Goal: Task Accomplishment & Management: Manage account settings

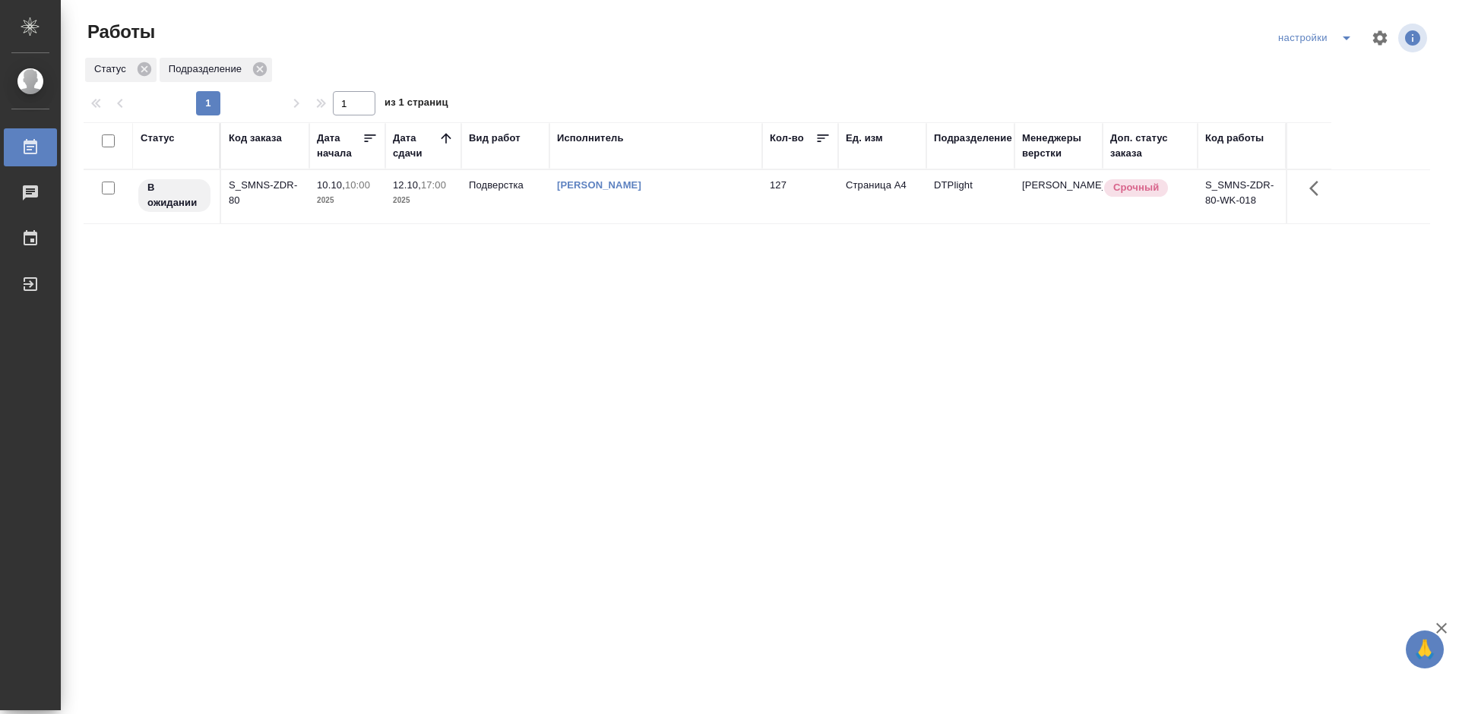
click at [969, 437] on div "Статус Код заказа Дата начала Дата сдачи Вид работ Исполнитель Кол-во Ед. изм П…" at bounding box center [757, 395] width 1346 height 547
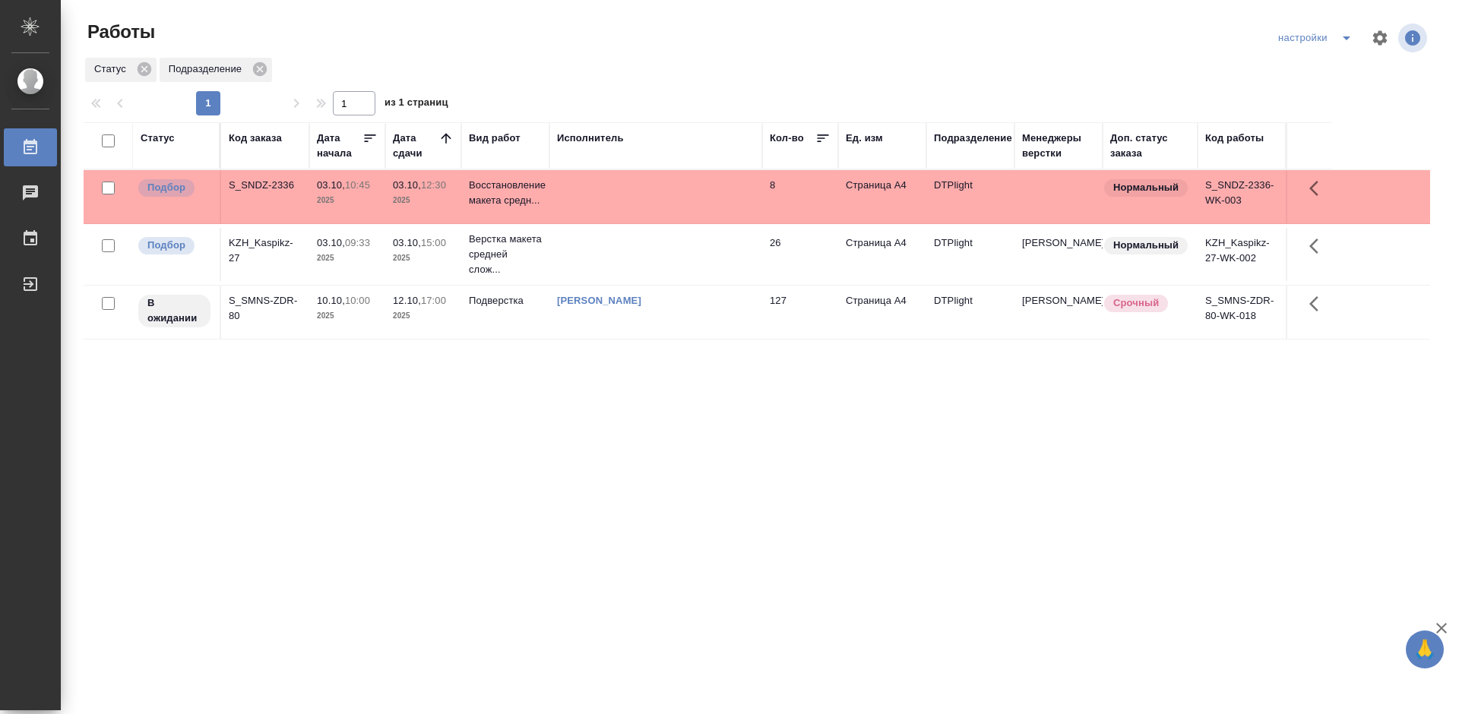
click at [729, 457] on div "Статус Код заказа Дата начала Дата сдачи Вид работ Исполнитель Кол-во Ед. изм П…" at bounding box center [757, 395] width 1346 height 547
click at [264, 244] on div "KZH_Kaspikz-27" at bounding box center [265, 251] width 73 height 30
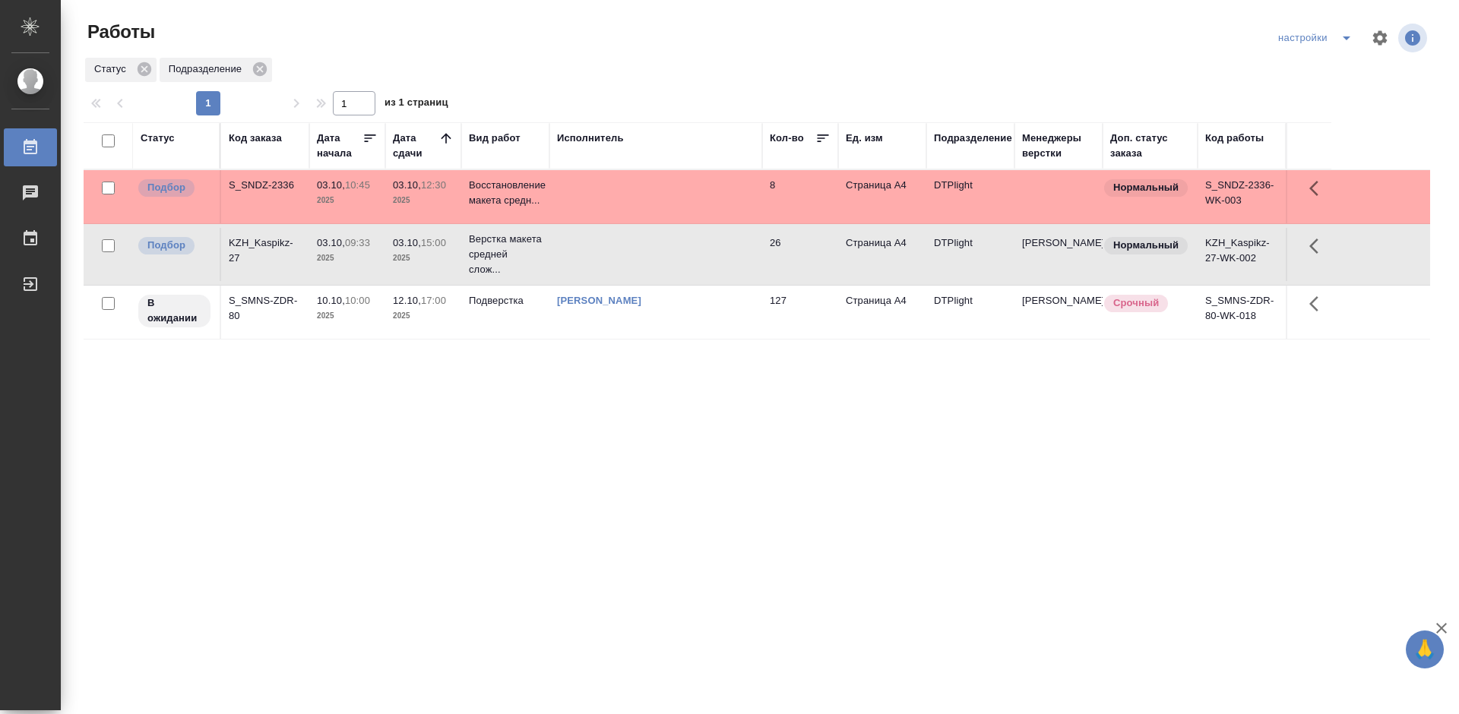
click at [264, 244] on div "KZH_Kaspikz-27" at bounding box center [265, 251] width 73 height 30
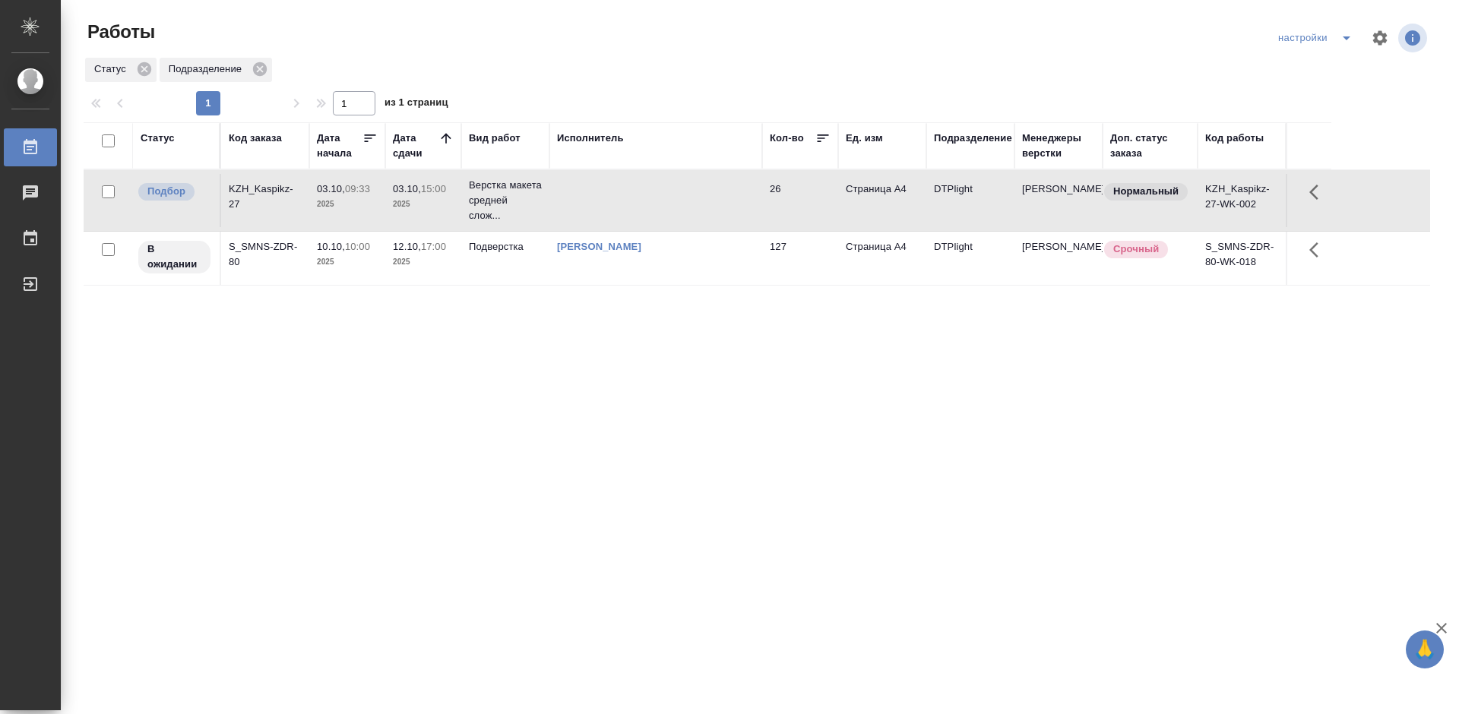
click at [510, 406] on div "Статус Код заказа Дата начала Дата сдачи Вид работ Исполнитель Кол-во Ед. изм П…" at bounding box center [757, 395] width 1346 height 547
click at [264, 188] on div "KZH_Kaspikz-27" at bounding box center [265, 197] width 73 height 30
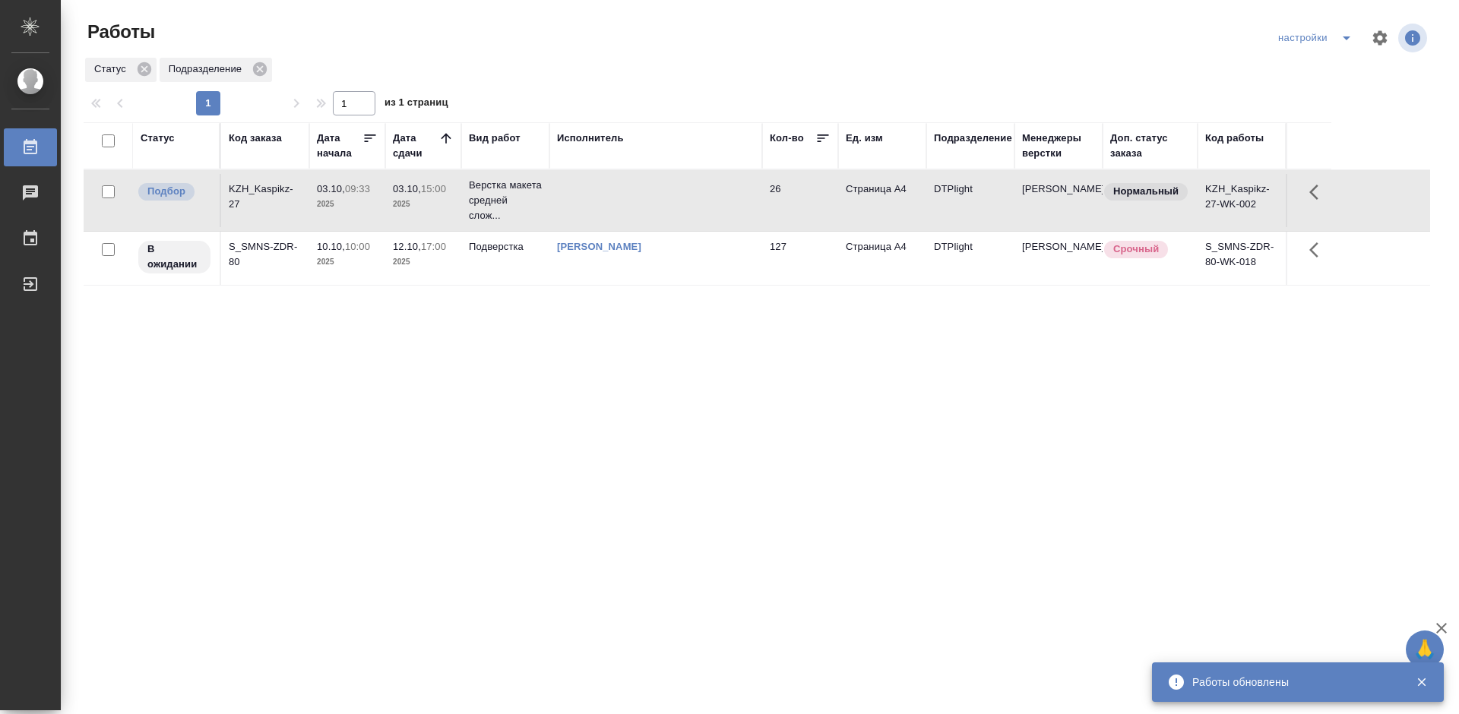
click at [613, 431] on div "Статус Код заказа Дата начала Дата сдачи Вид работ Исполнитель Кол-во Ед. изм П…" at bounding box center [757, 395] width 1346 height 547
click at [571, 422] on div "Статус Код заказа Дата начала Дата сдачи Вид работ Исполнитель Кол-во Ед. изм П…" at bounding box center [757, 395] width 1346 height 547
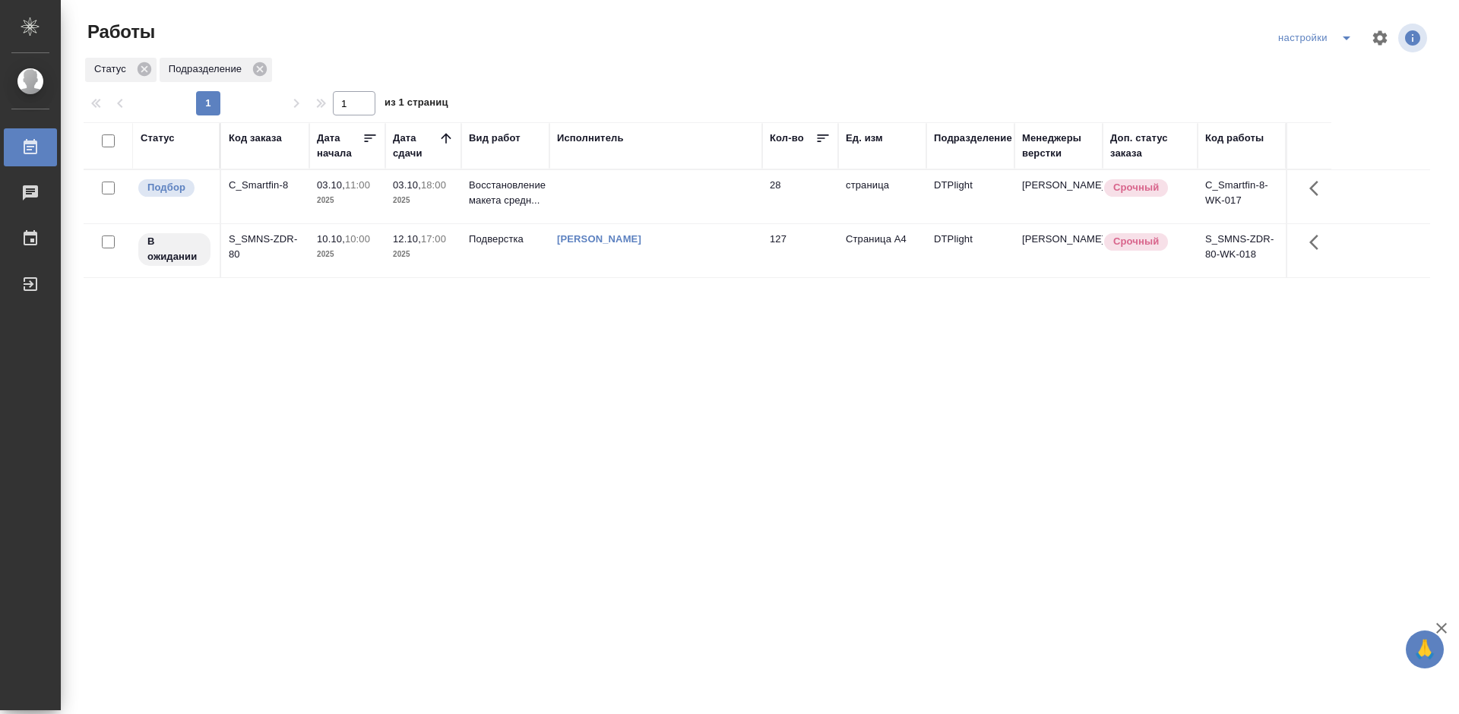
click at [275, 186] on div "C_Smartfin-8" at bounding box center [265, 185] width 73 height 15
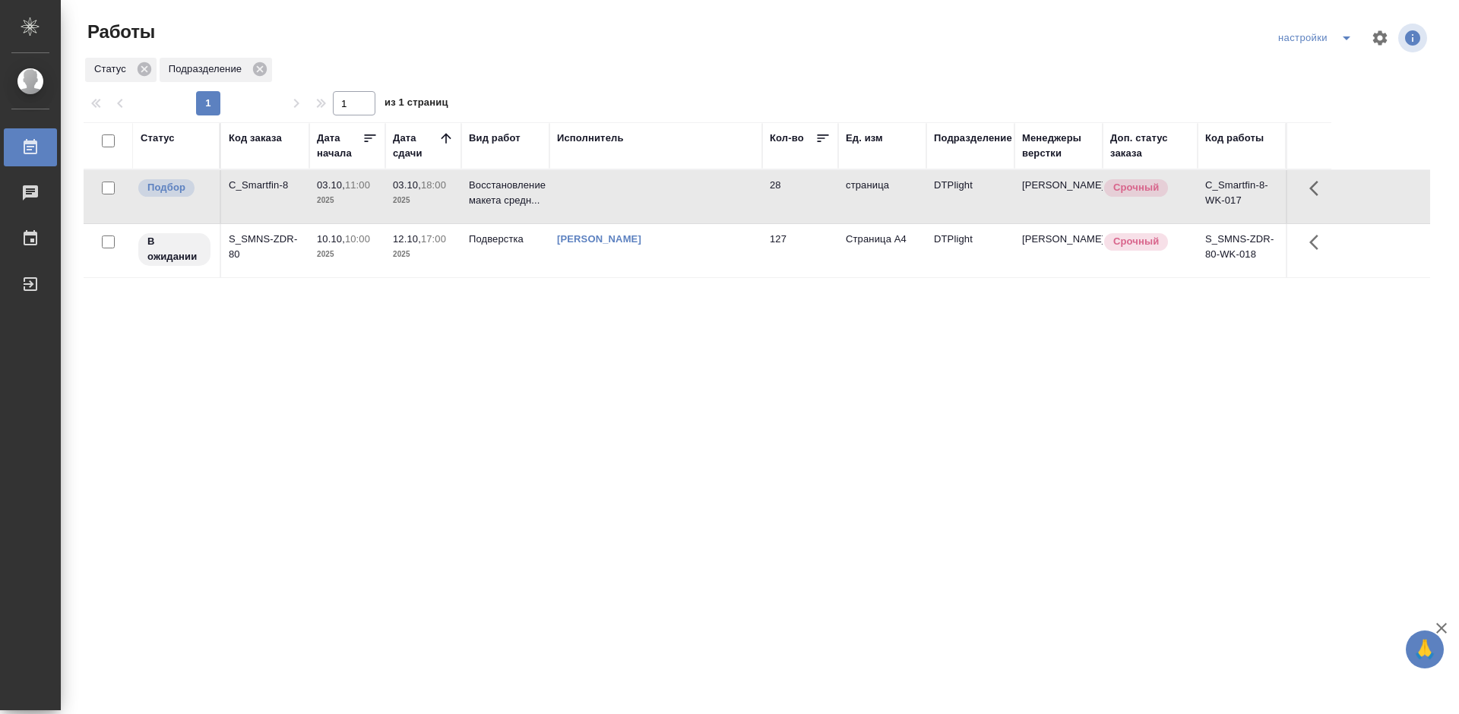
click at [275, 186] on div "C_Smartfin-8" at bounding box center [265, 185] width 73 height 15
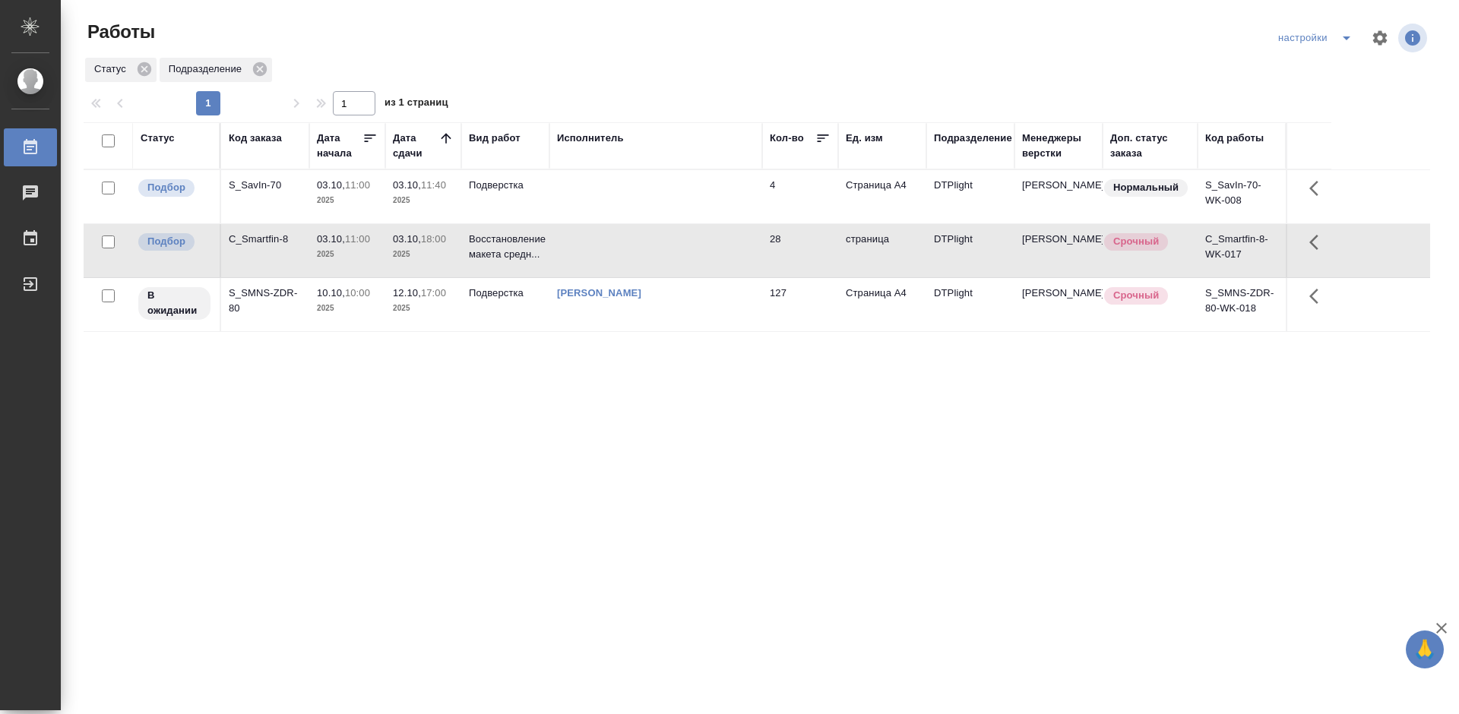
click at [271, 181] on div "S_SavIn-70" at bounding box center [265, 185] width 73 height 15
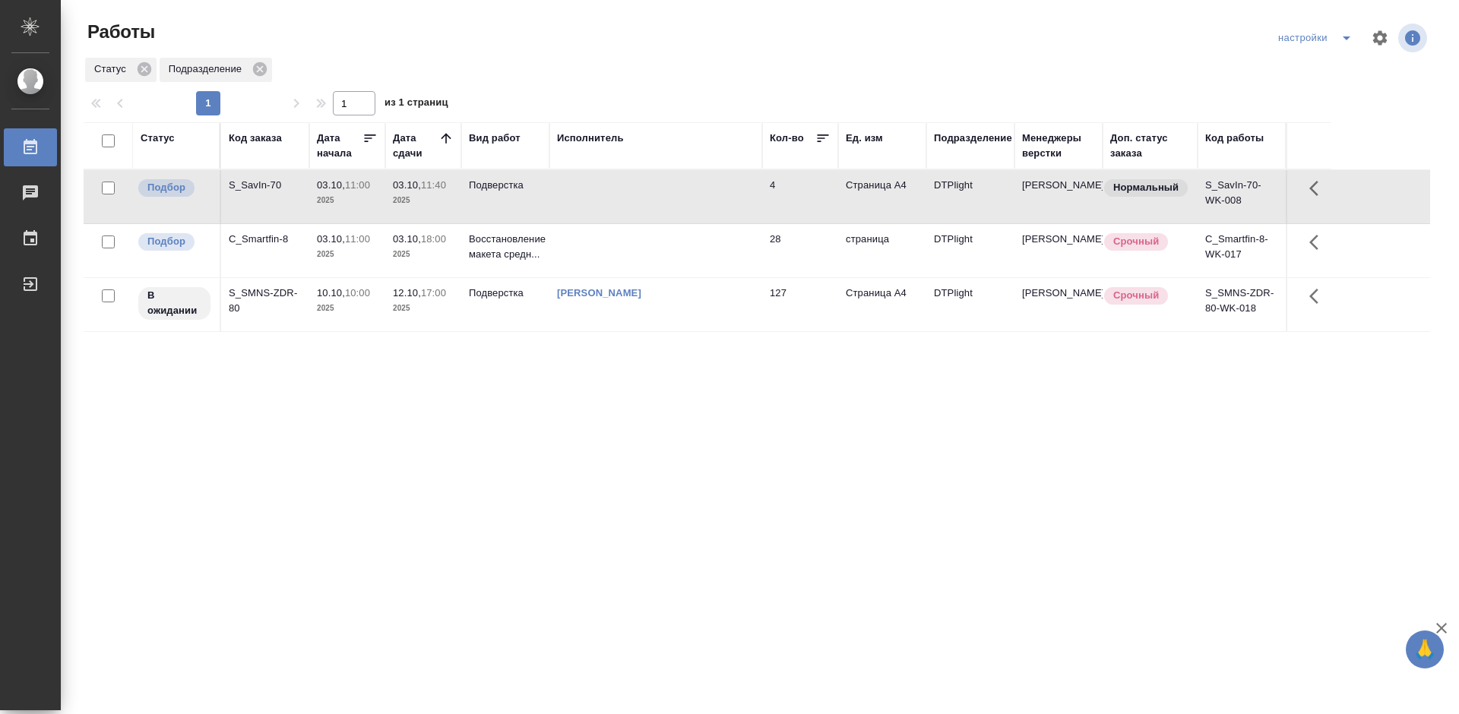
click at [271, 181] on div "S_SavIn-70" at bounding box center [265, 185] width 73 height 15
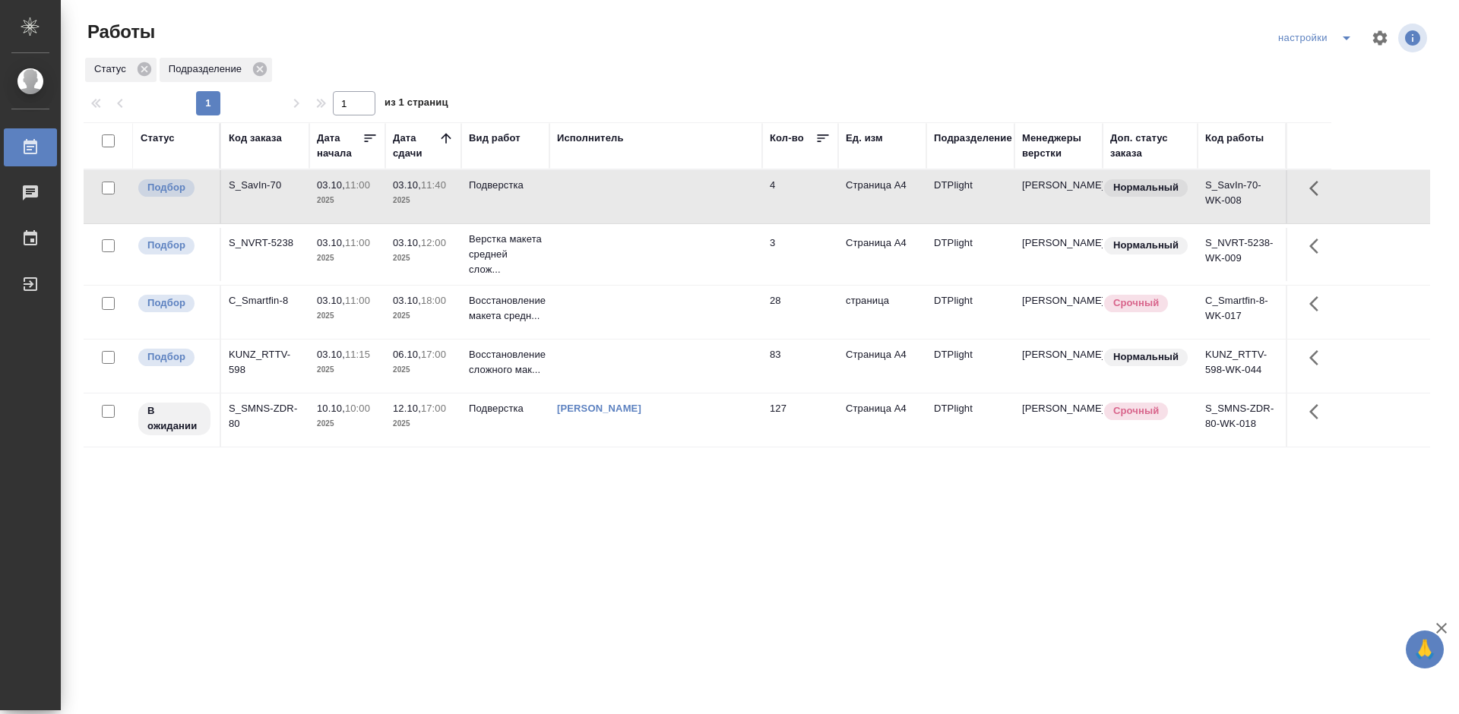
click at [758, 553] on div "Статус Код заказа Дата начала Дата сдачи Вид работ Исполнитель Кол-во Ед. изм П…" at bounding box center [757, 395] width 1346 height 547
click at [253, 357] on div "KUNZ_RTTV-598" at bounding box center [265, 362] width 73 height 30
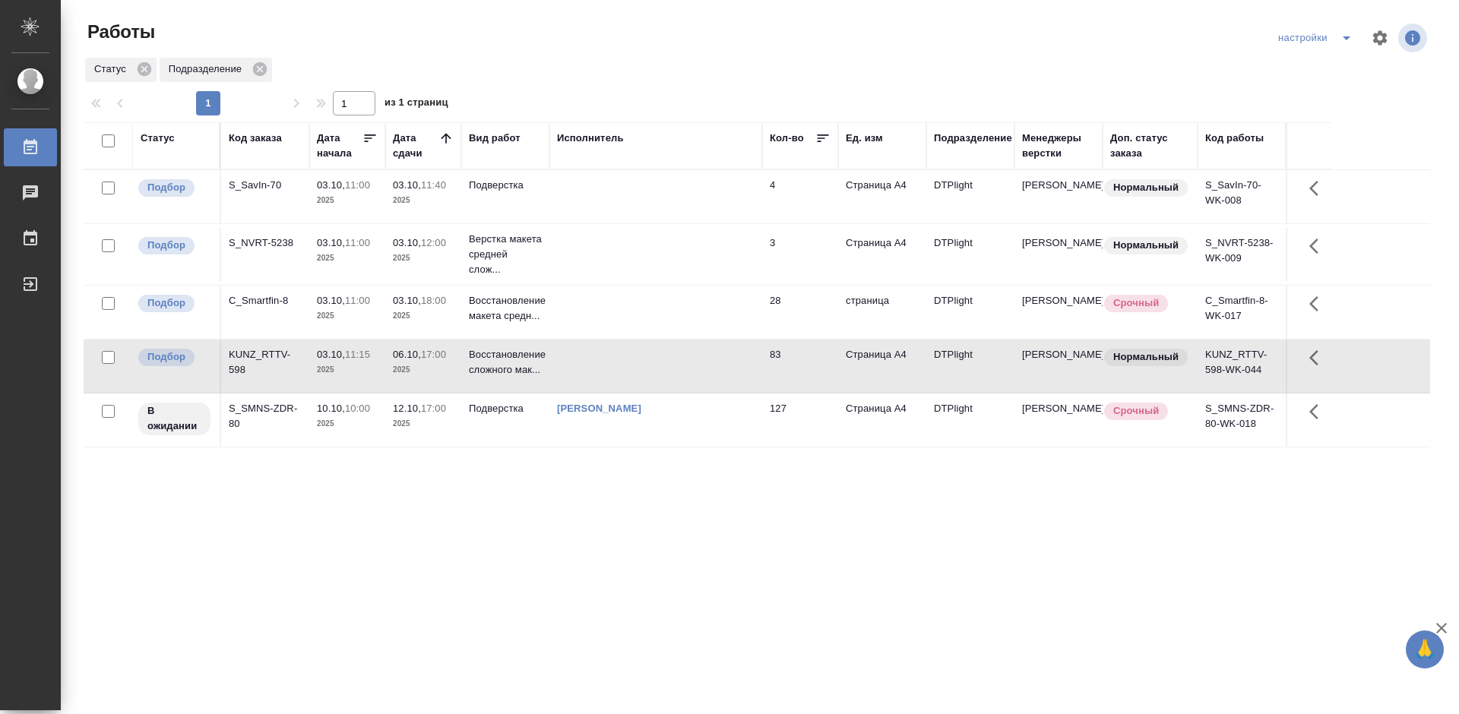
click at [253, 357] on div "KUNZ_RTTV-598" at bounding box center [265, 362] width 73 height 30
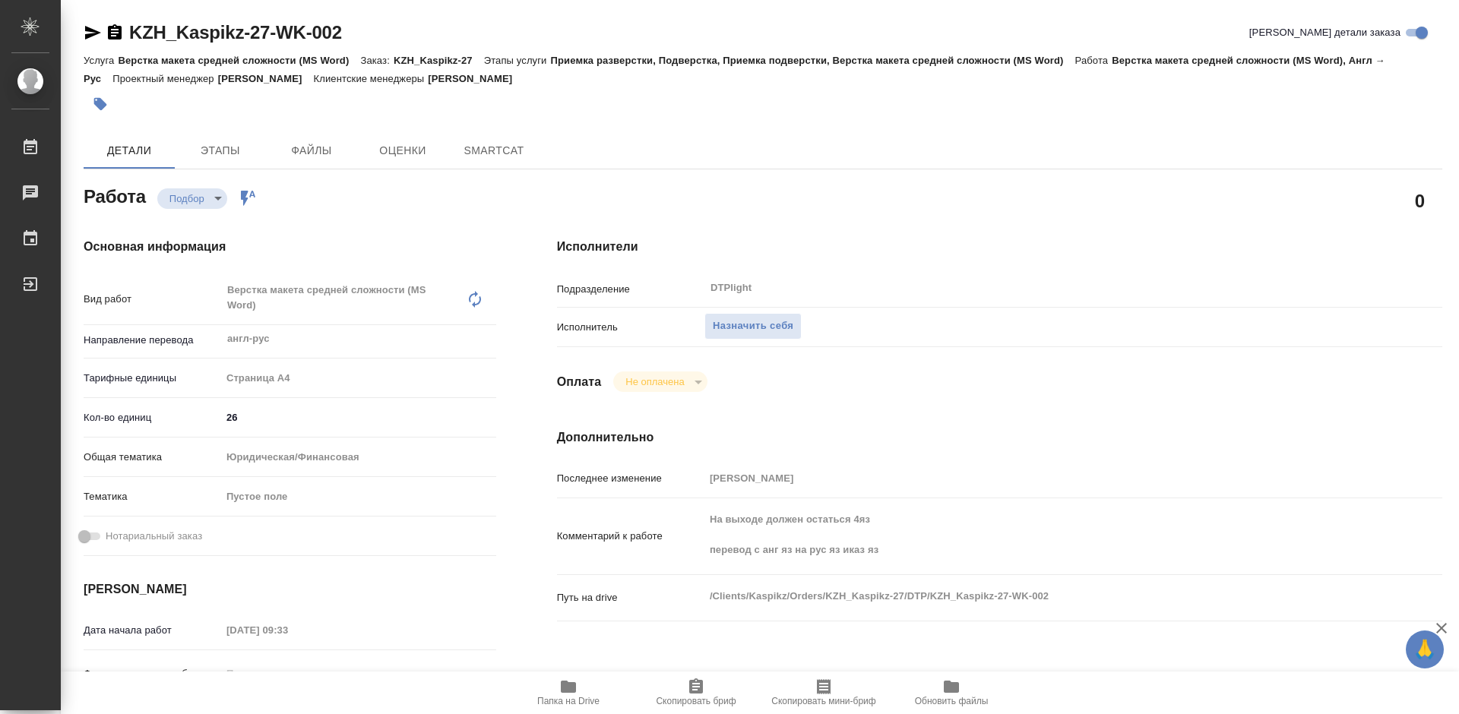
type textarea "x"
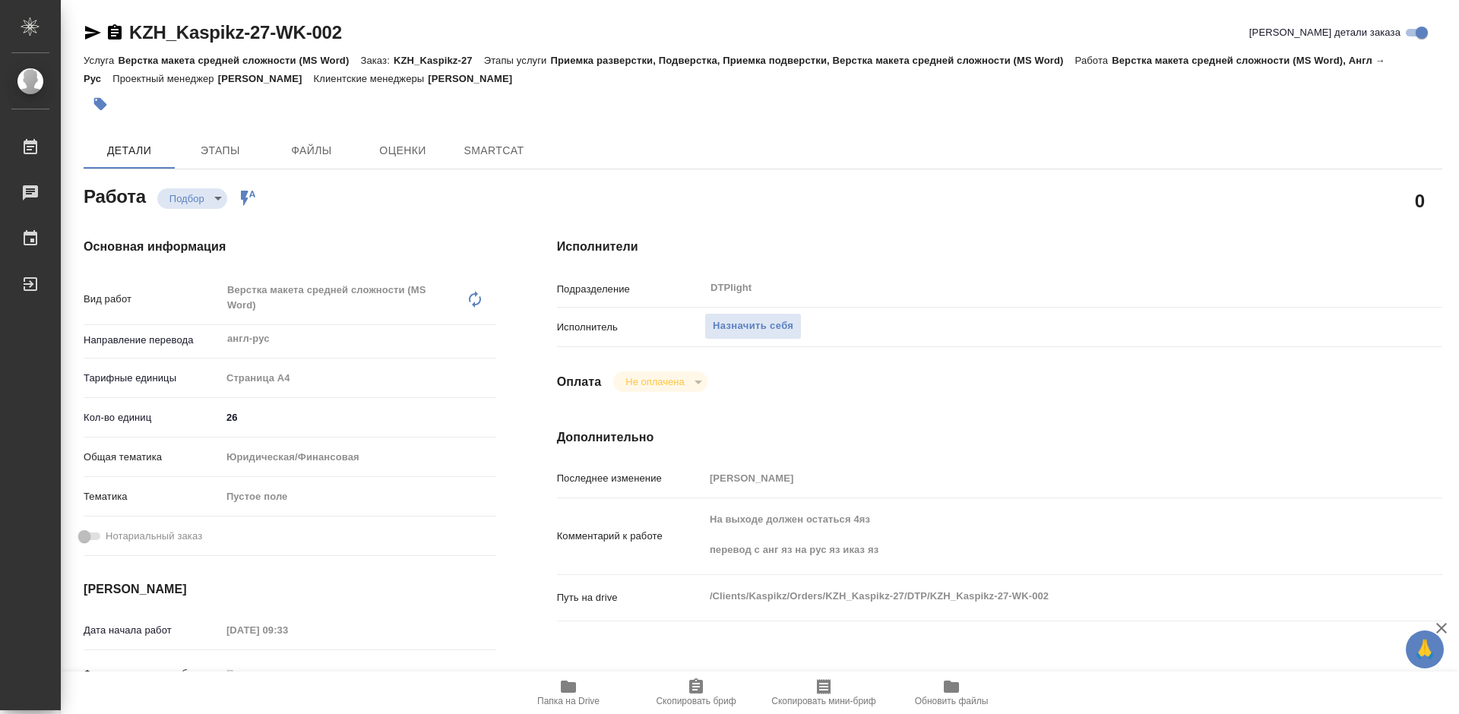
type textarea "x"
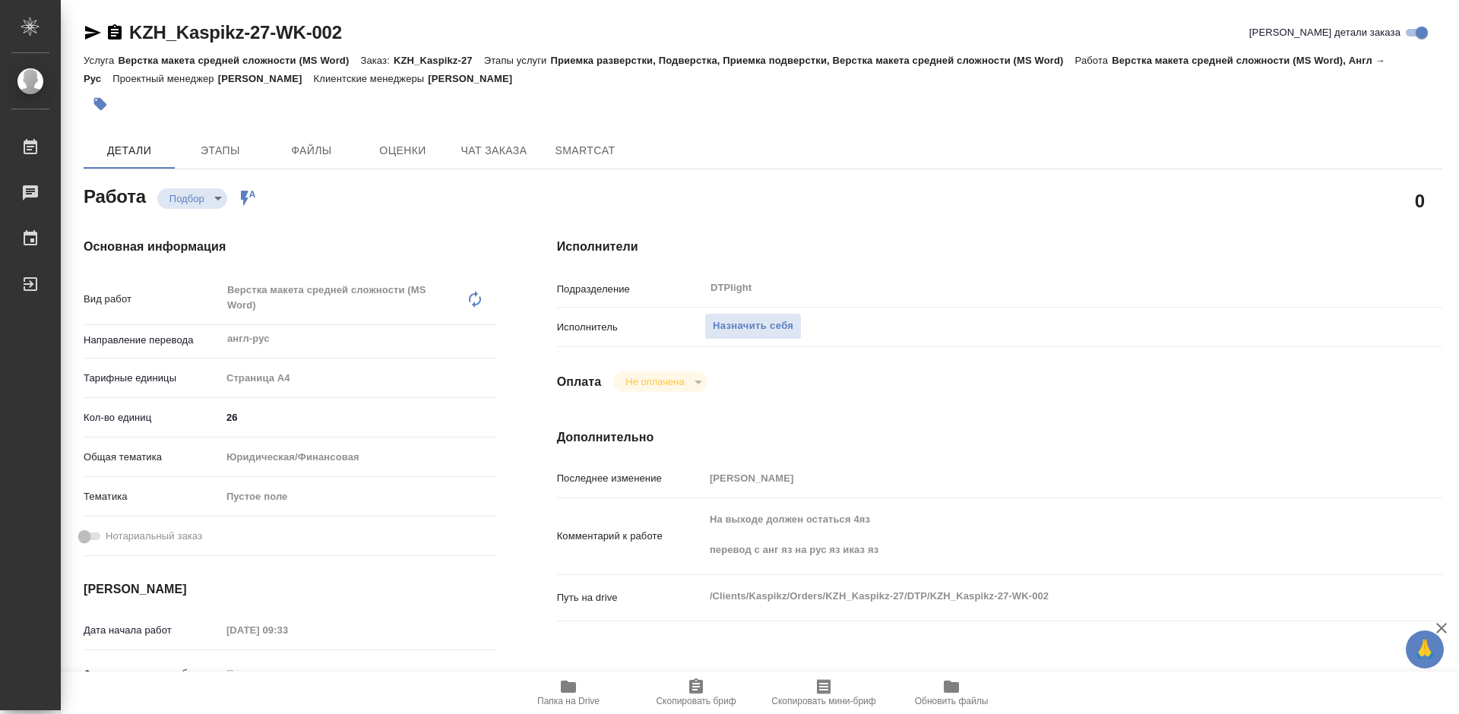
type textarea "x"
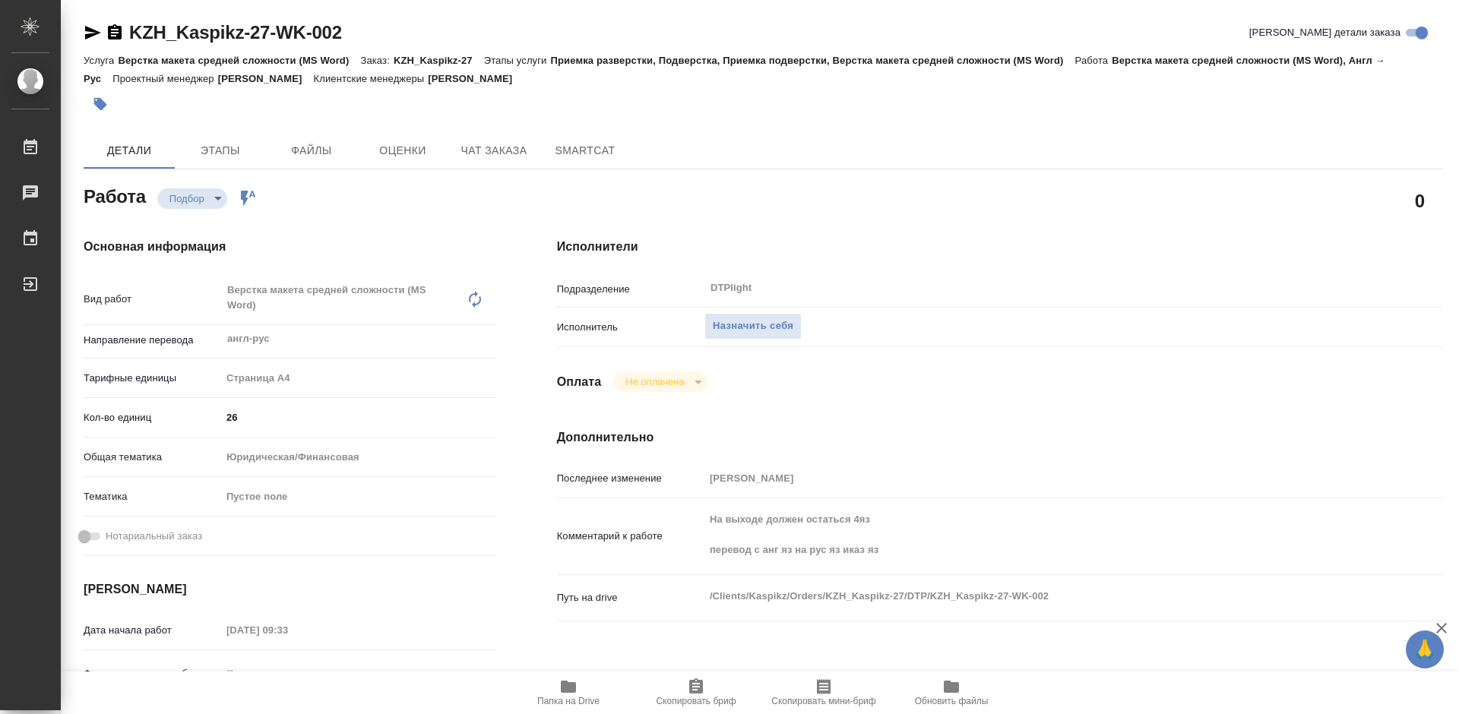
type textarea "x"
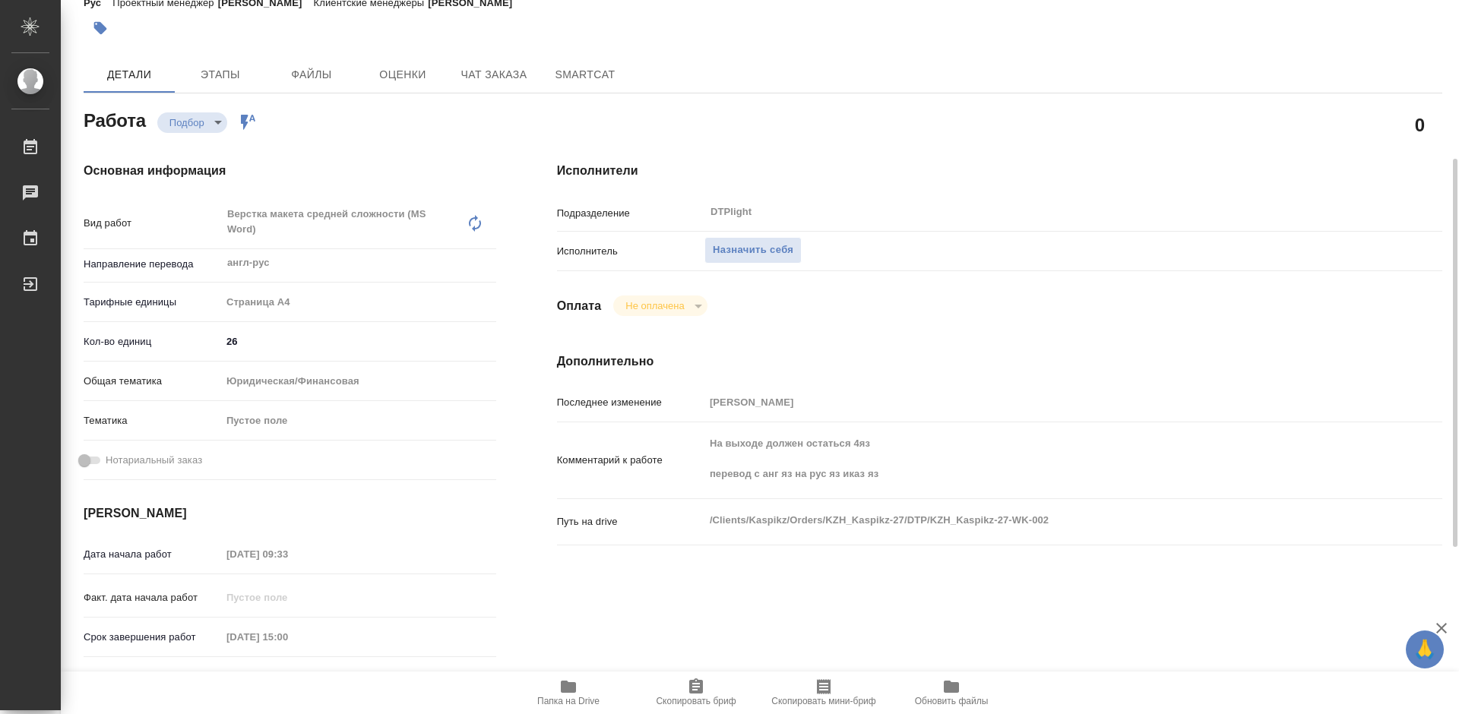
scroll to position [152, 0]
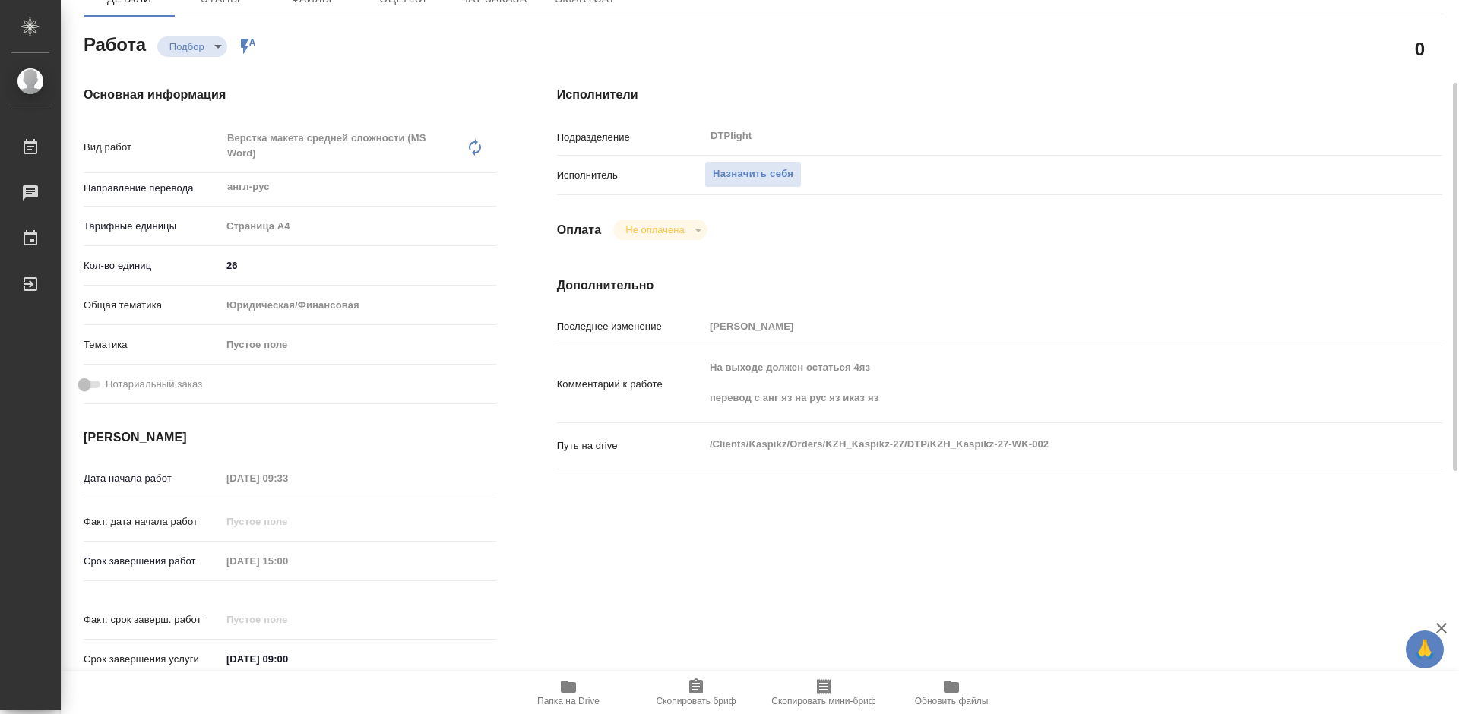
click at [594, 689] on span "Папка на Drive" at bounding box center [568, 692] width 109 height 29
click at [590, 688] on span "Папка на Drive" at bounding box center [568, 692] width 109 height 29
click at [561, 686] on icon "button" at bounding box center [568, 687] width 15 height 12
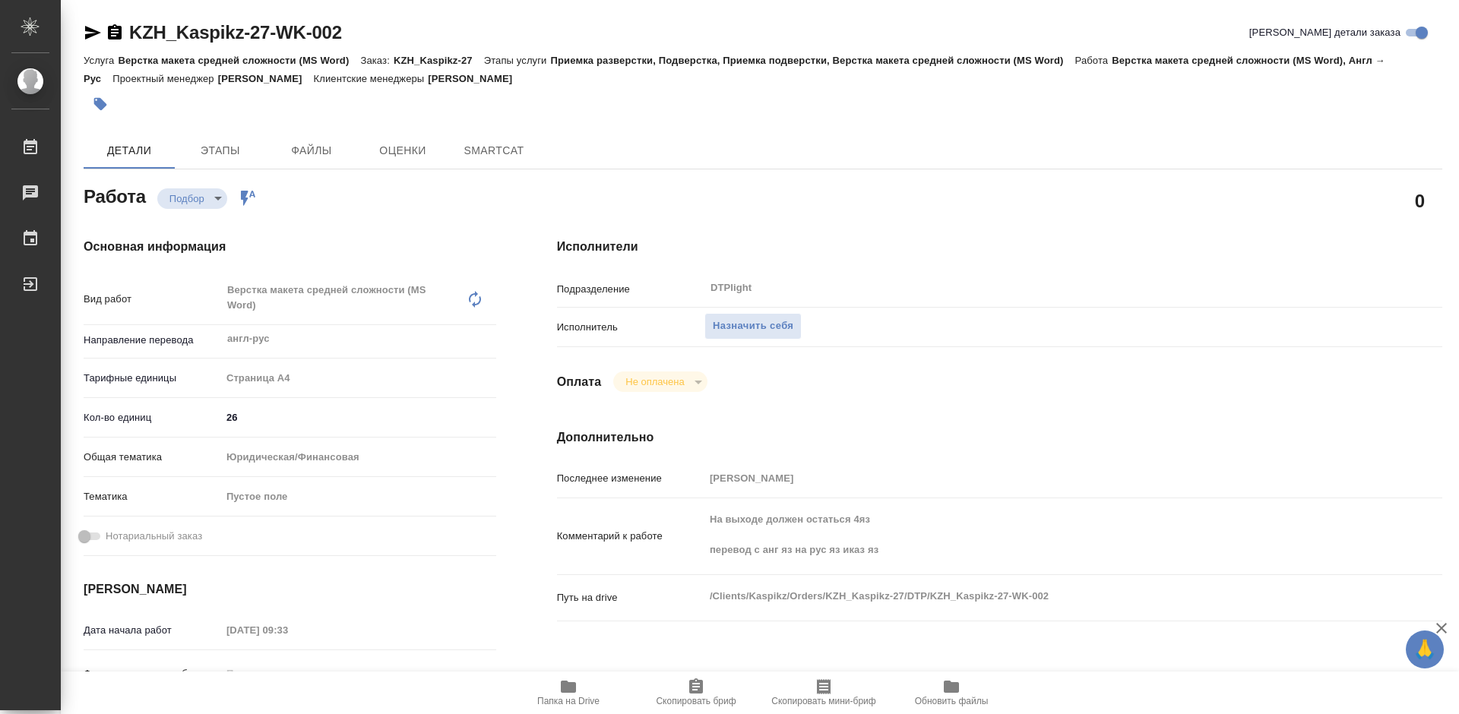
type textarea "x"
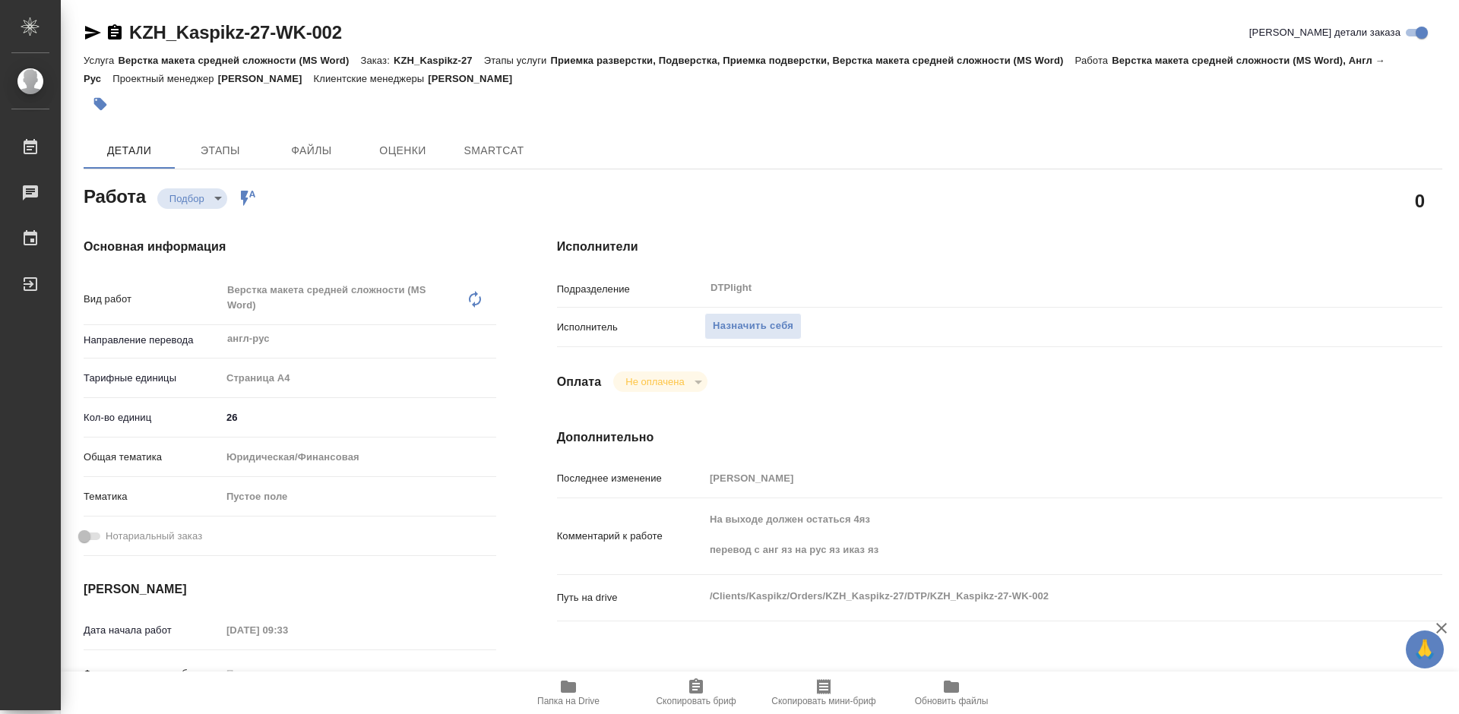
type textarea "x"
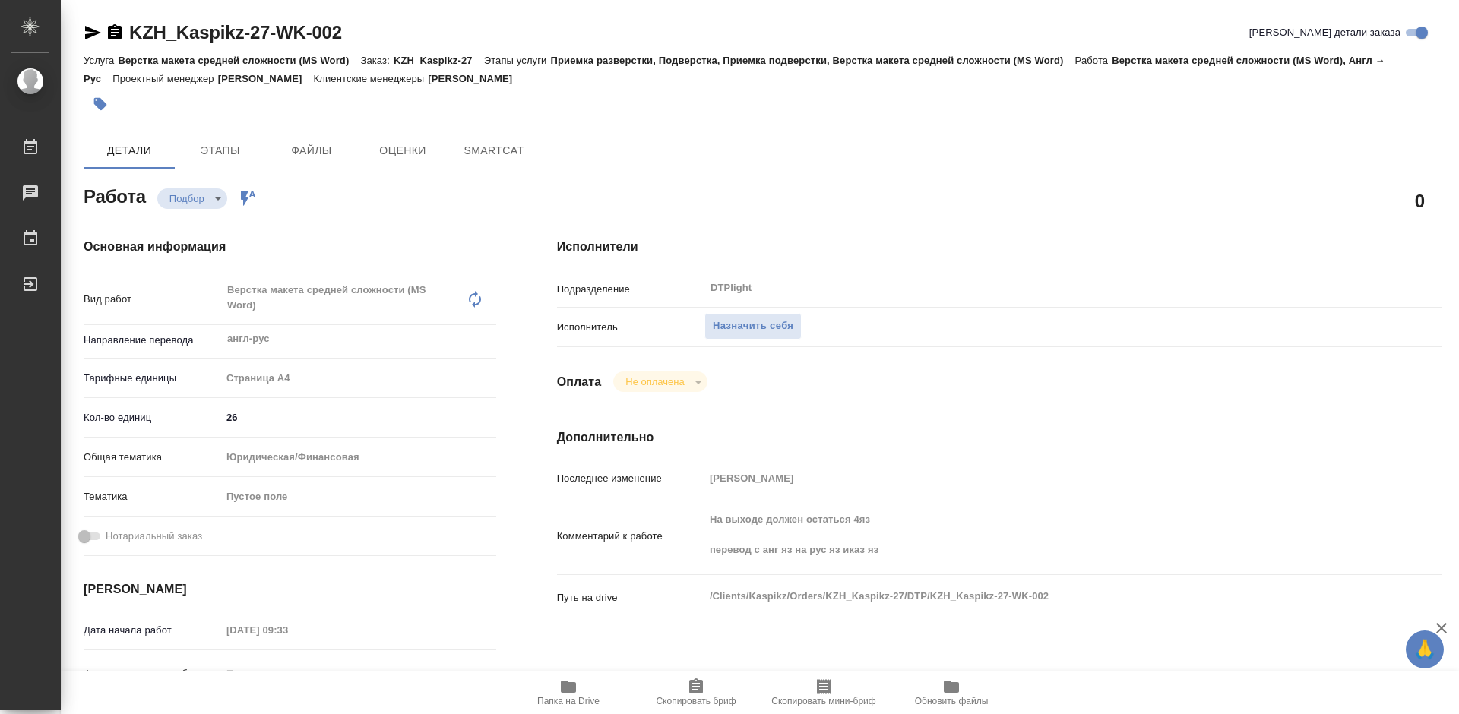
type textarea "x"
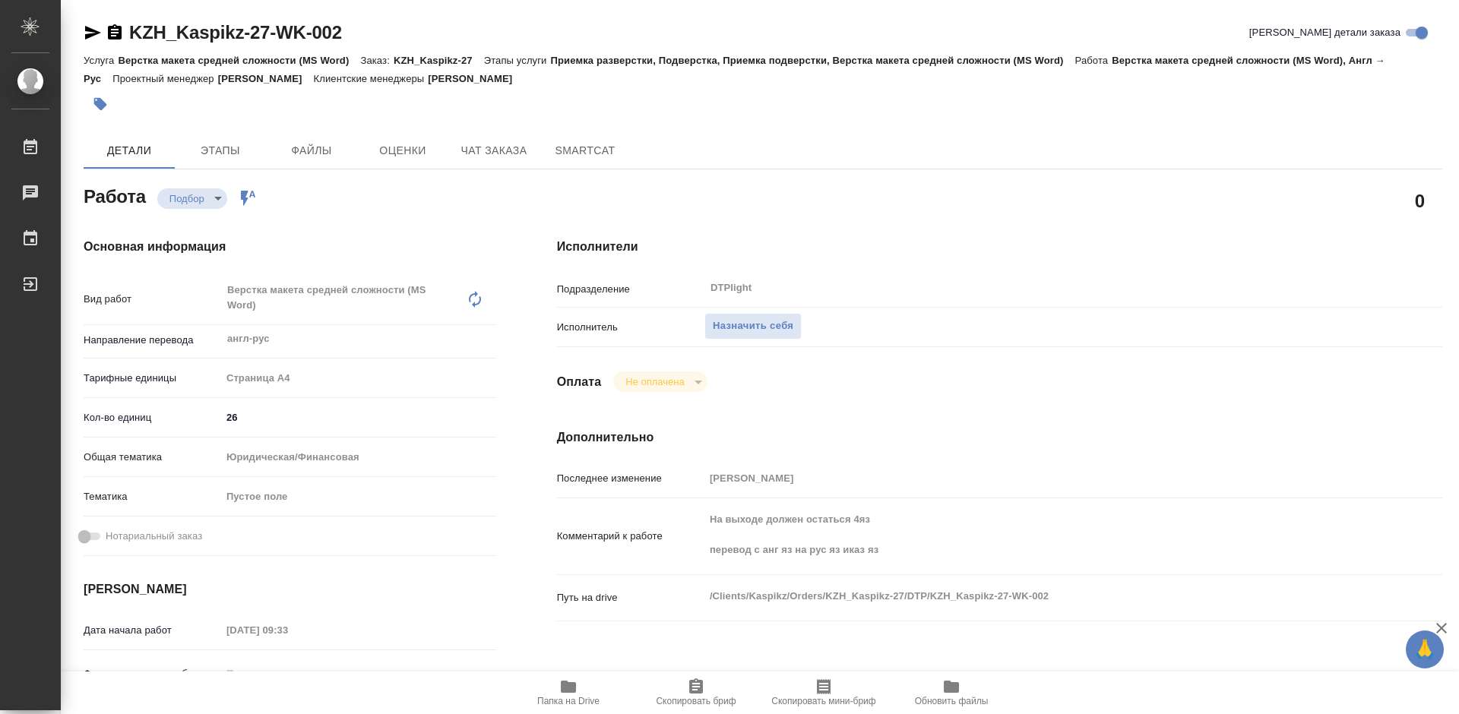
scroll to position [228, 0]
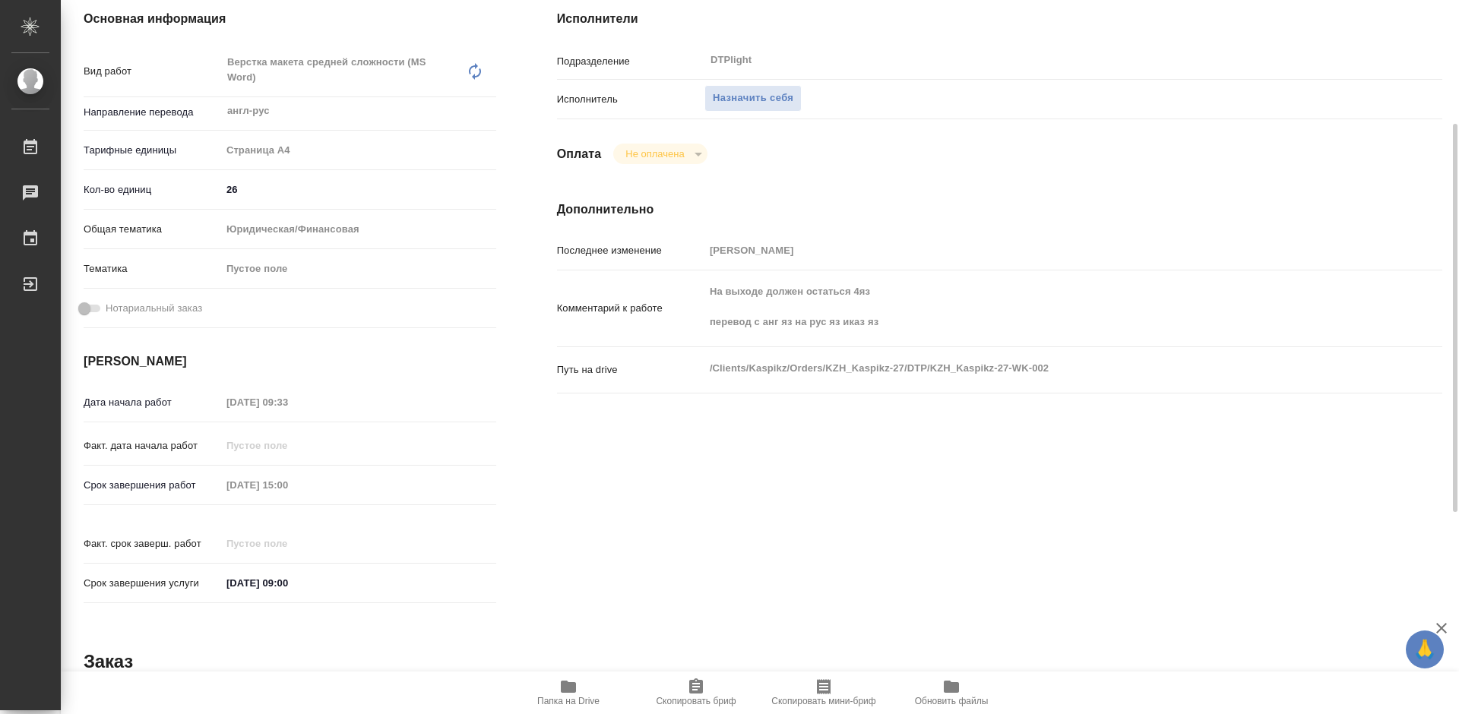
type textarea "x"
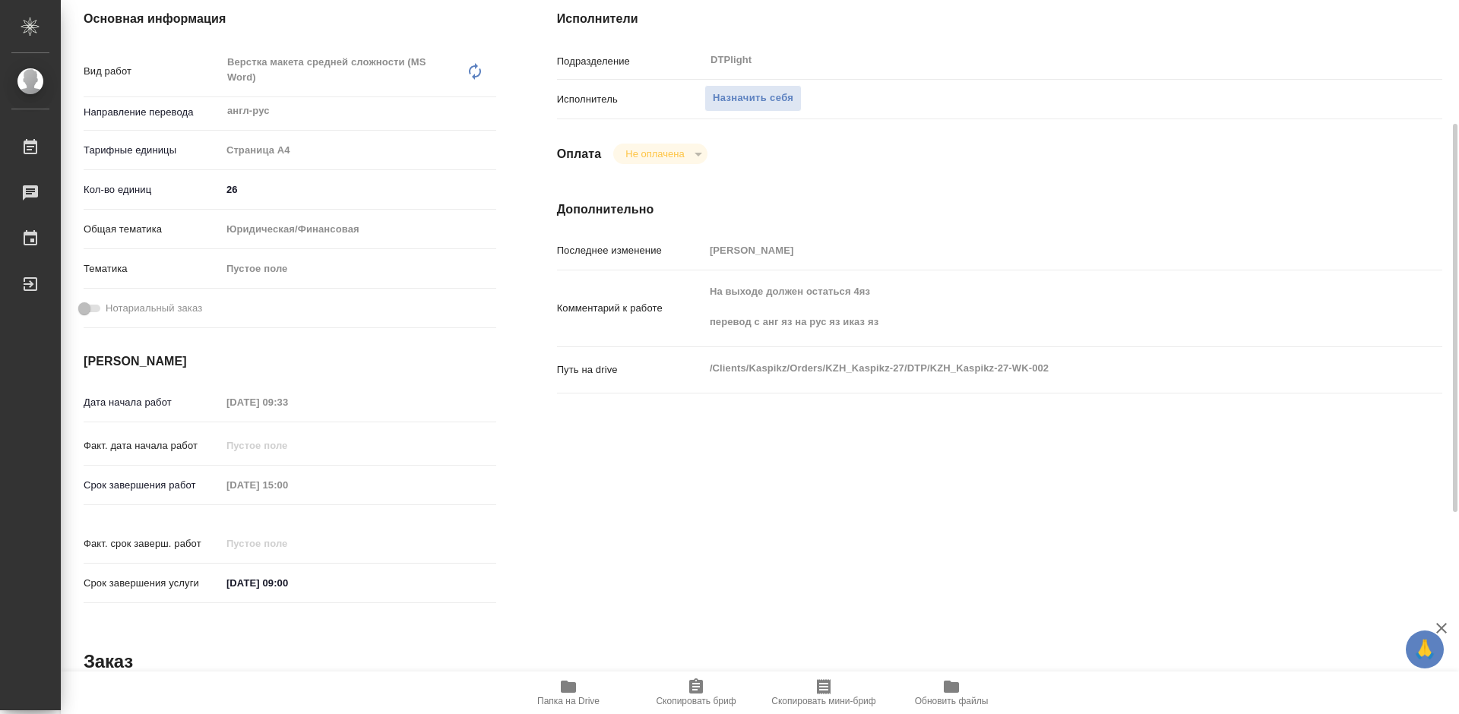
scroll to position [304, 0]
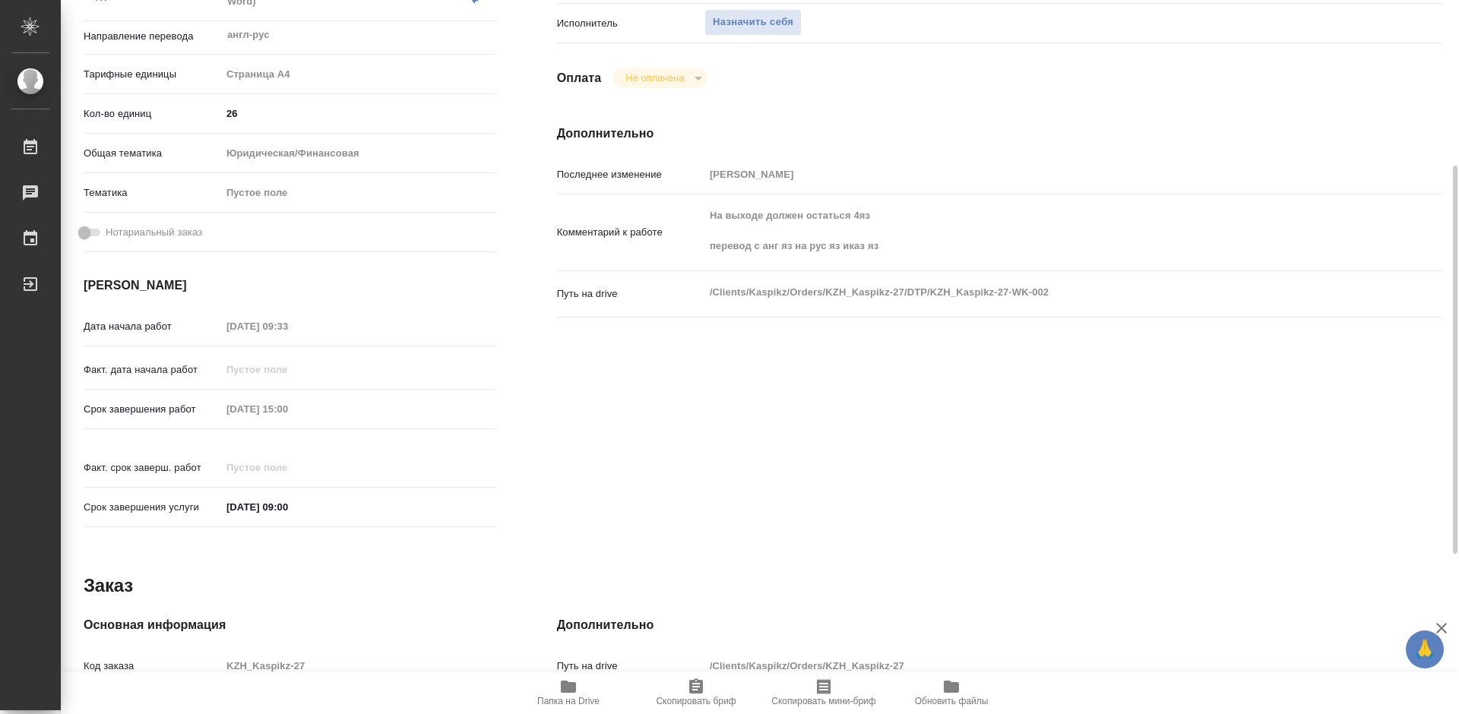
type textarea "x"
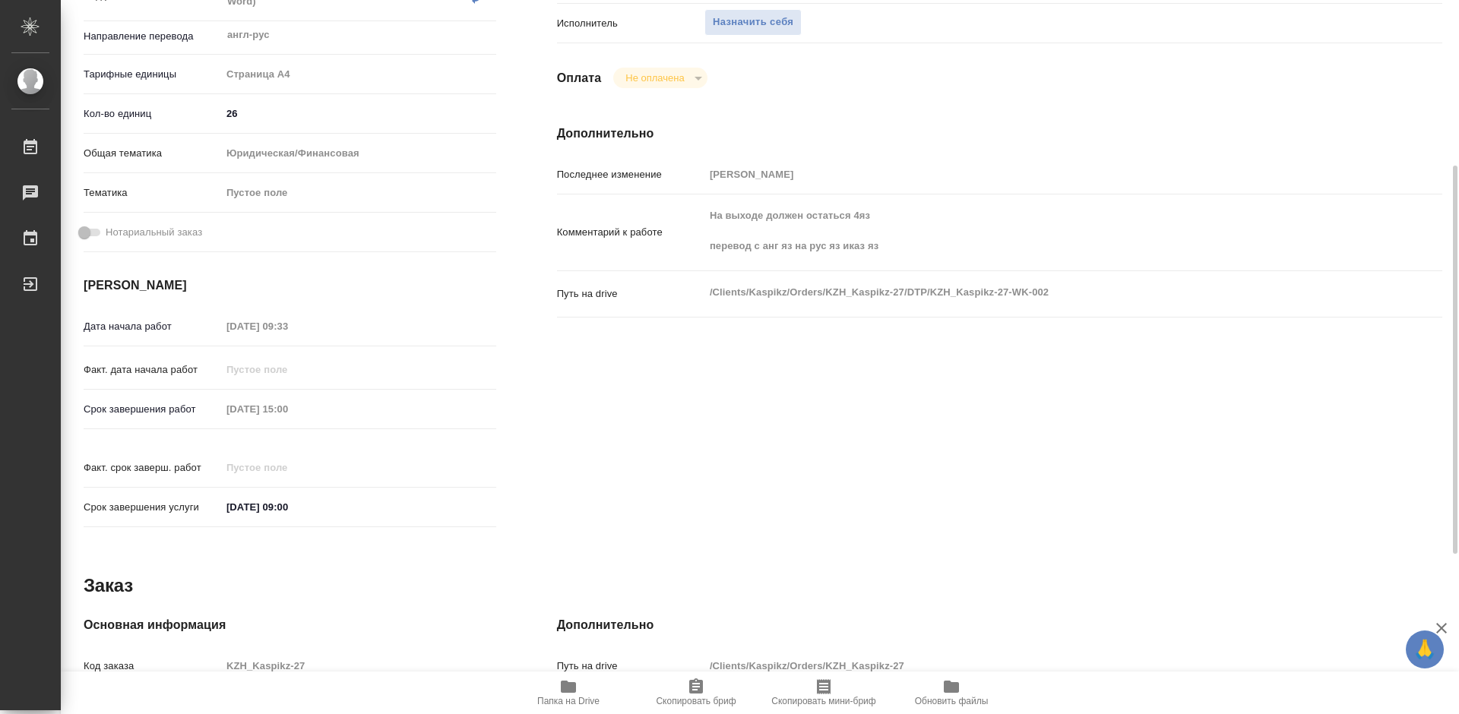
click at [577, 692] on span "Папка на Drive" at bounding box center [568, 692] width 109 height 29
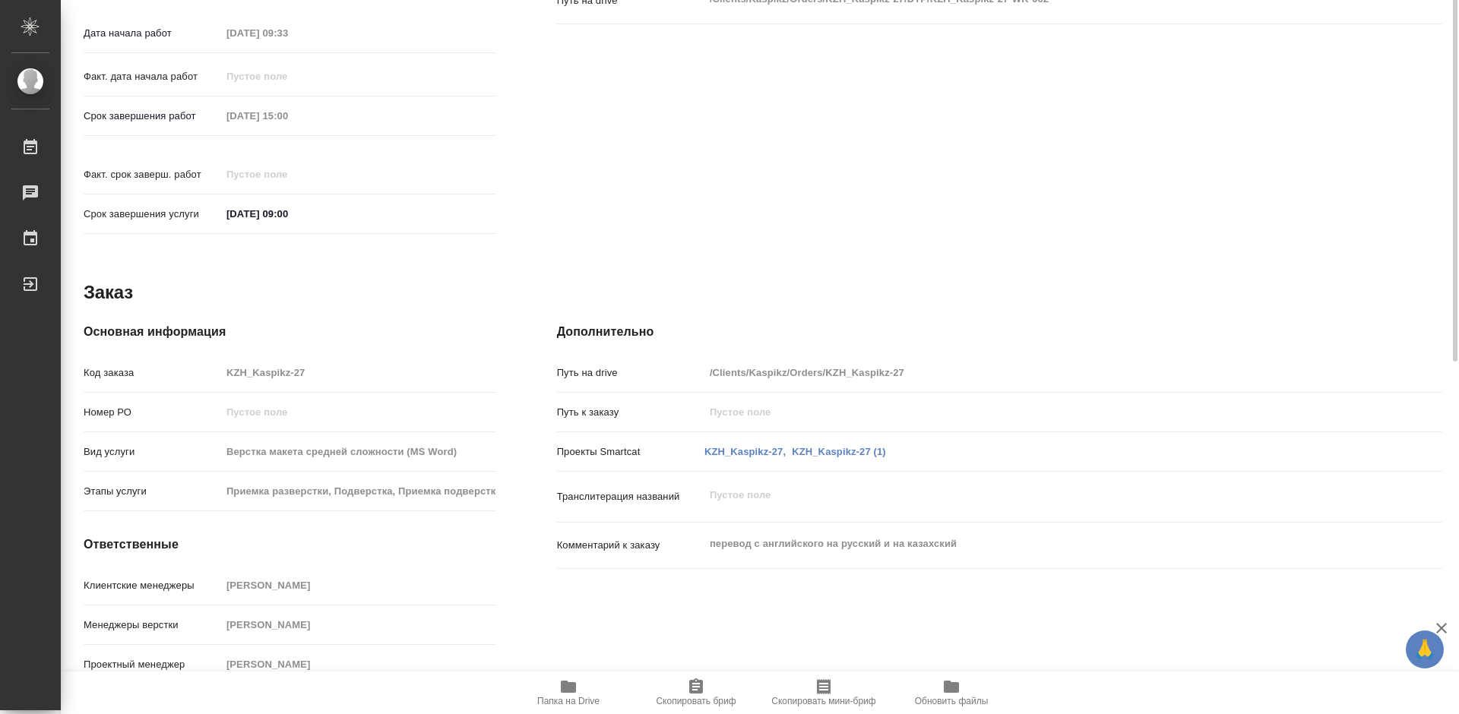
scroll to position [217, 0]
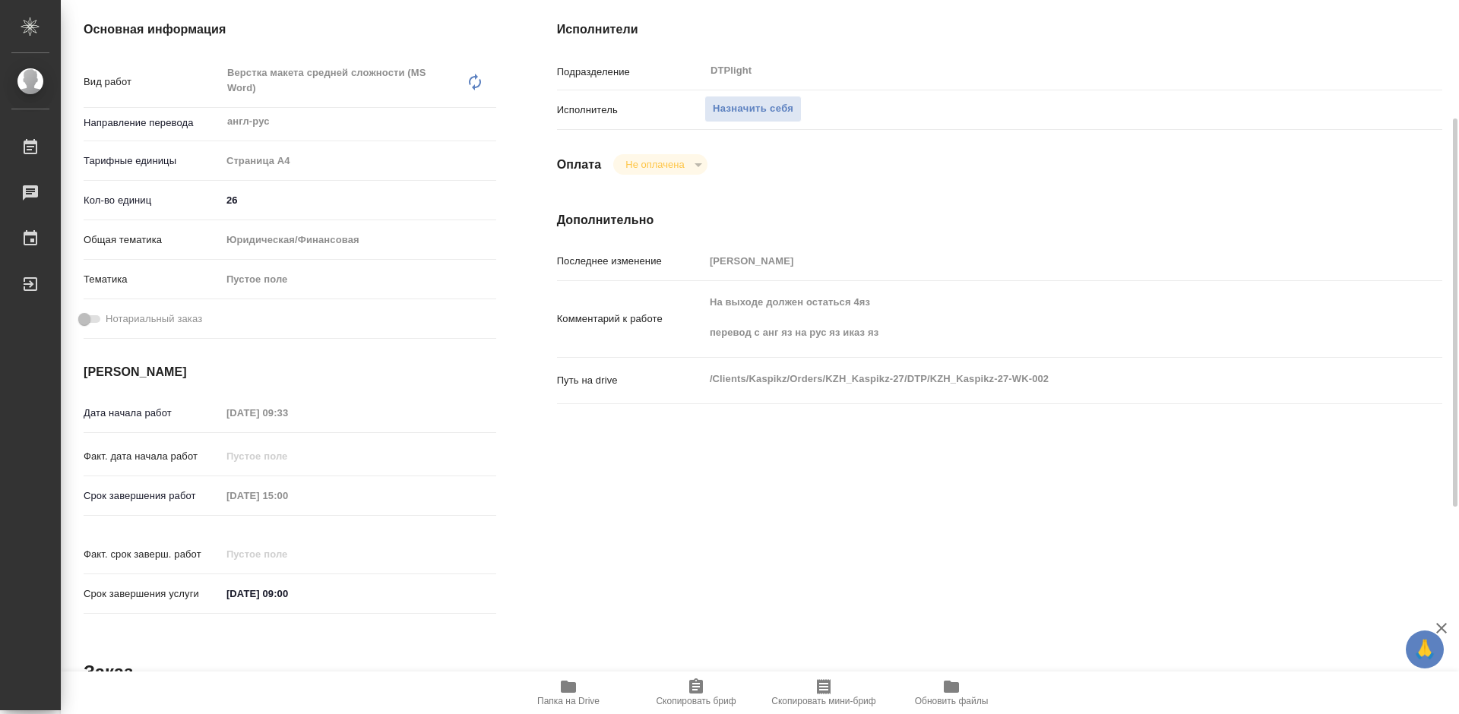
click at [583, 697] on span "Папка на Drive" at bounding box center [568, 701] width 62 height 11
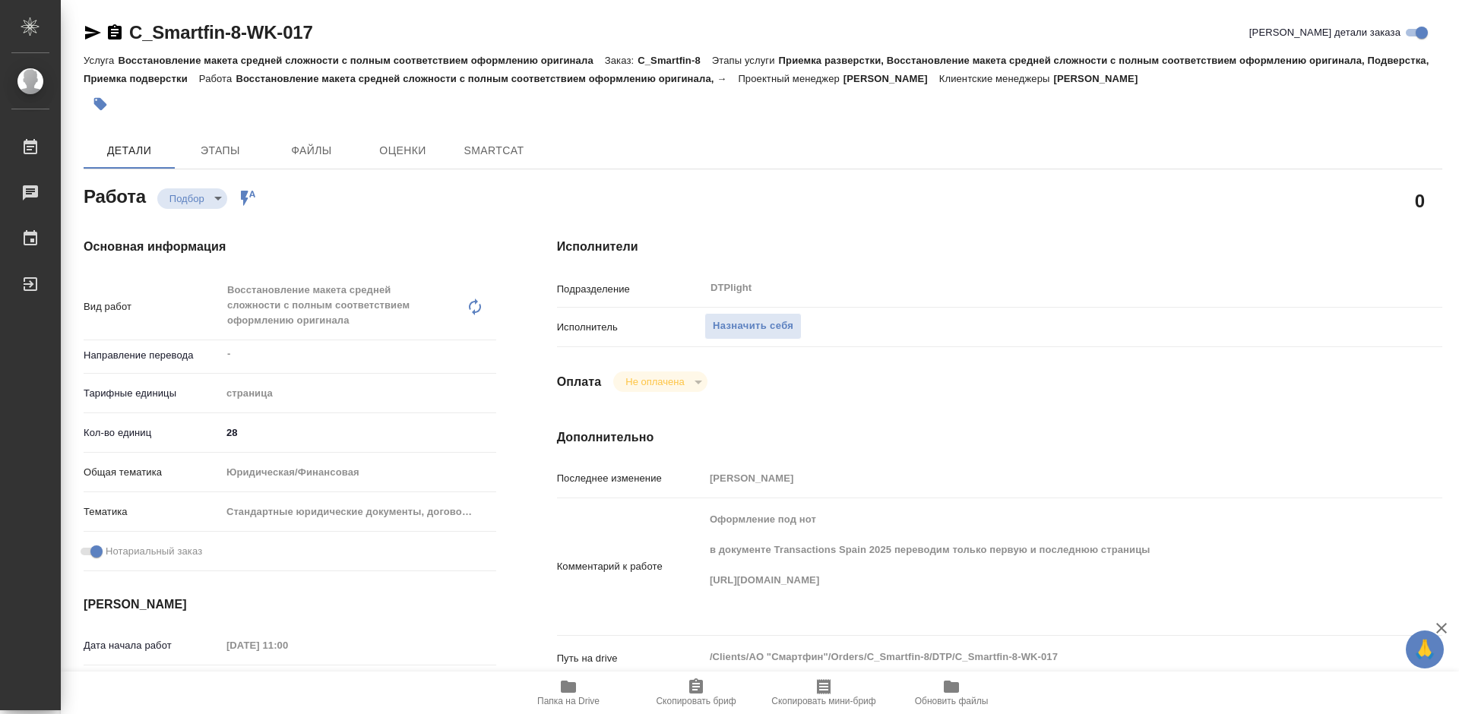
type textarea "x"
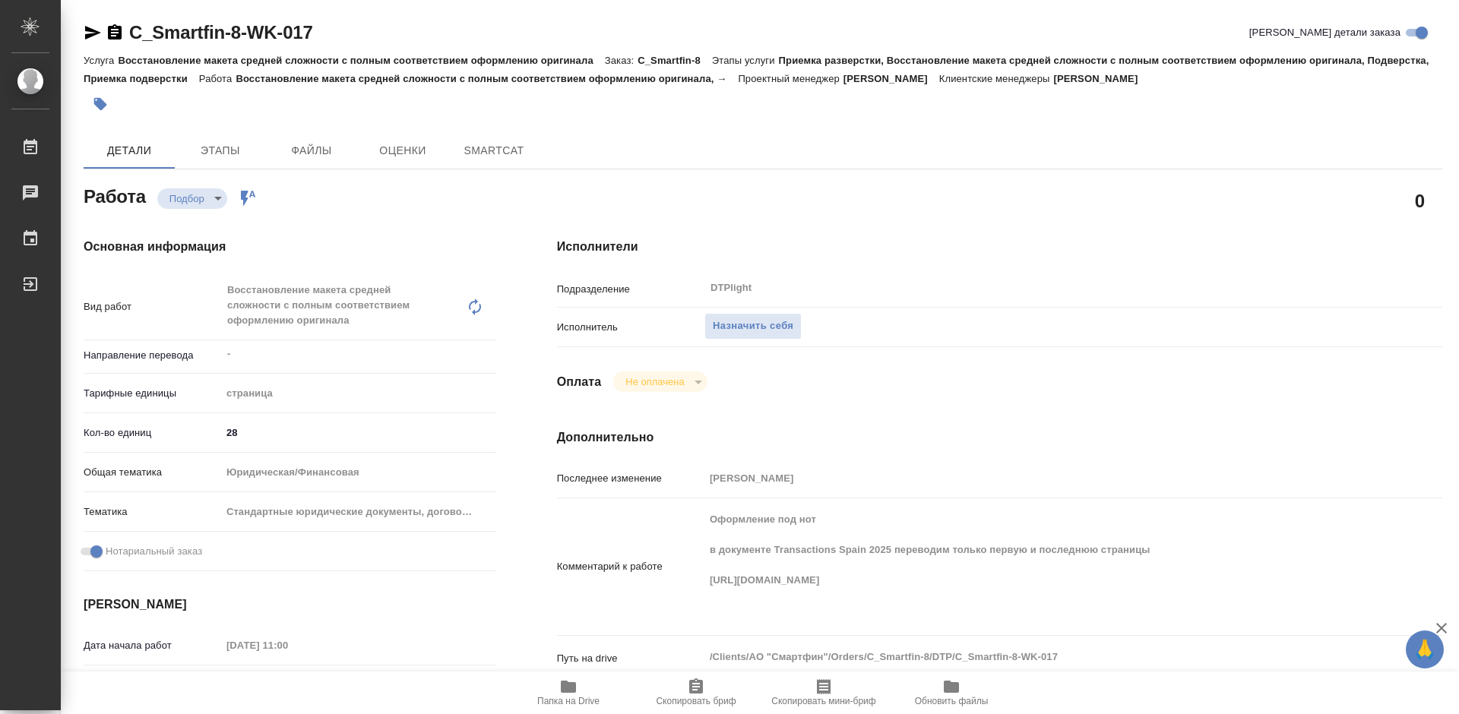
type textarea "x"
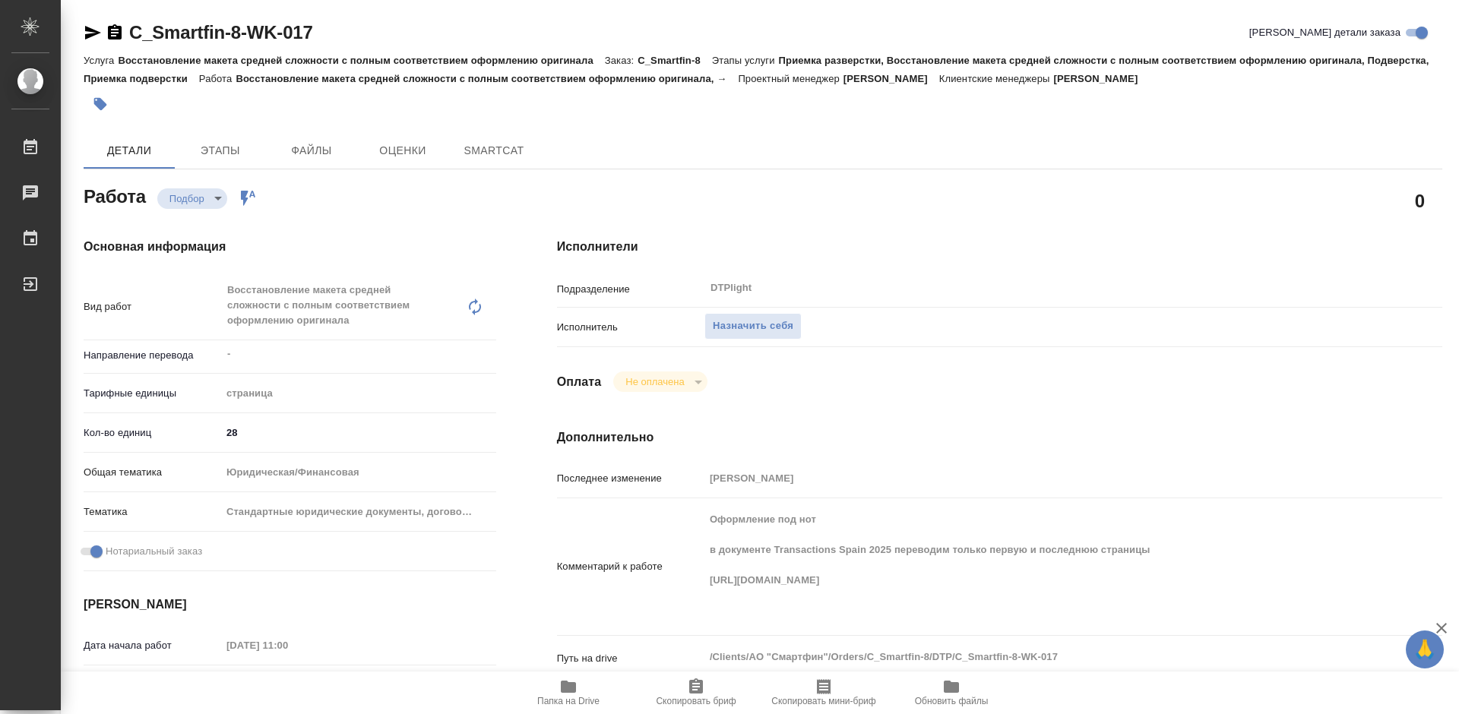
type textarea "x"
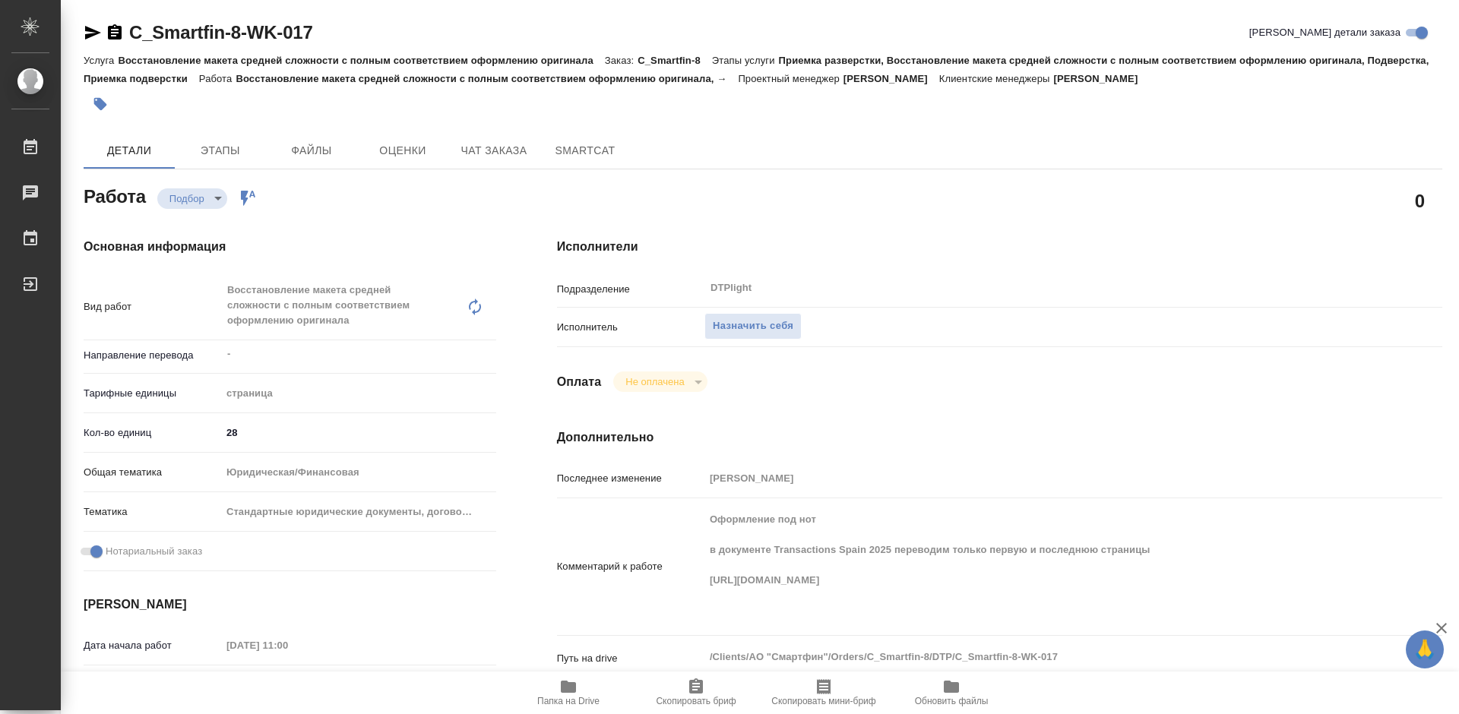
scroll to position [152, 0]
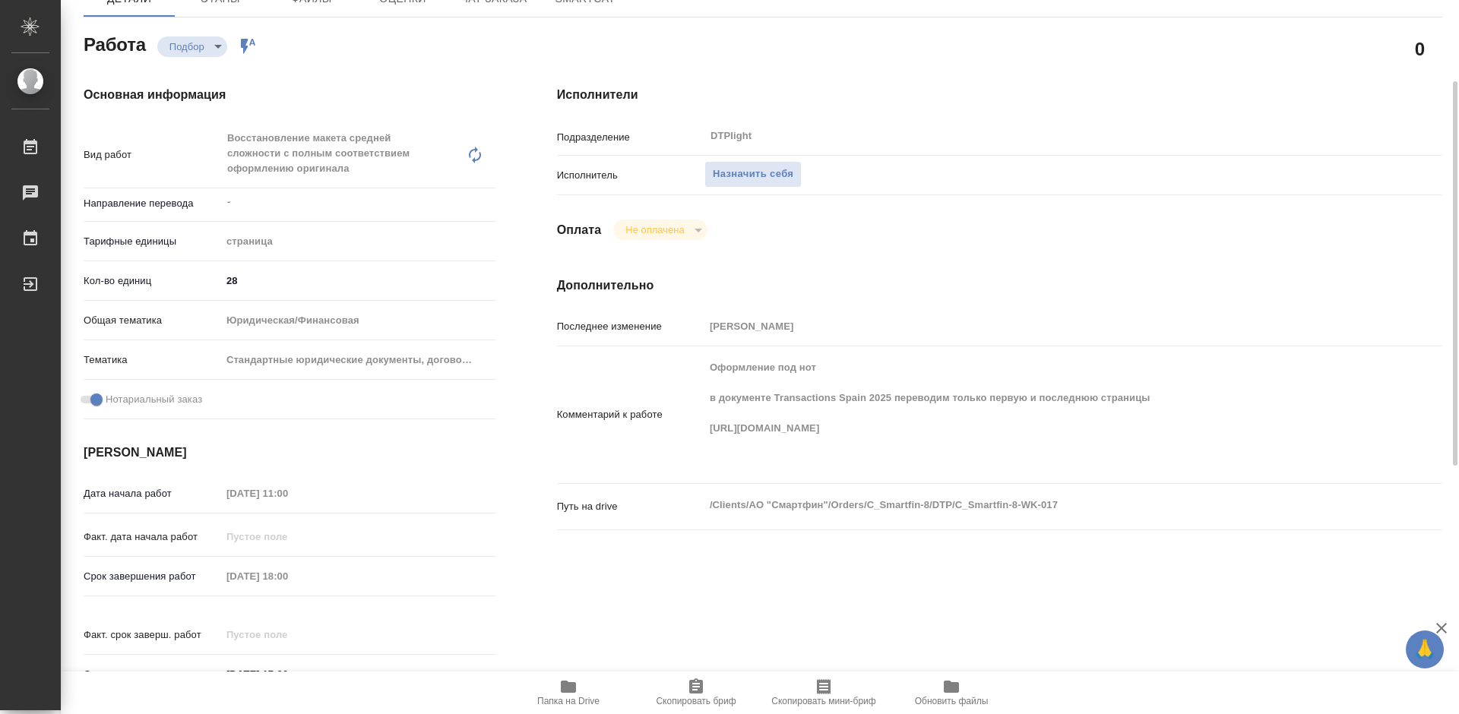
type textarea "x"
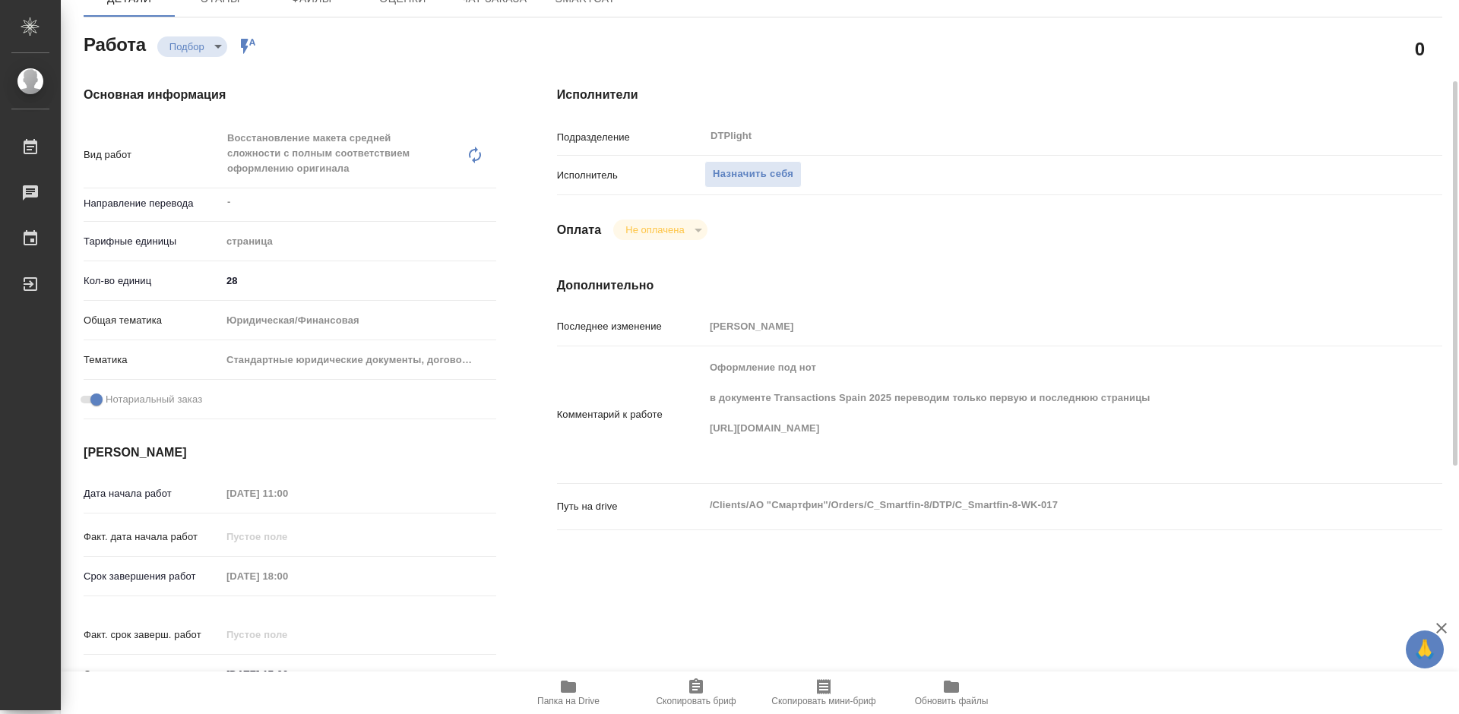
type textarea "x"
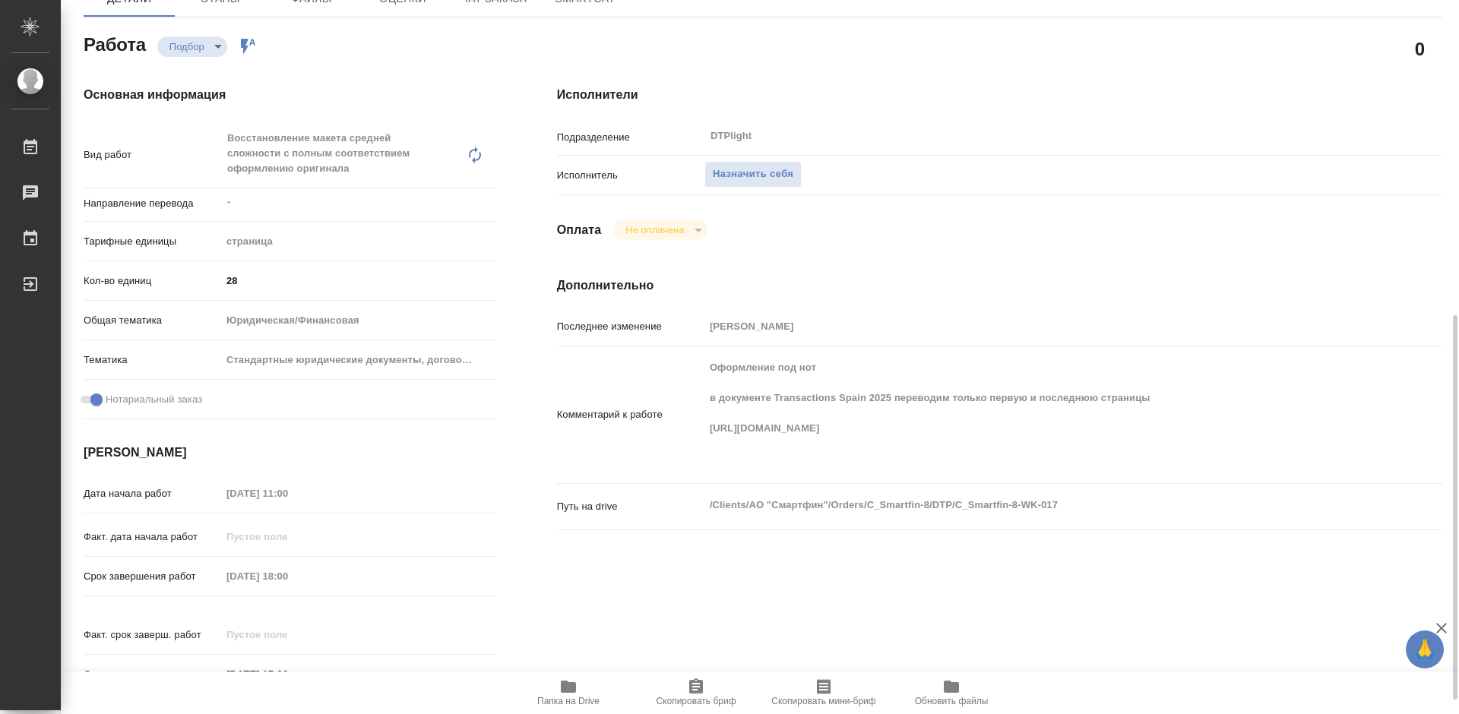
scroll to position [380, 0]
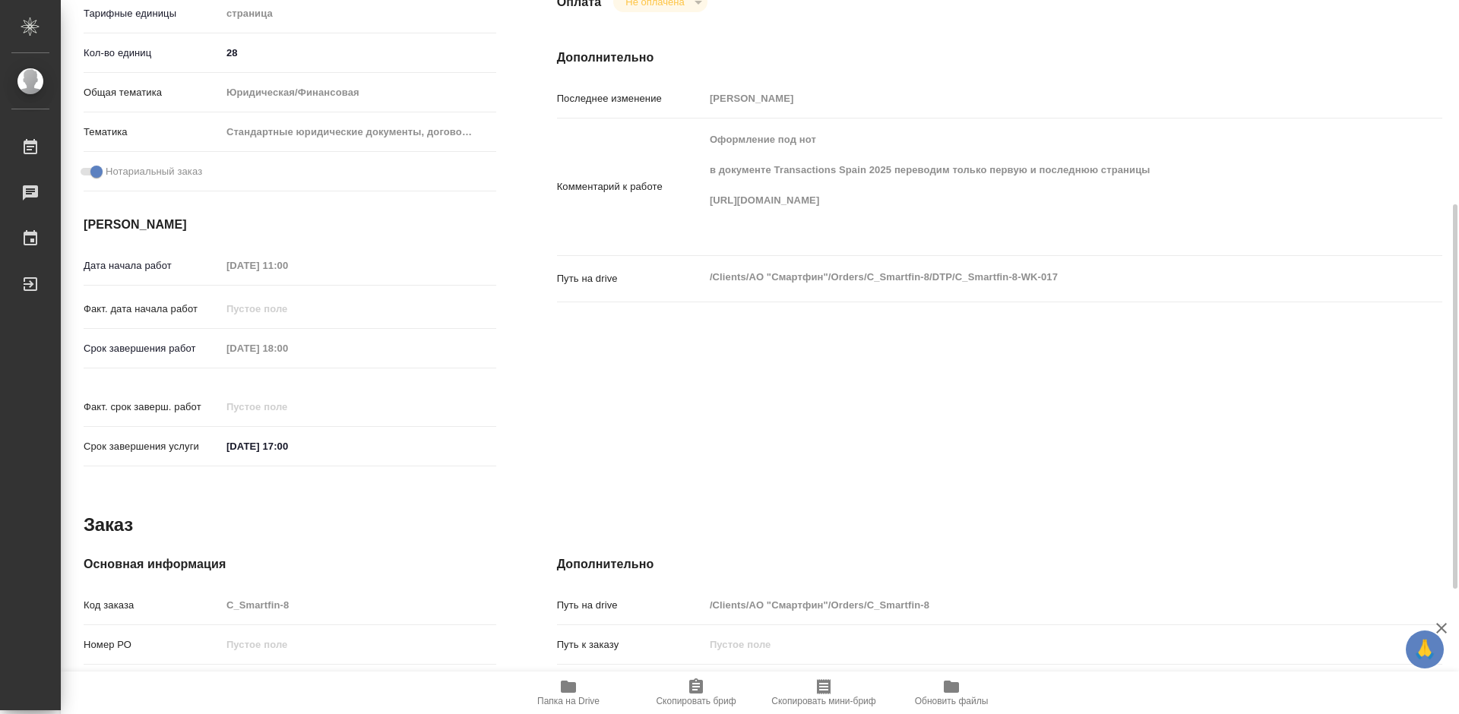
click at [564, 693] on icon "button" at bounding box center [568, 687] width 15 height 12
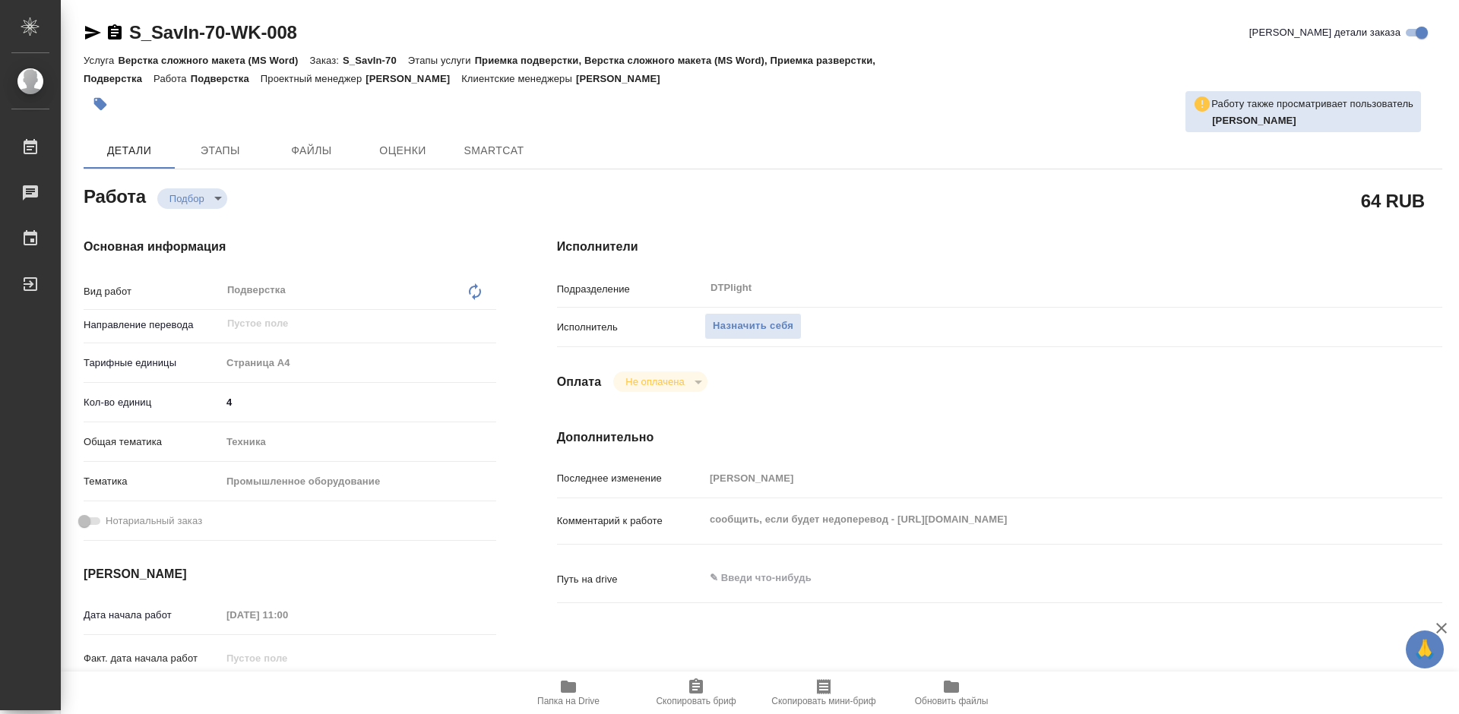
type textarea "x"
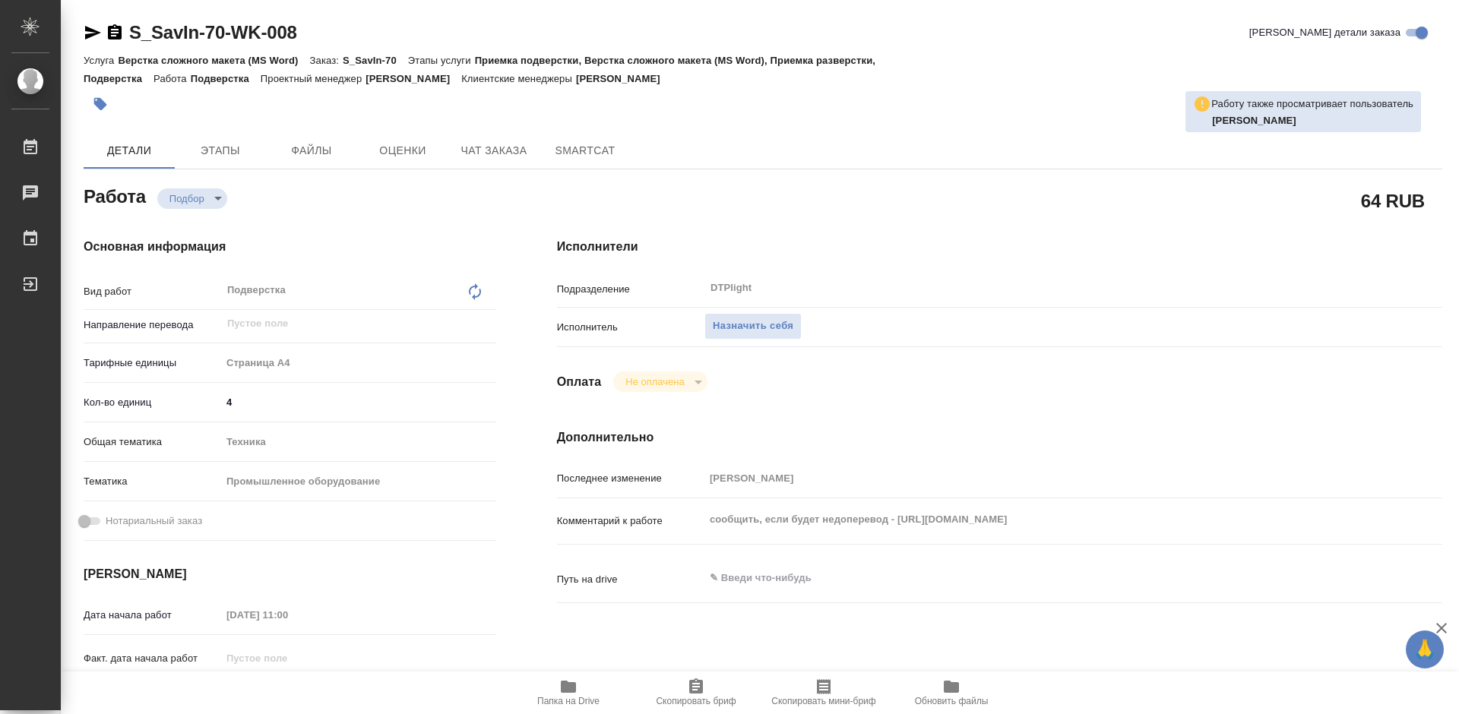
type textarea "x"
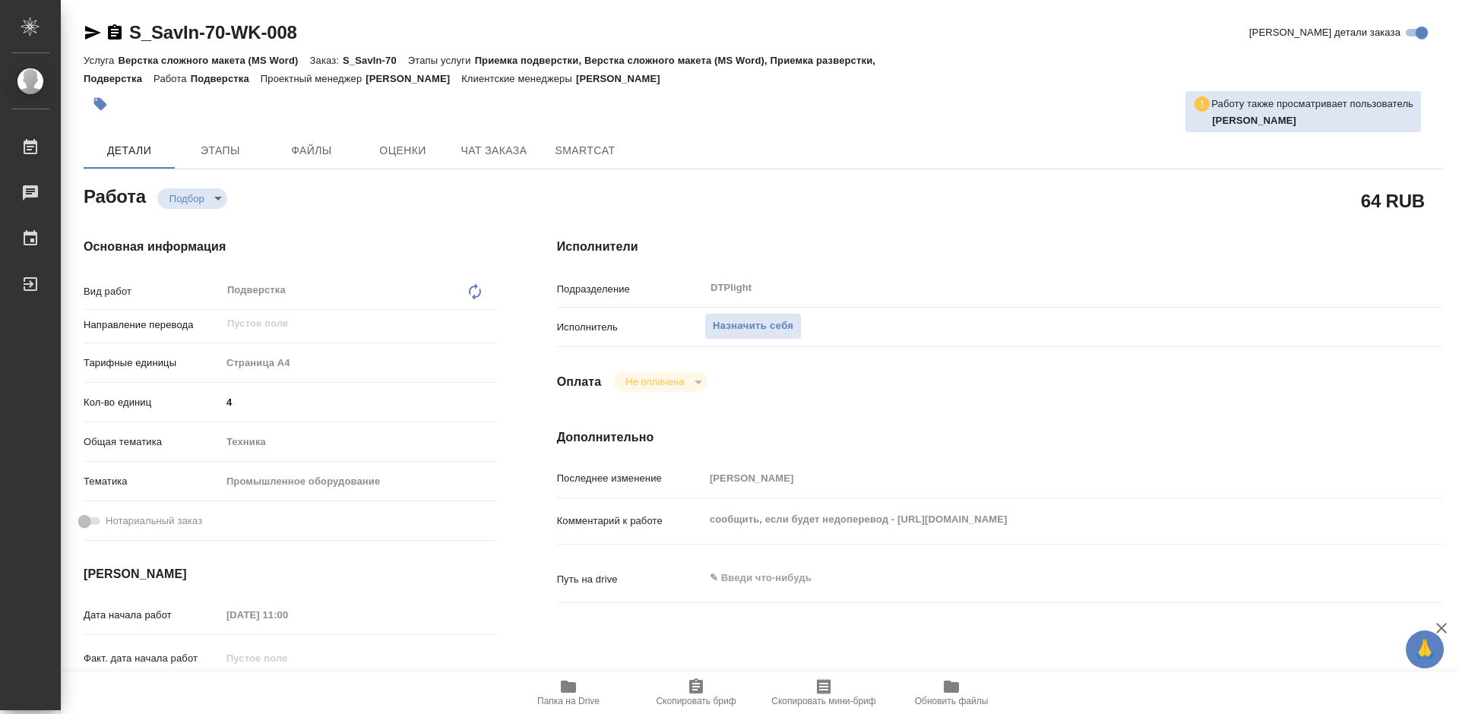
type textarea "x"
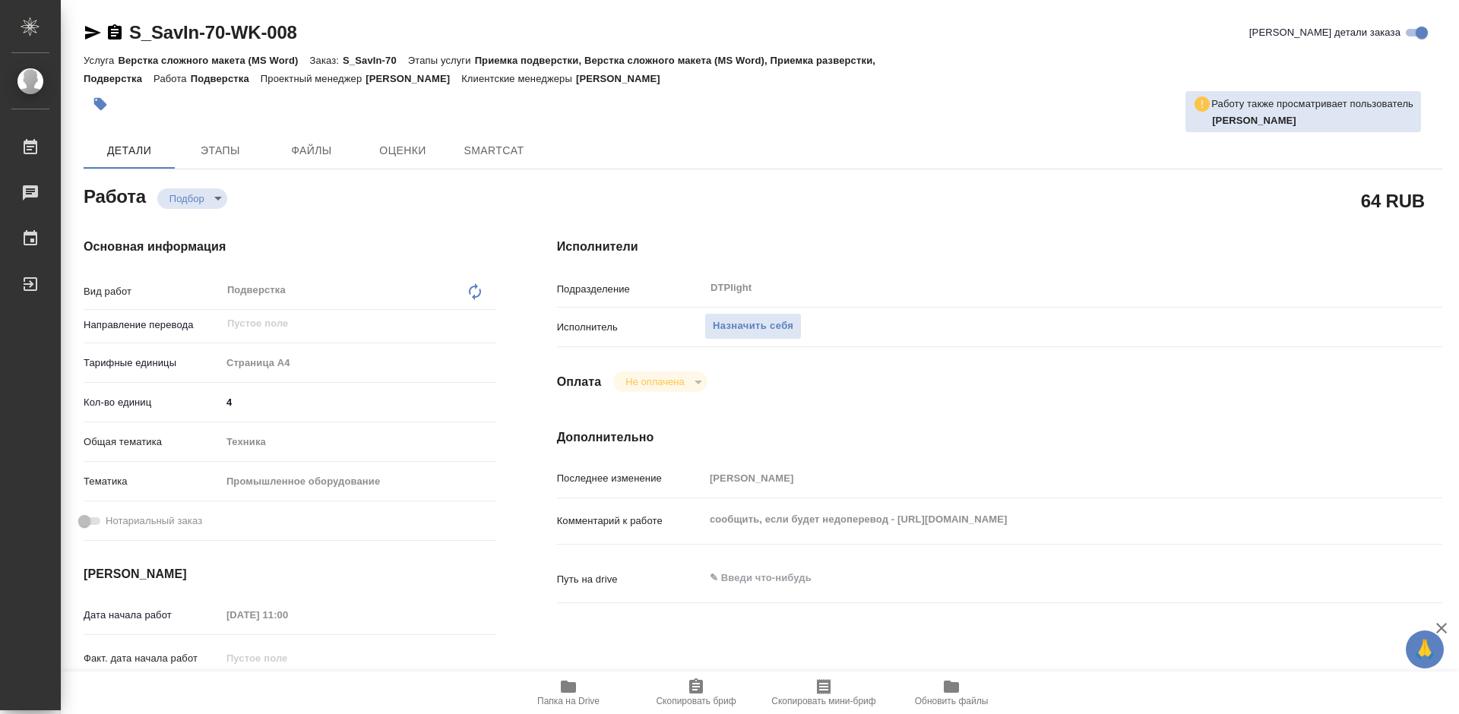
type textarea "x"
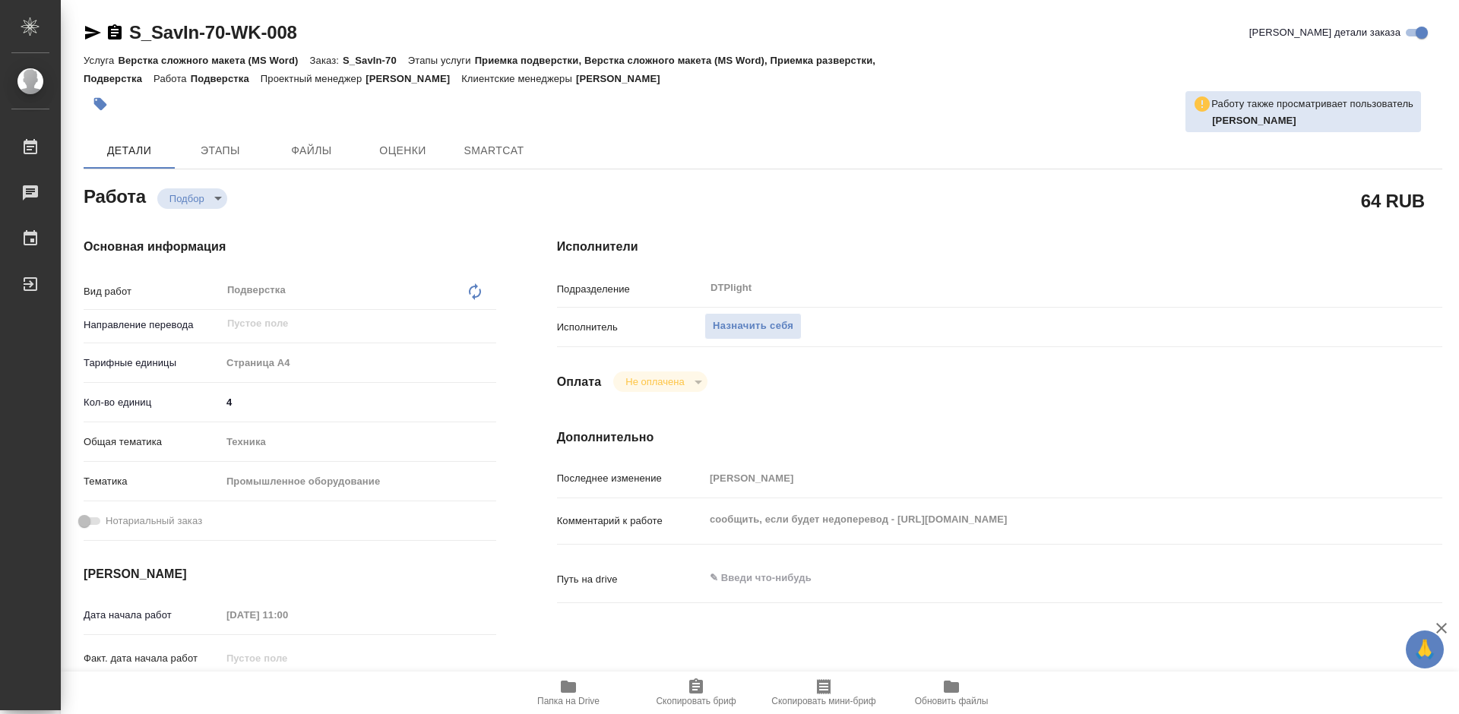
type textarea "x"
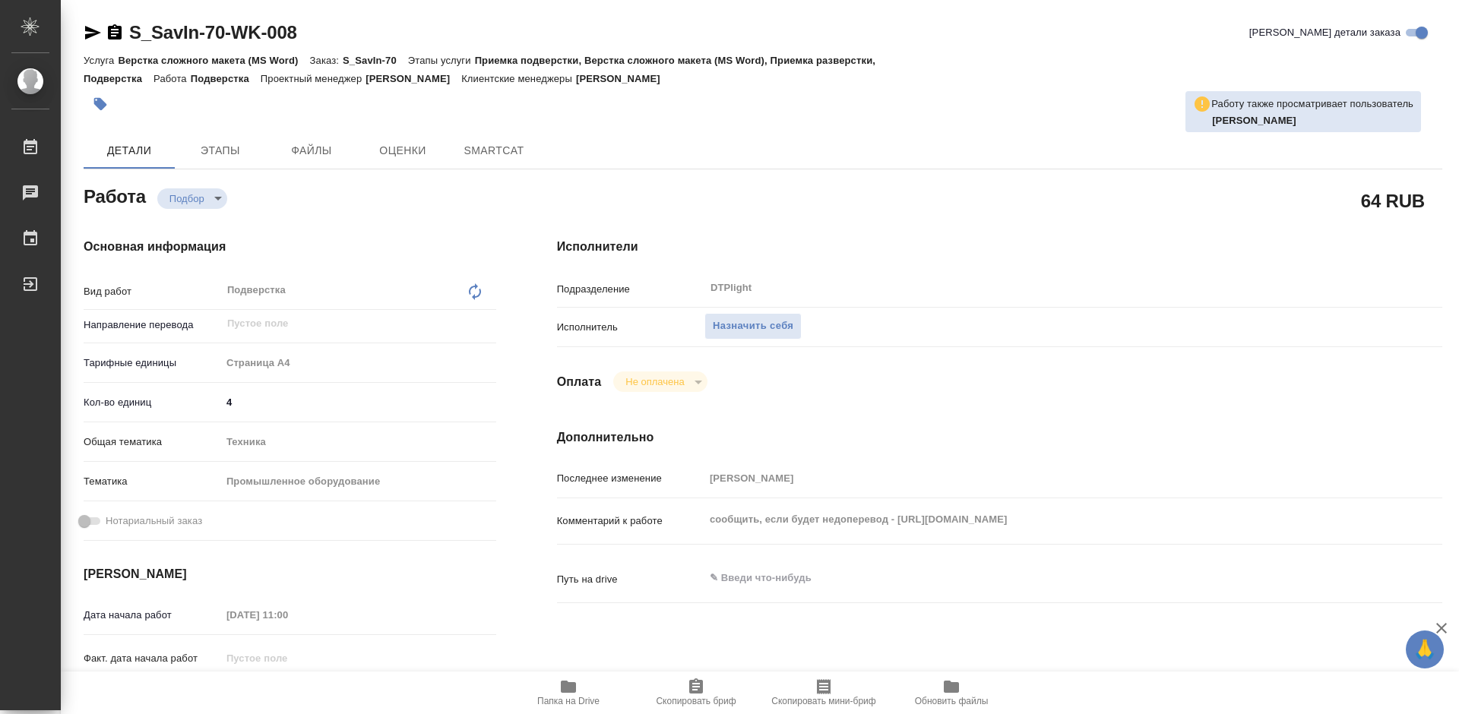
type textarea "x"
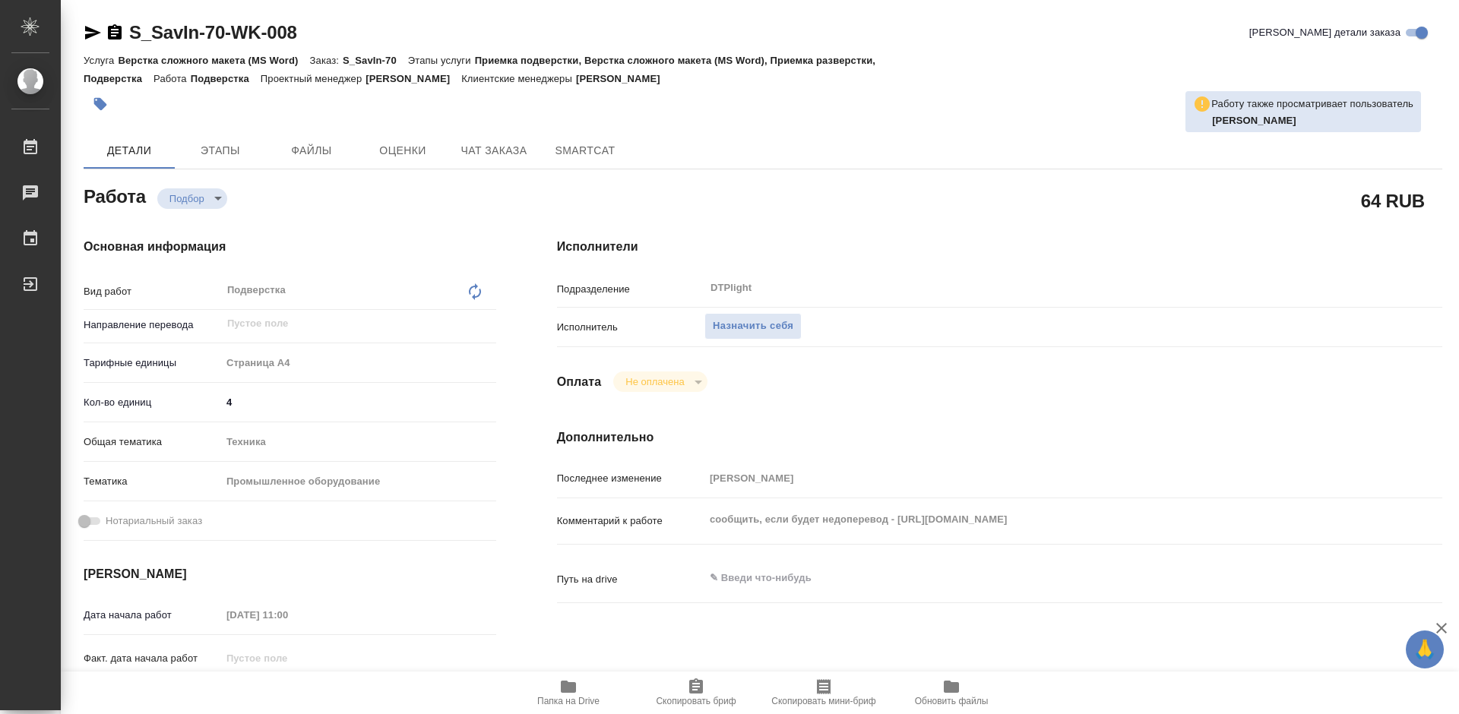
type textarea "x"
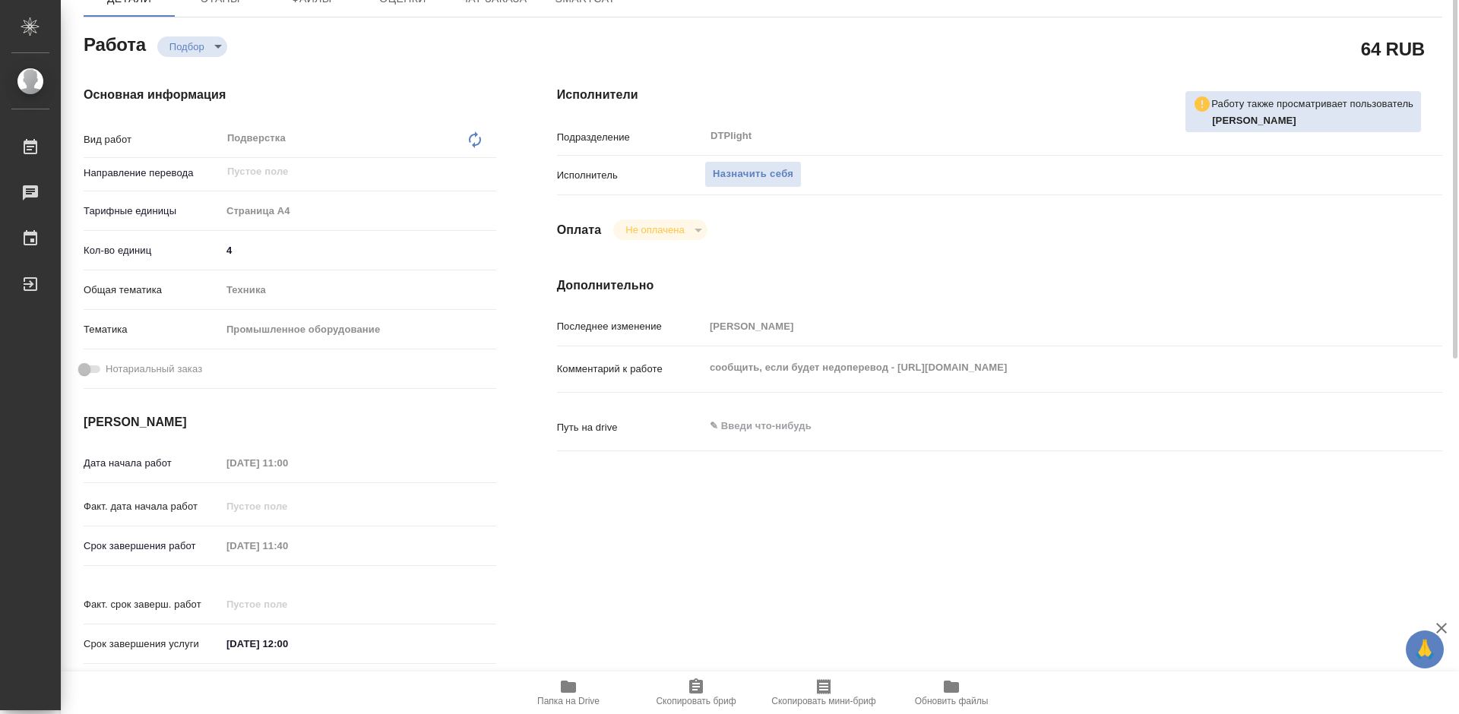
scroll to position [228, 0]
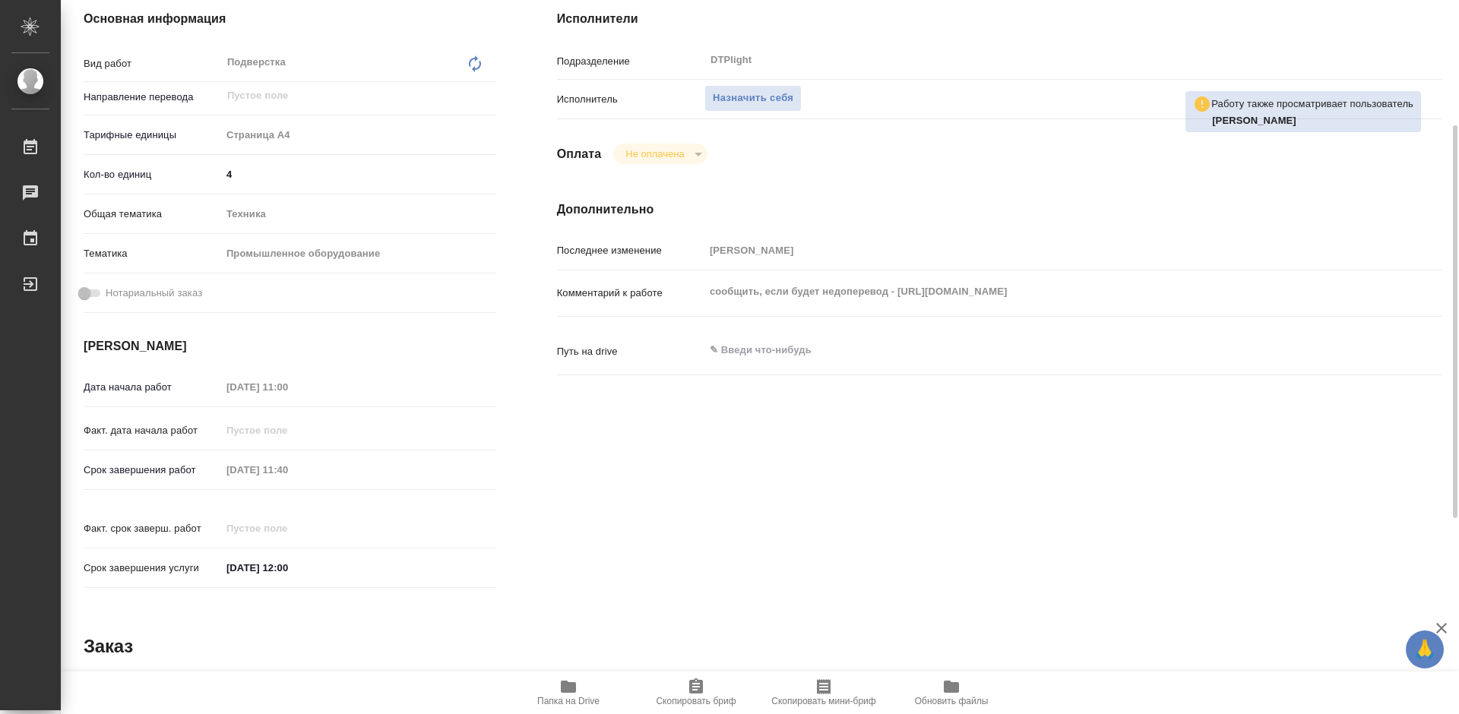
type textarea "x"
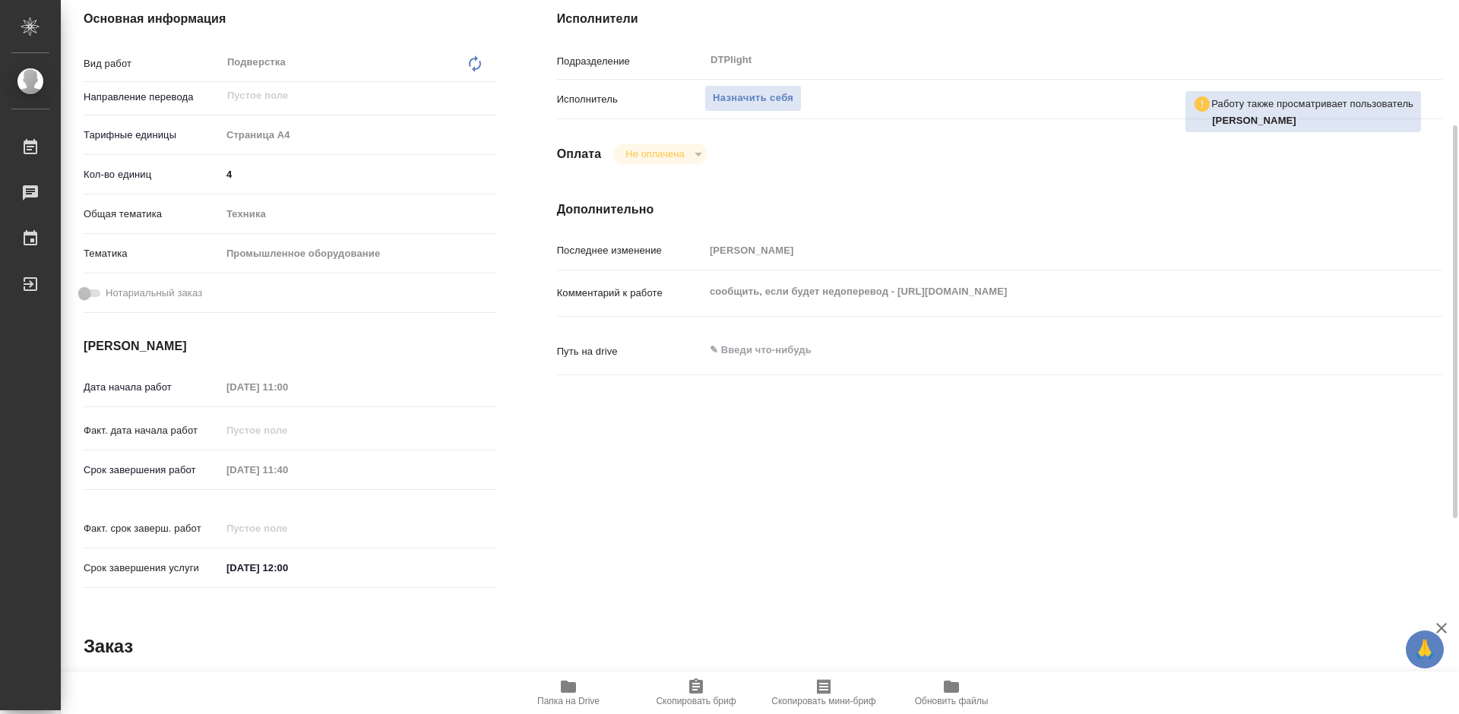
scroll to position [304, 0]
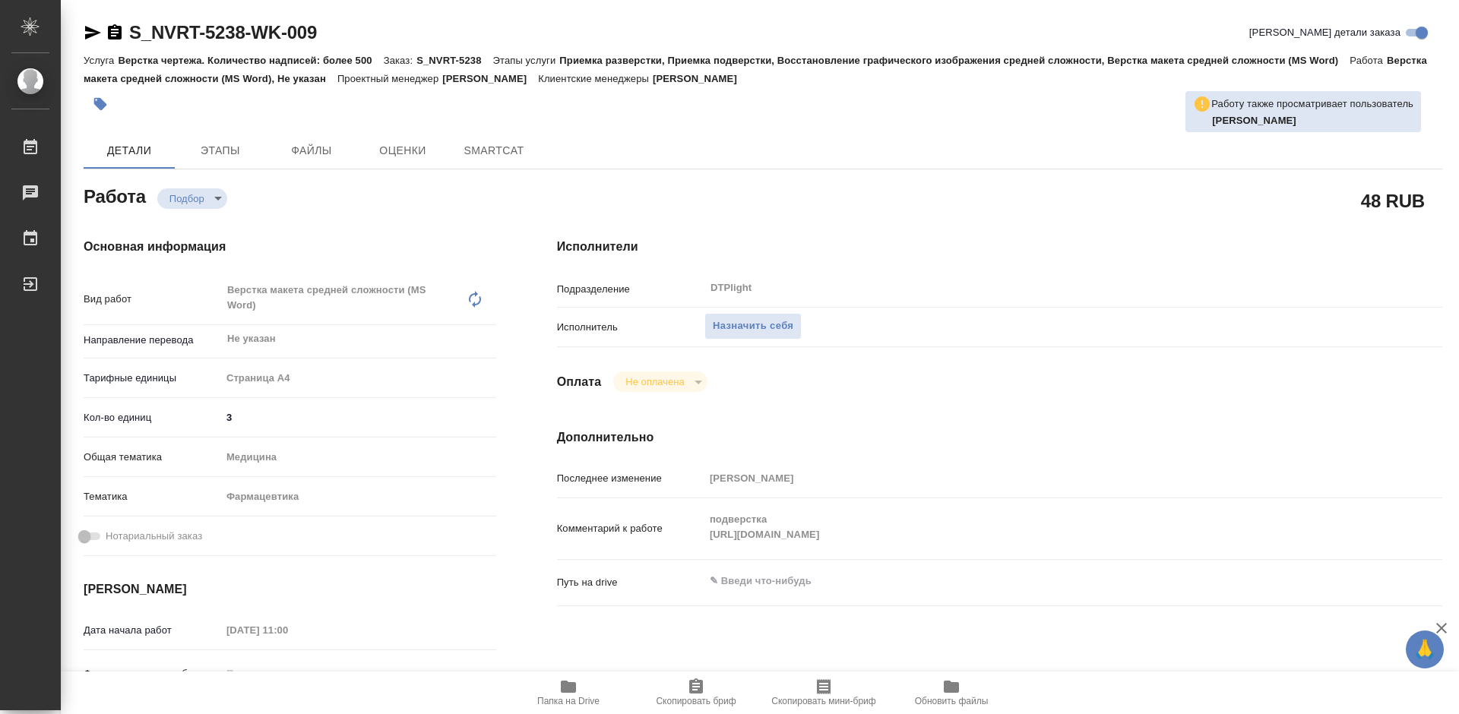
type textarea "x"
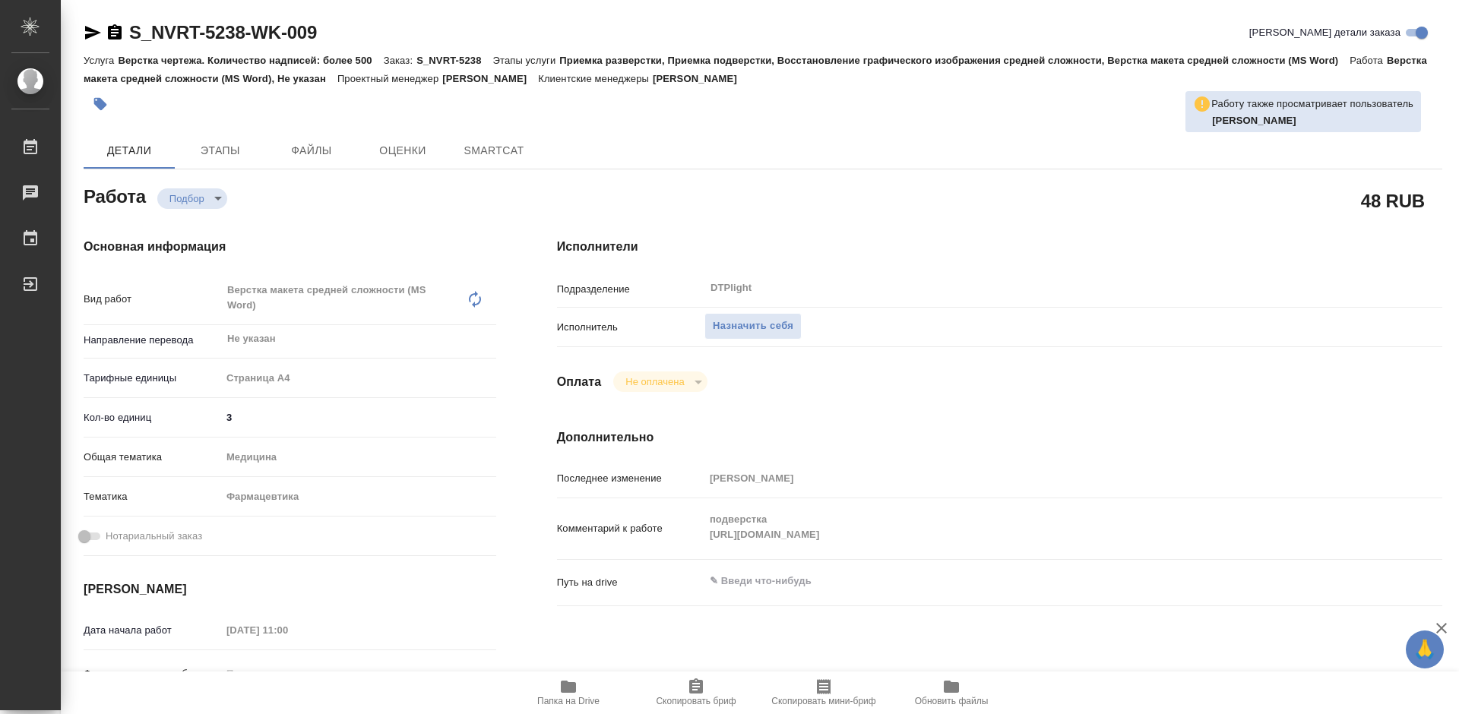
type textarea "x"
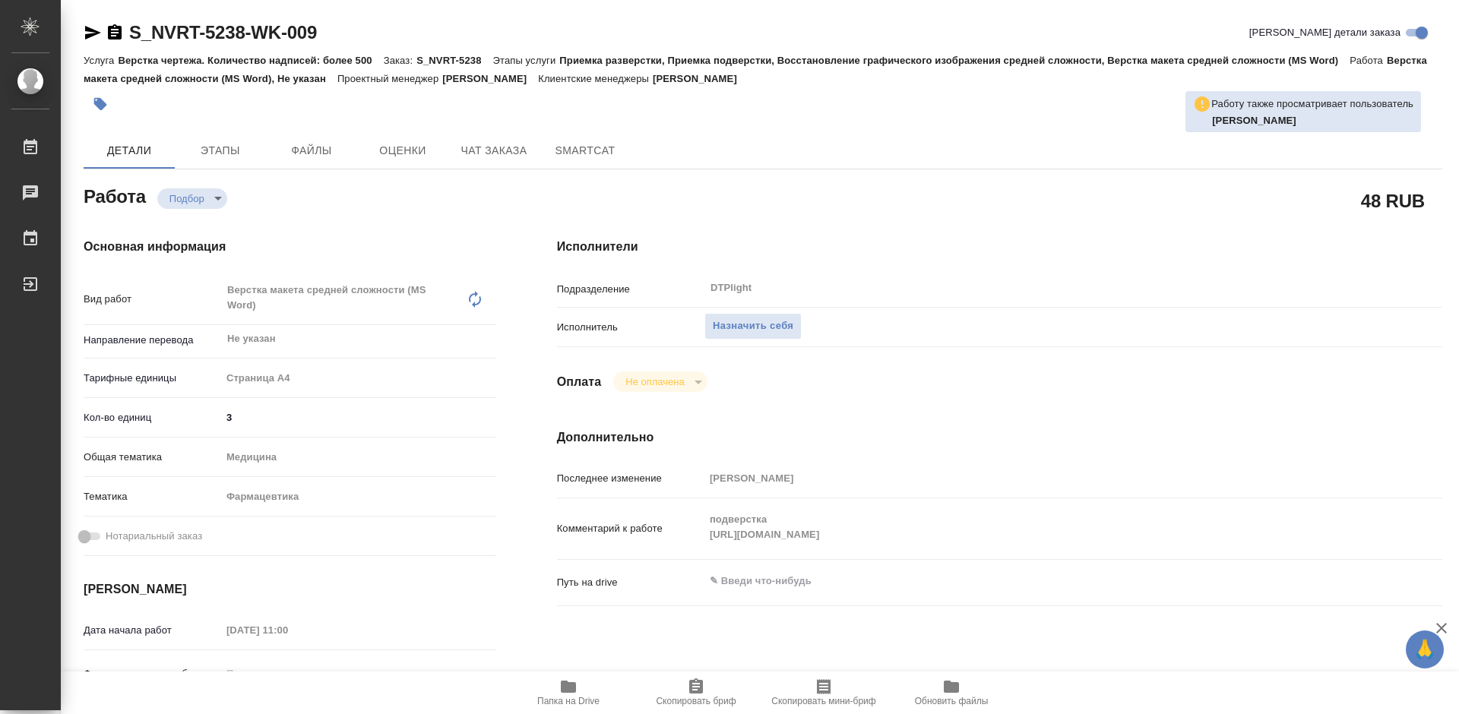
type textarea "x"
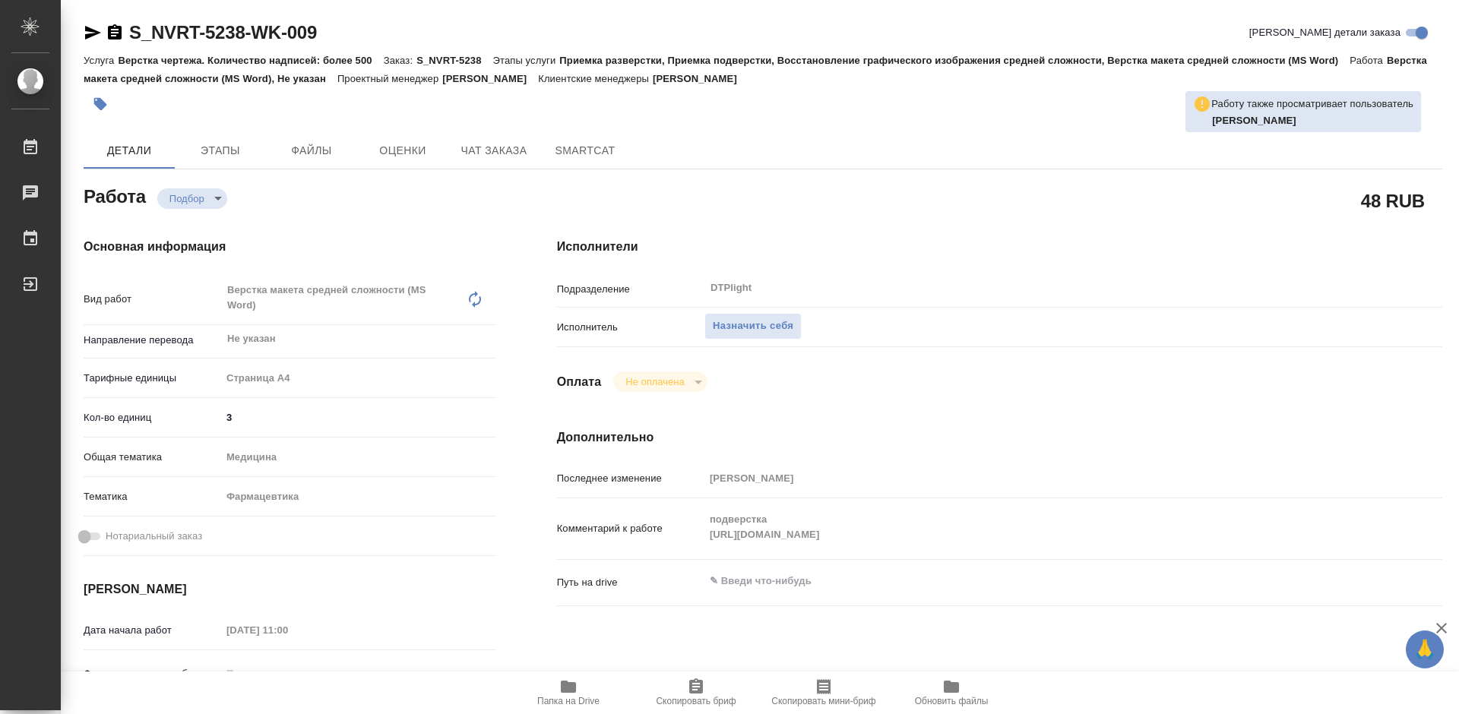
type textarea "x"
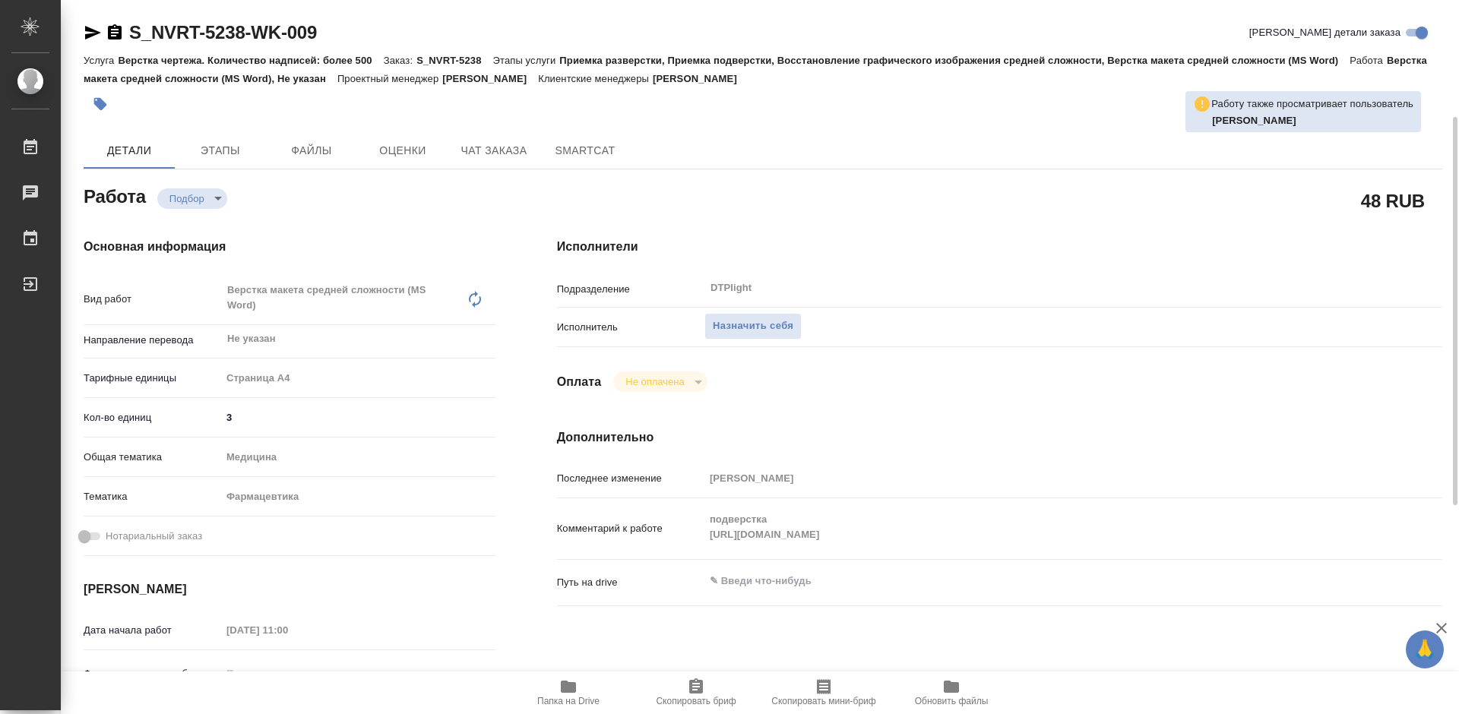
scroll to position [152, 0]
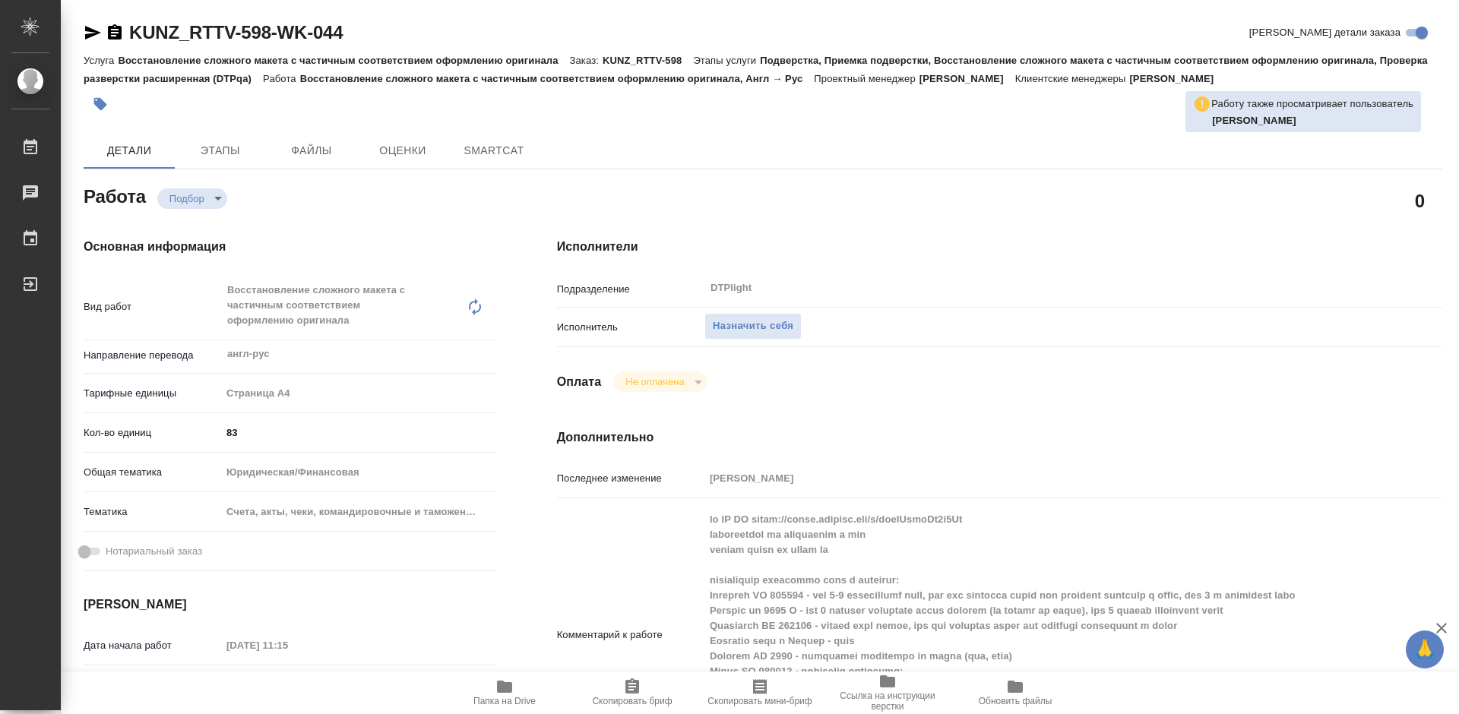
type textarea "x"
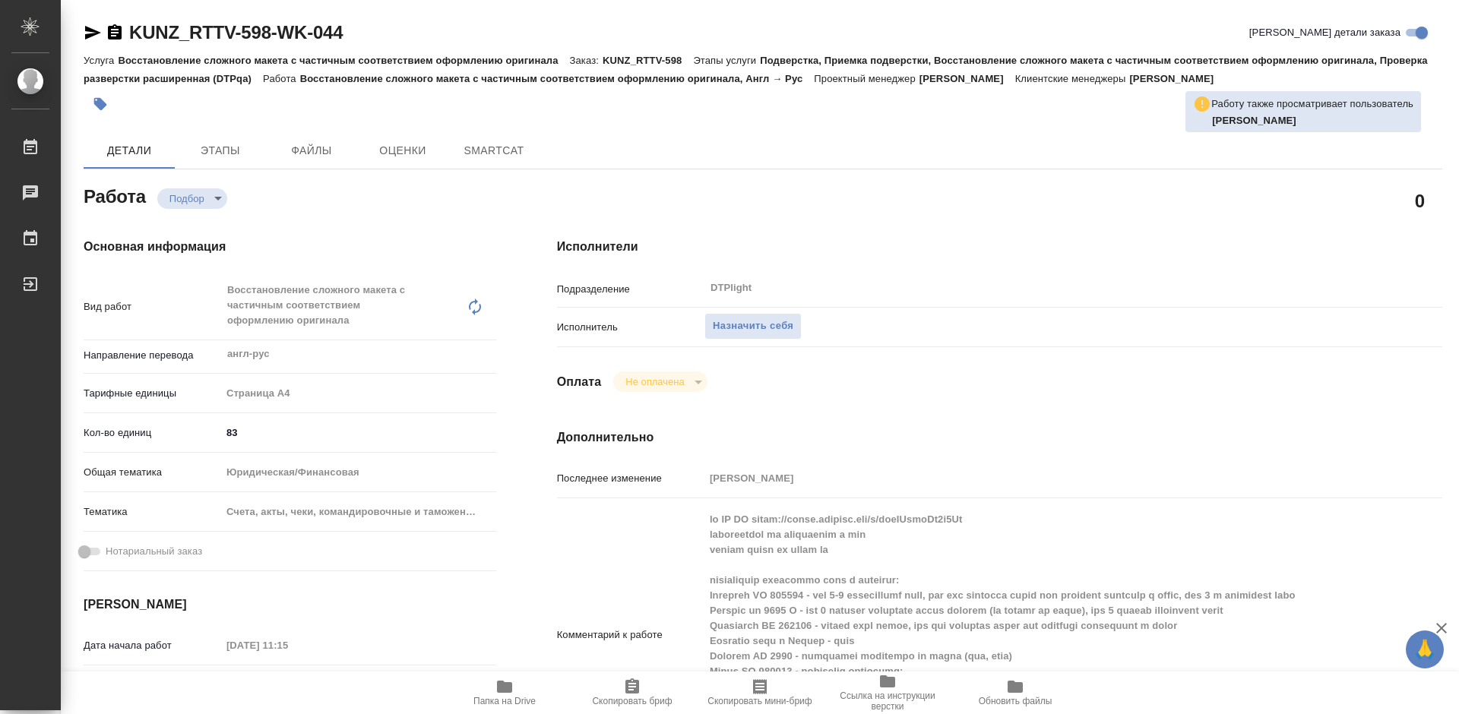
type textarea "x"
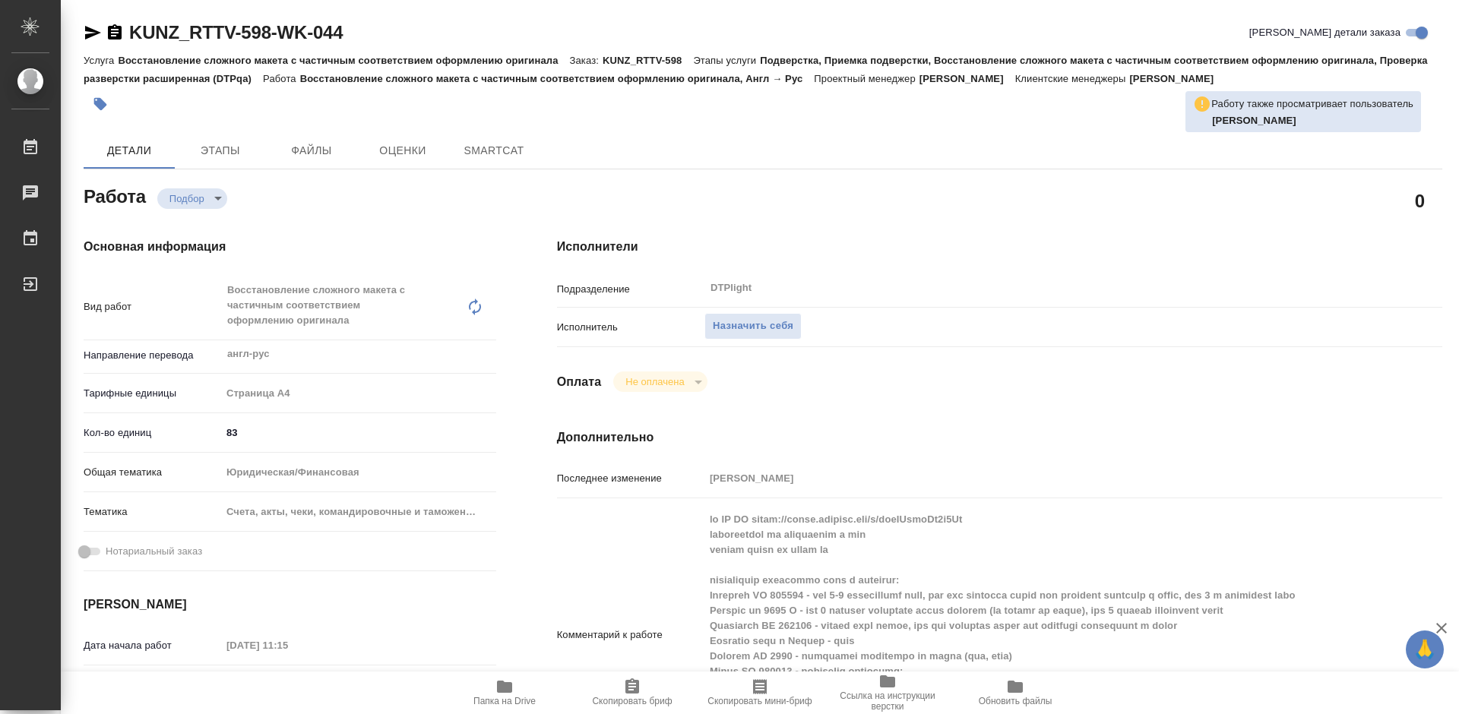
type textarea "x"
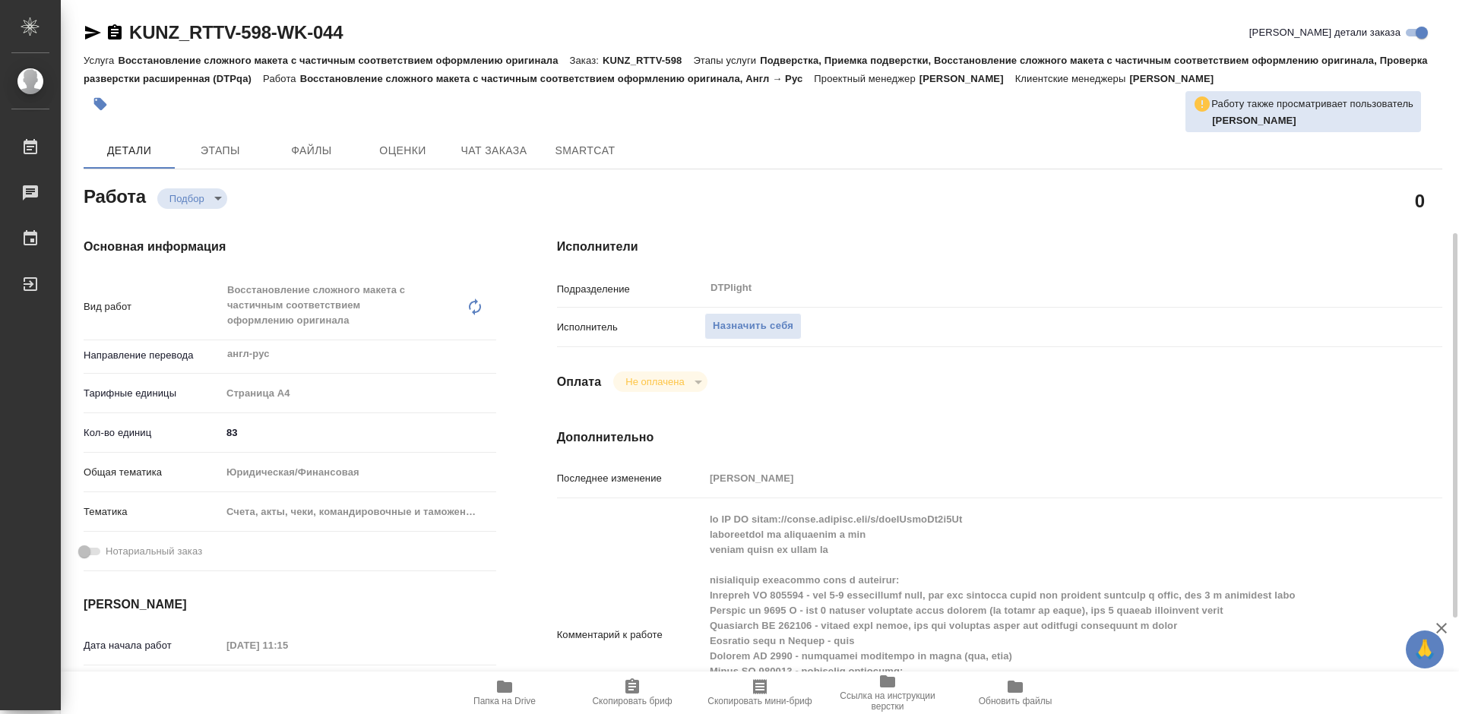
scroll to position [228, 0]
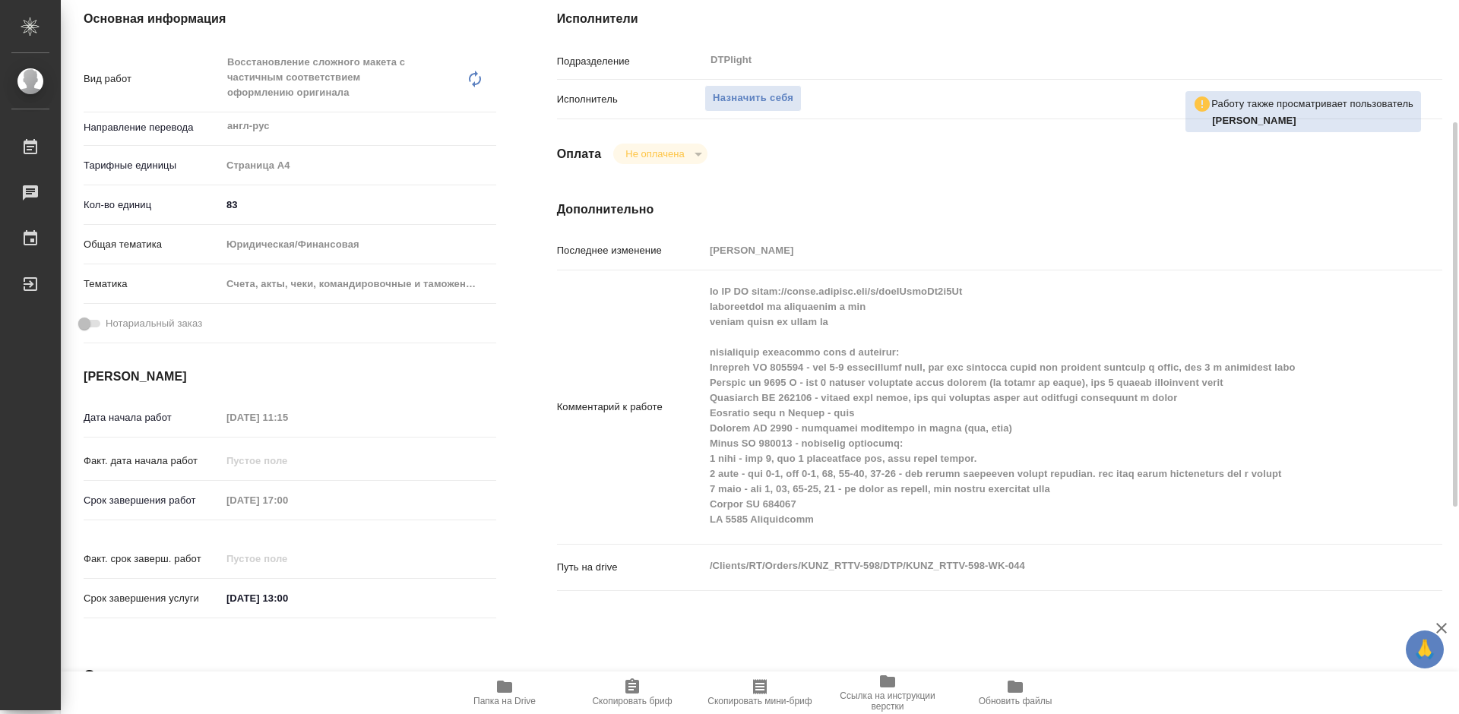
type textarea "x"
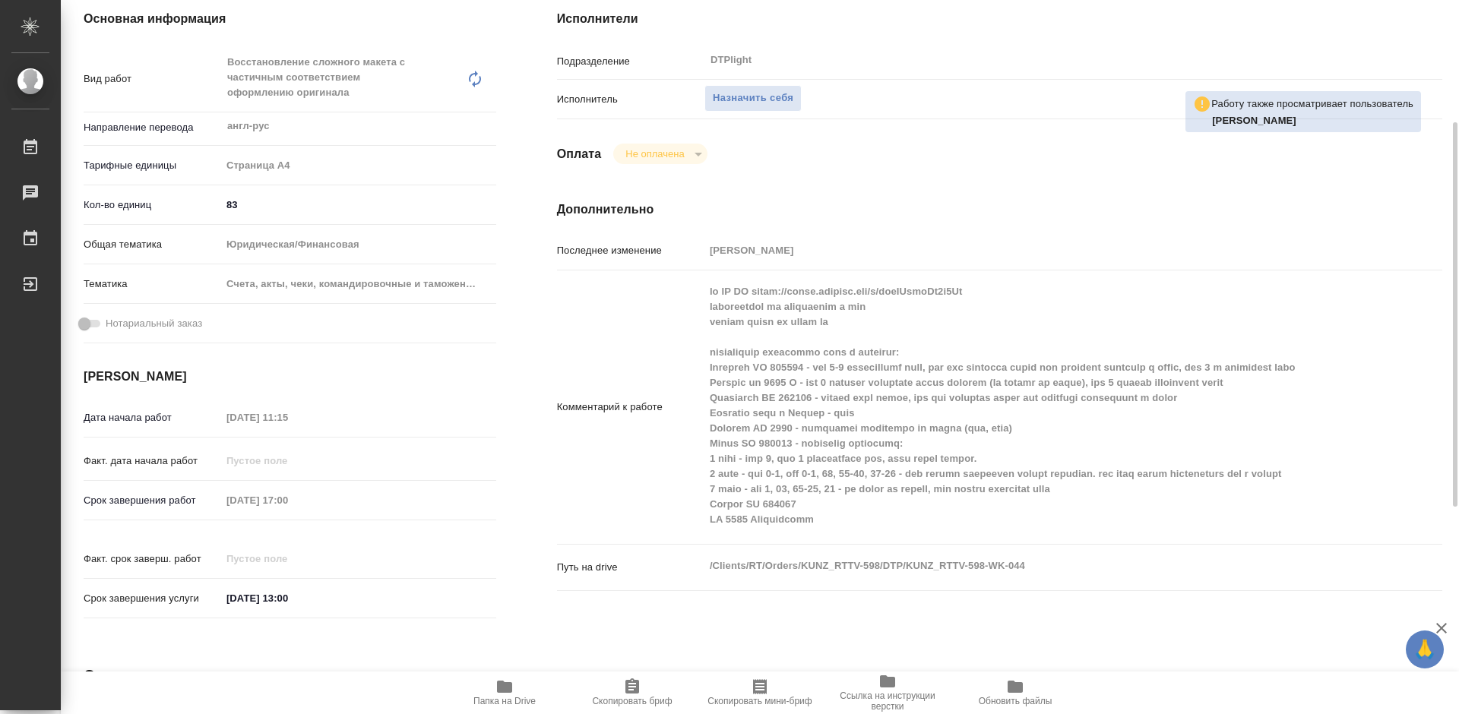
type textarea "x"
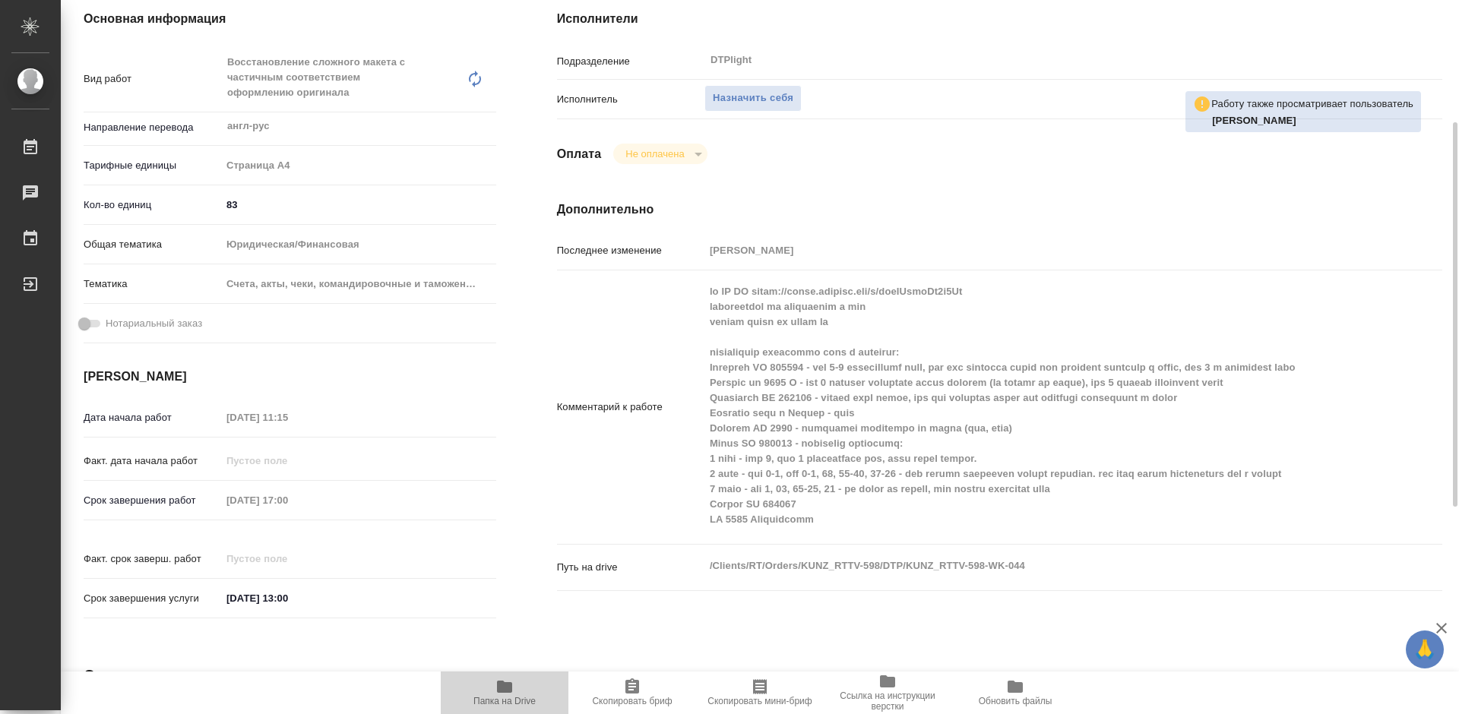
click at [511, 704] on span "Папка на Drive" at bounding box center [504, 701] width 62 height 11
click at [513, 698] on span "Папка на Drive" at bounding box center [504, 701] width 62 height 11
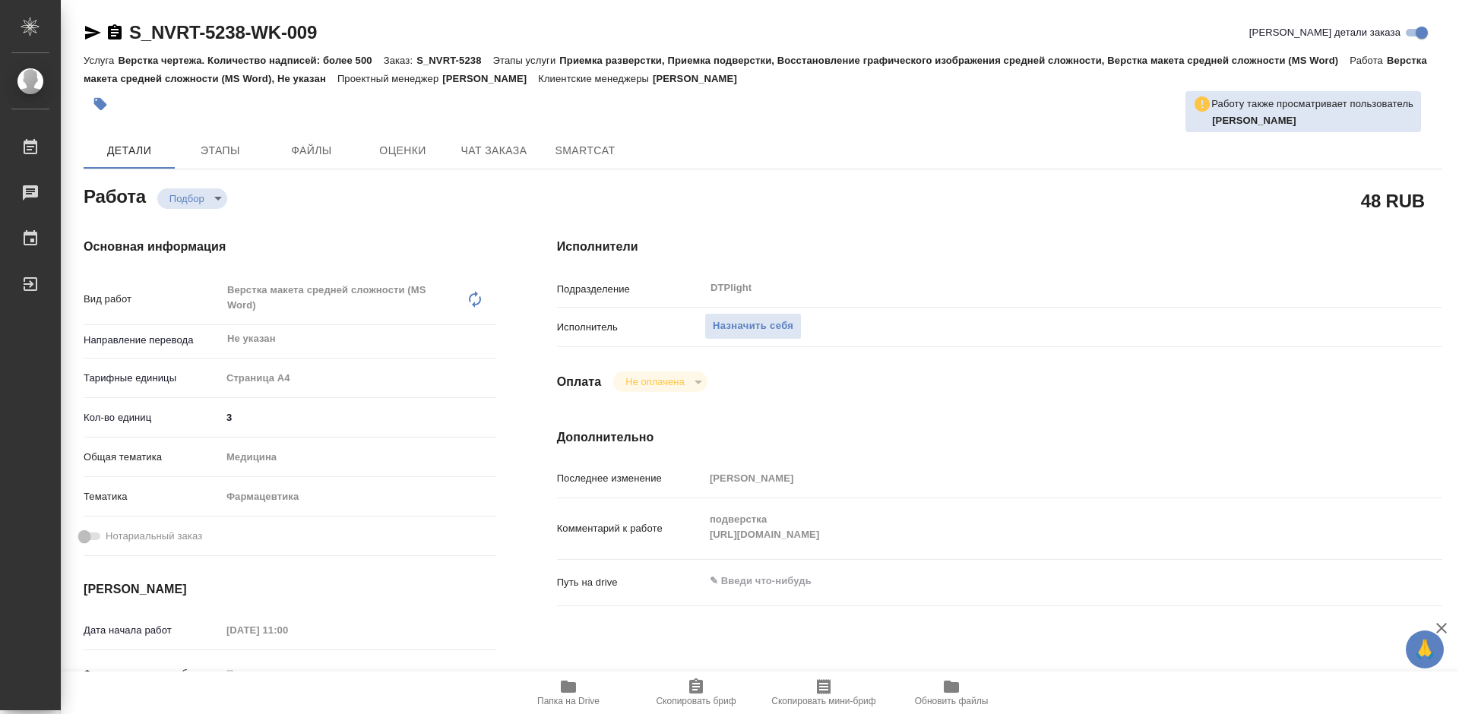
type textarea "x"
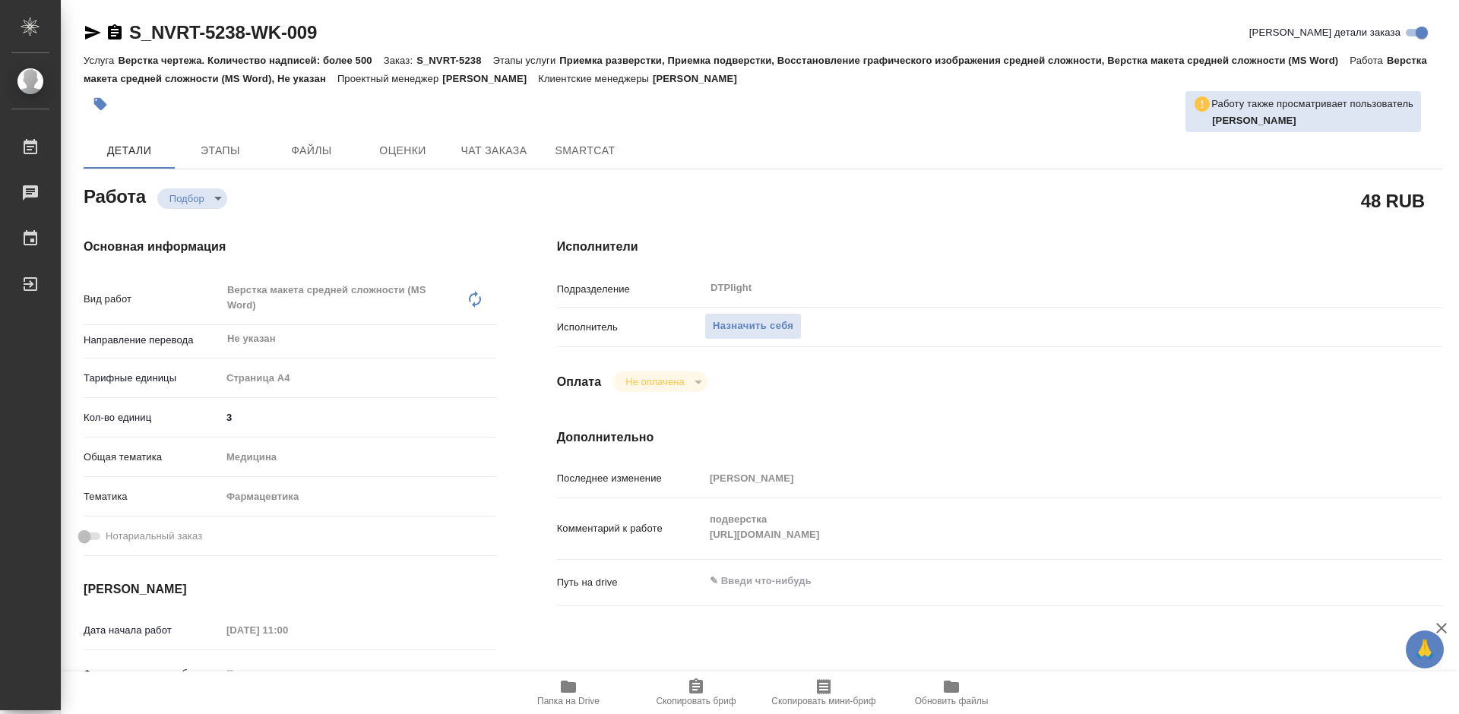
type textarea "x"
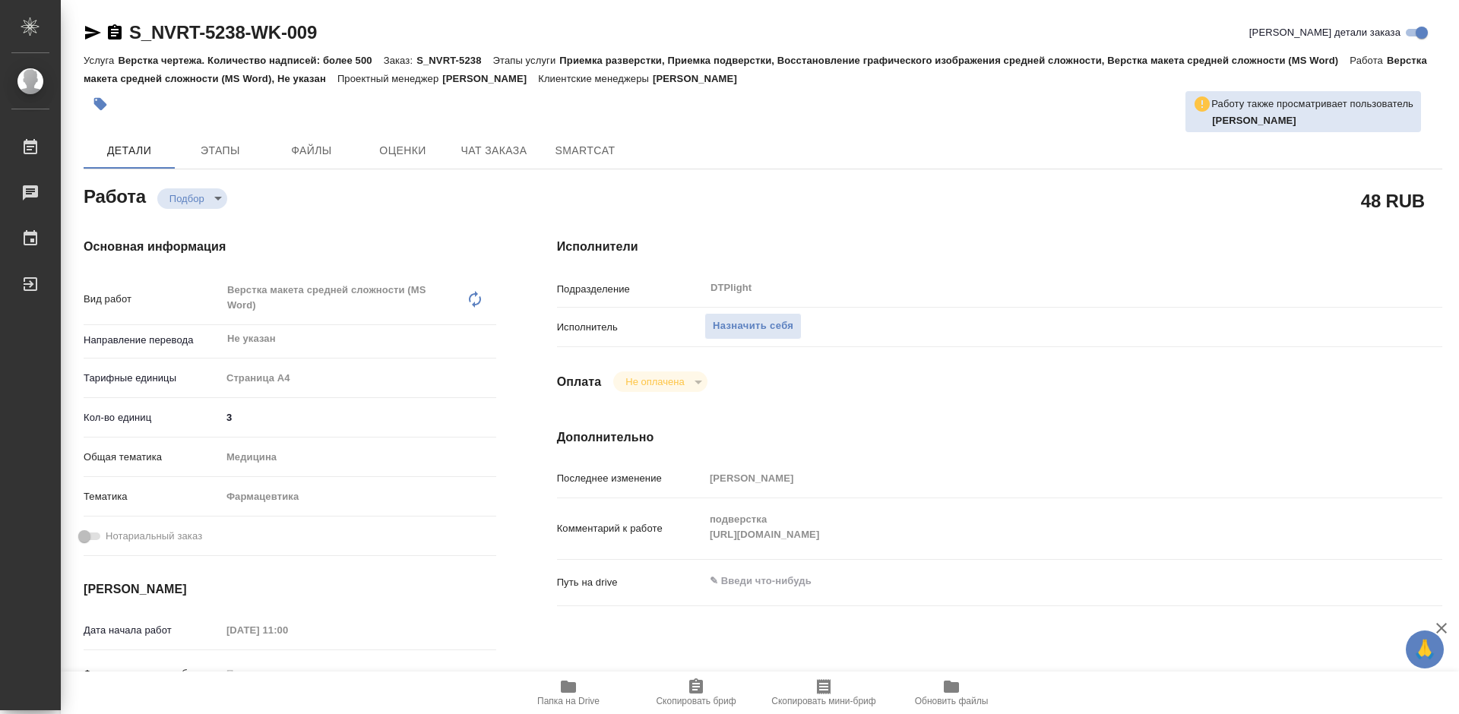
type textarea "x"
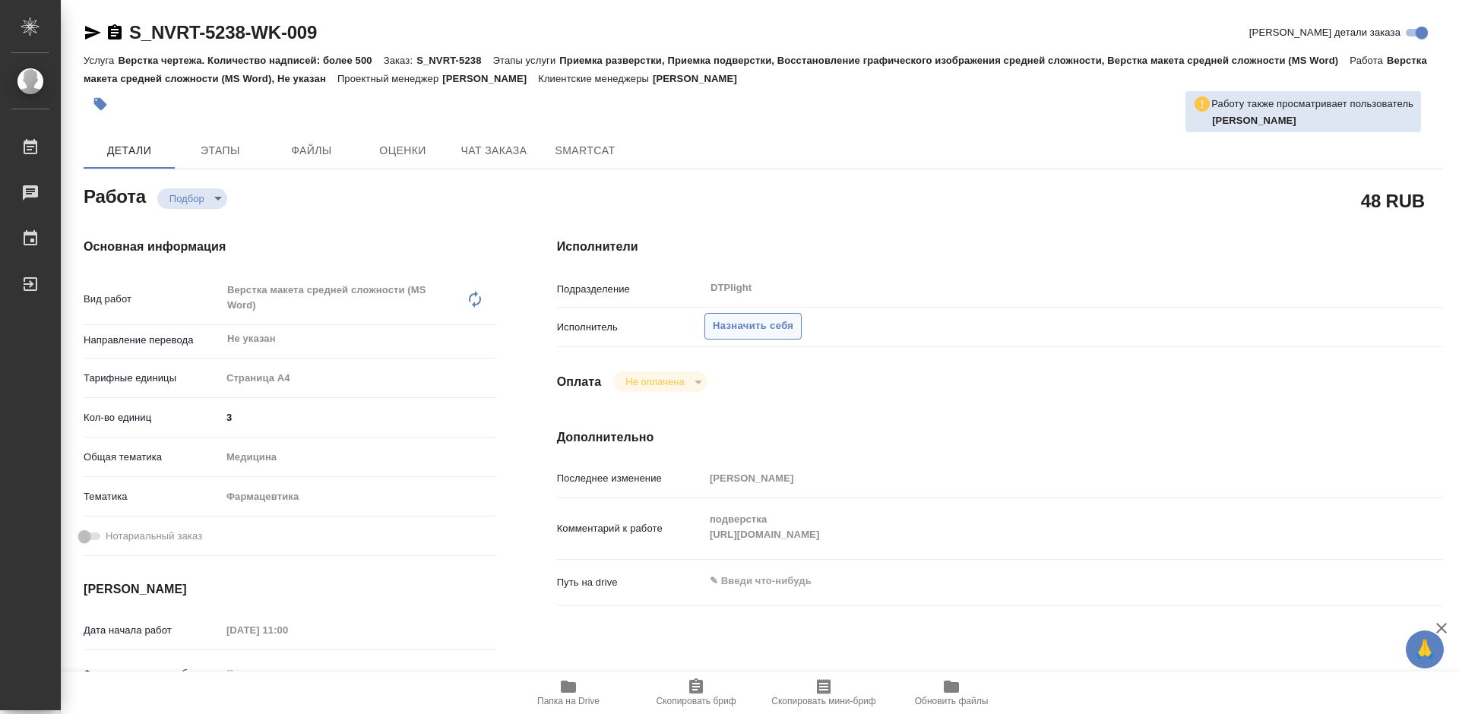
type textarea "x"
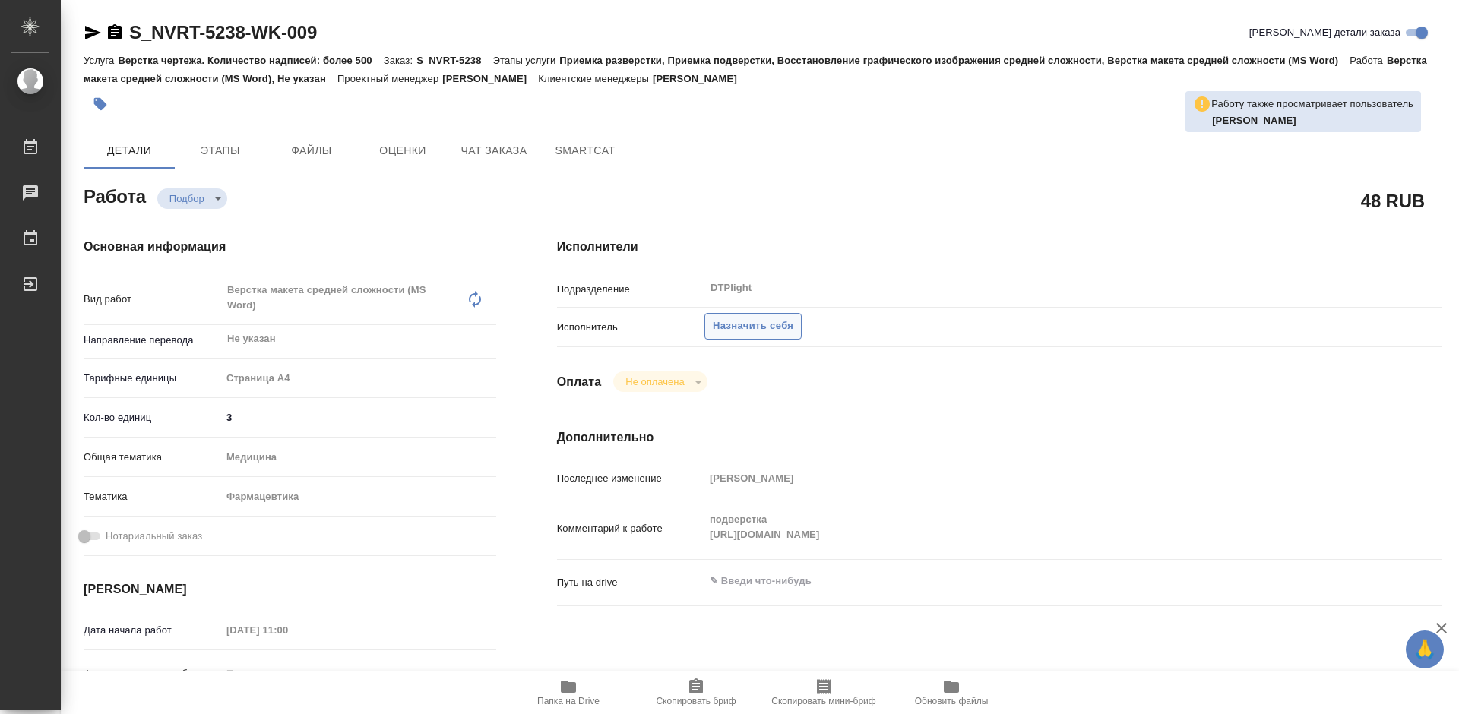
type textarea "x"
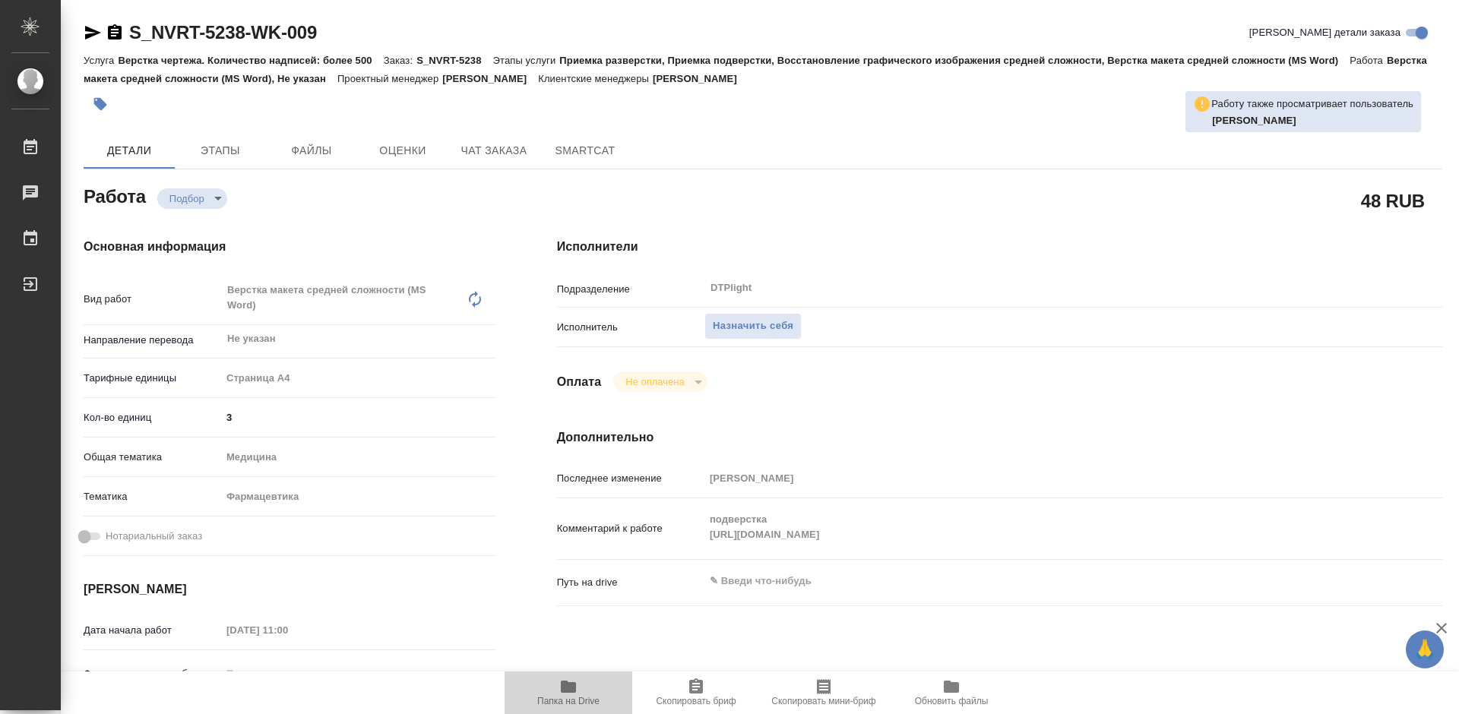
click at [563, 687] on icon "button" at bounding box center [568, 687] width 15 height 12
click at [753, 323] on span "Назначить себя" at bounding box center [753, 326] width 81 height 17
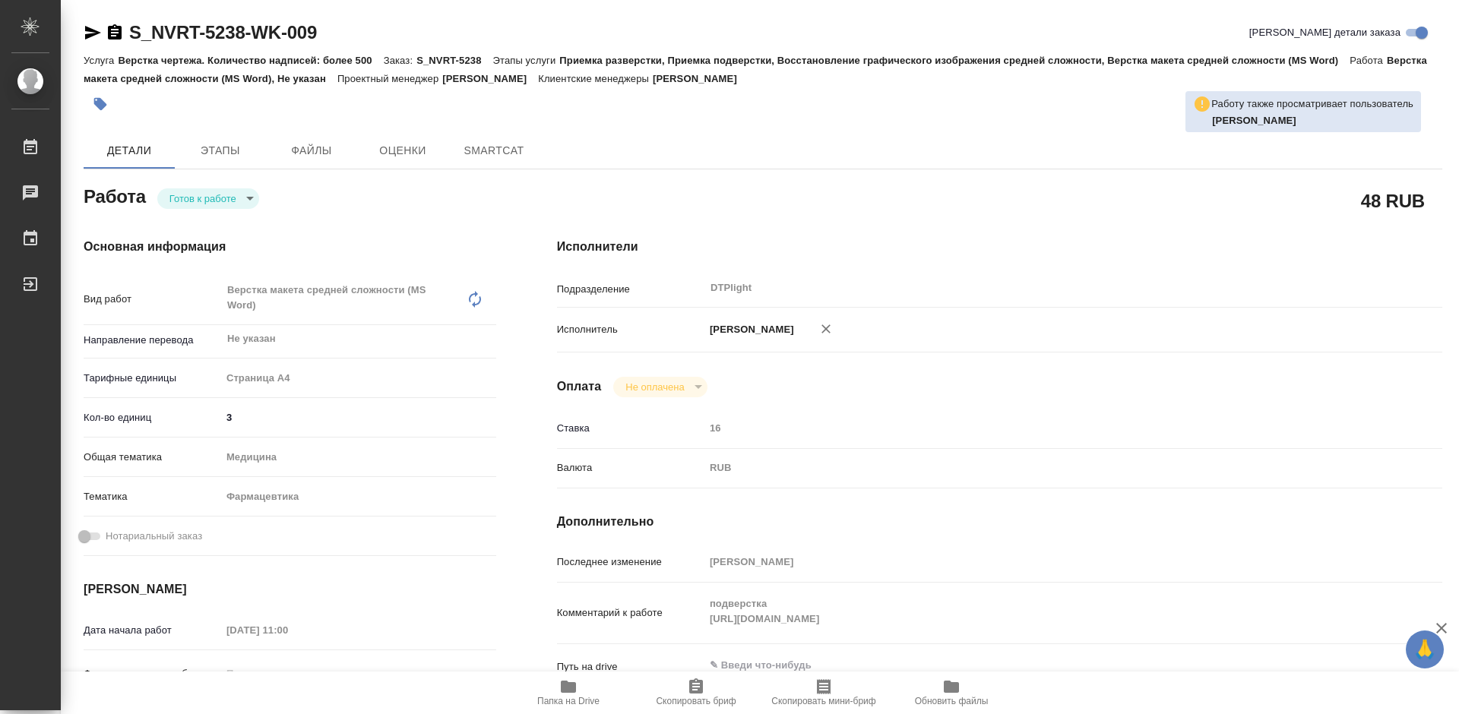
type textarea "x"
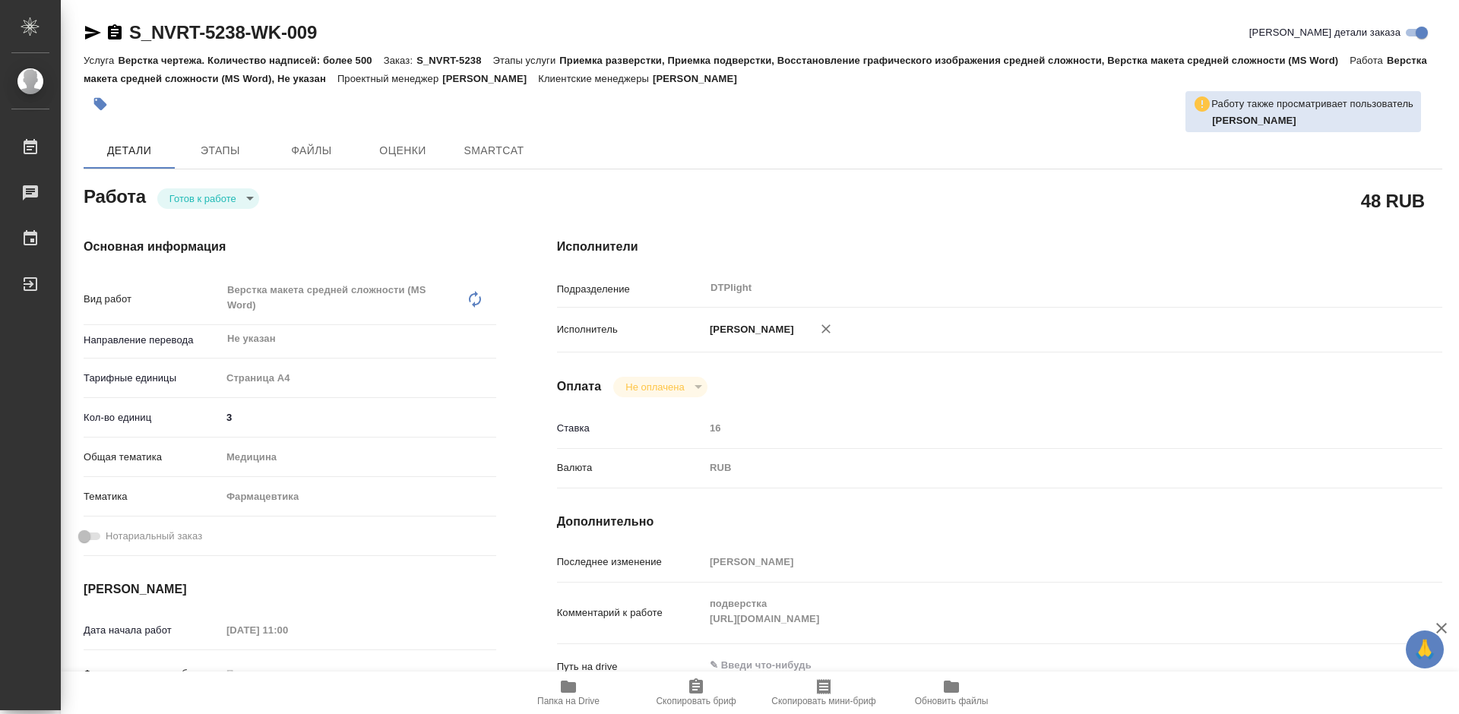
type textarea "x"
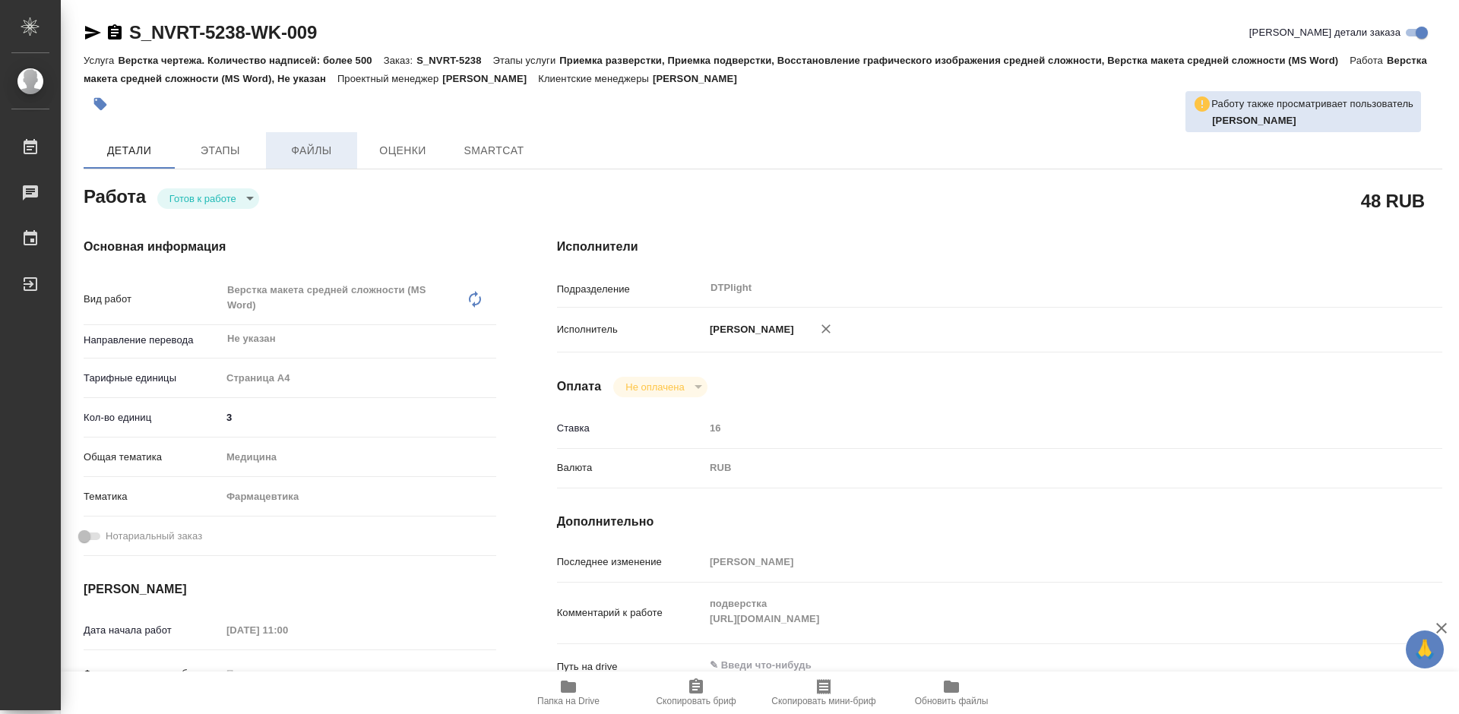
type textarea "x"
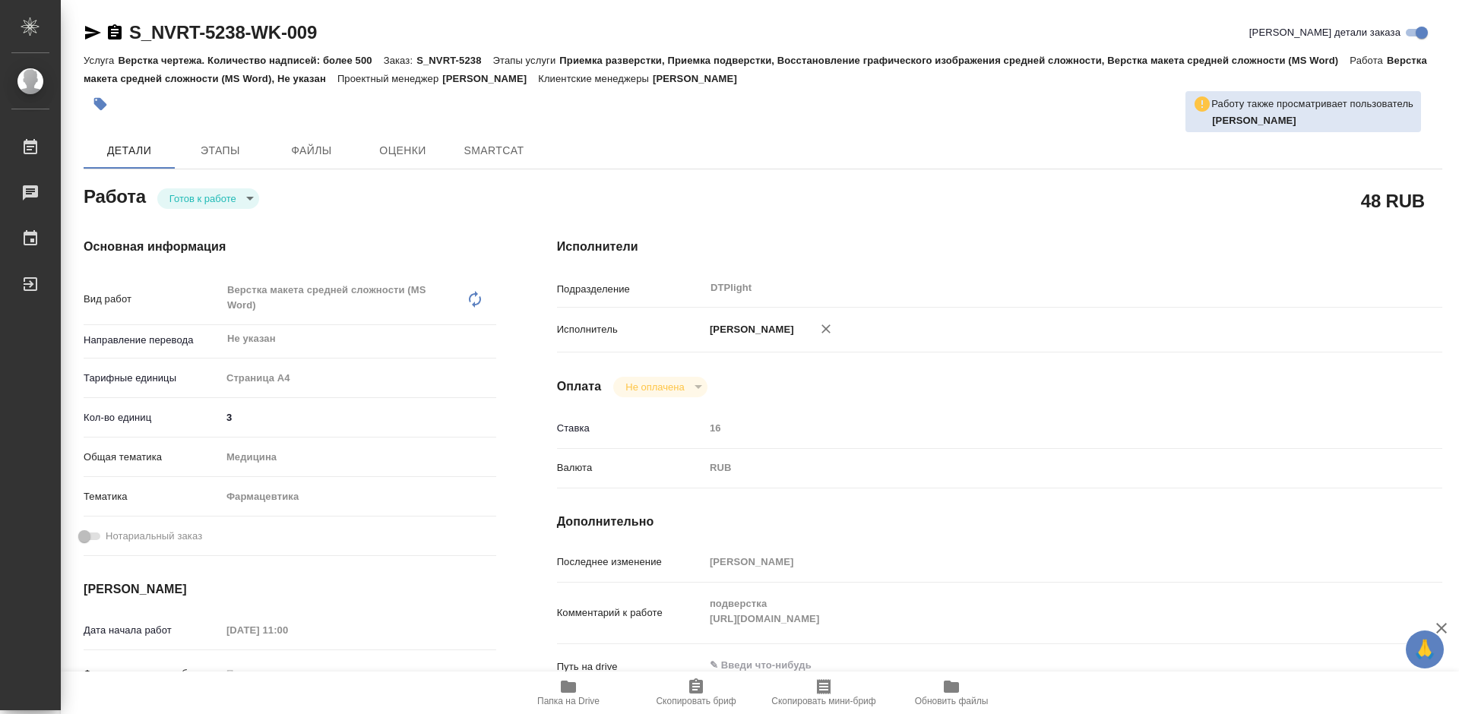
type textarea "x"
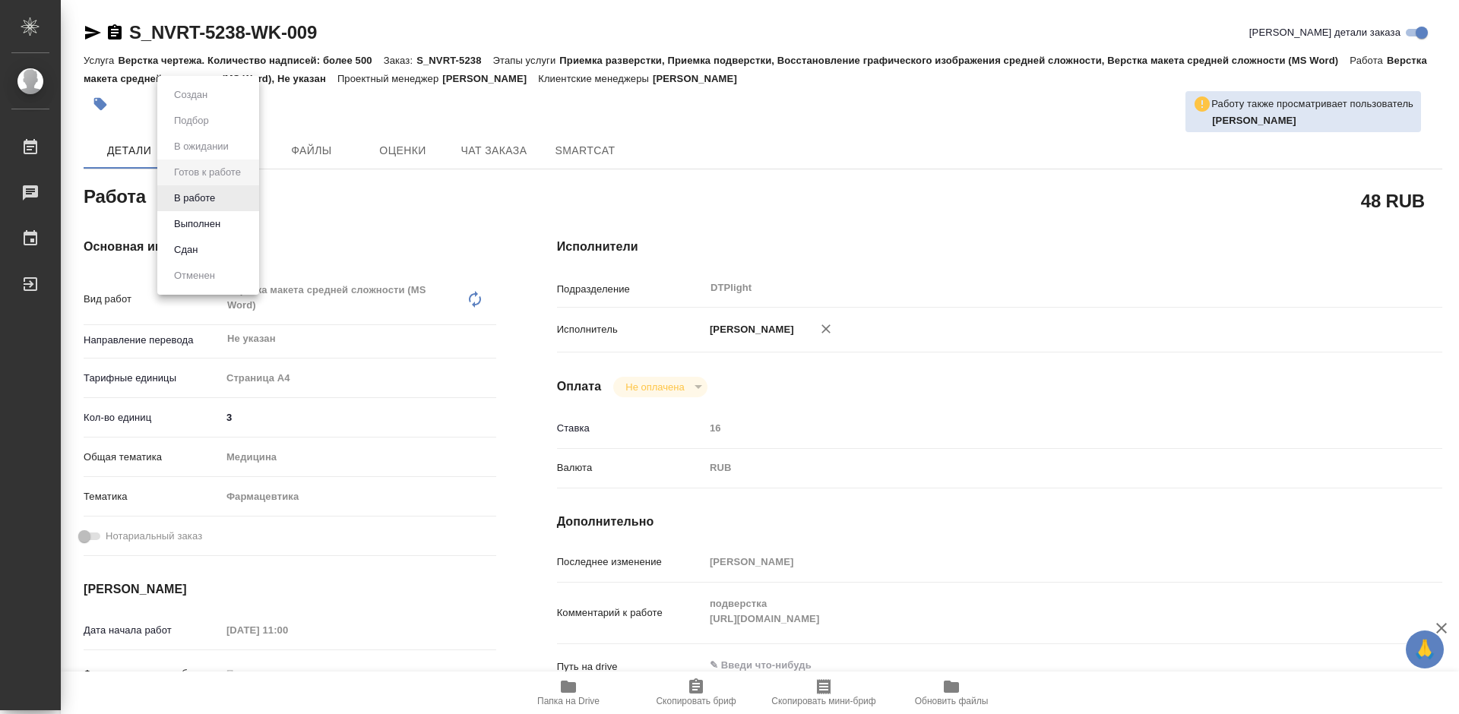
click at [229, 200] on body "🙏 .cls-1 fill:#fff; AWATERA Tretyakova Mariya Работы Чаты График Выйти S_NVRT-5…" at bounding box center [729, 357] width 1459 height 714
click at [223, 198] on li "В работе" at bounding box center [208, 198] width 102 height 26
type textarea "x"
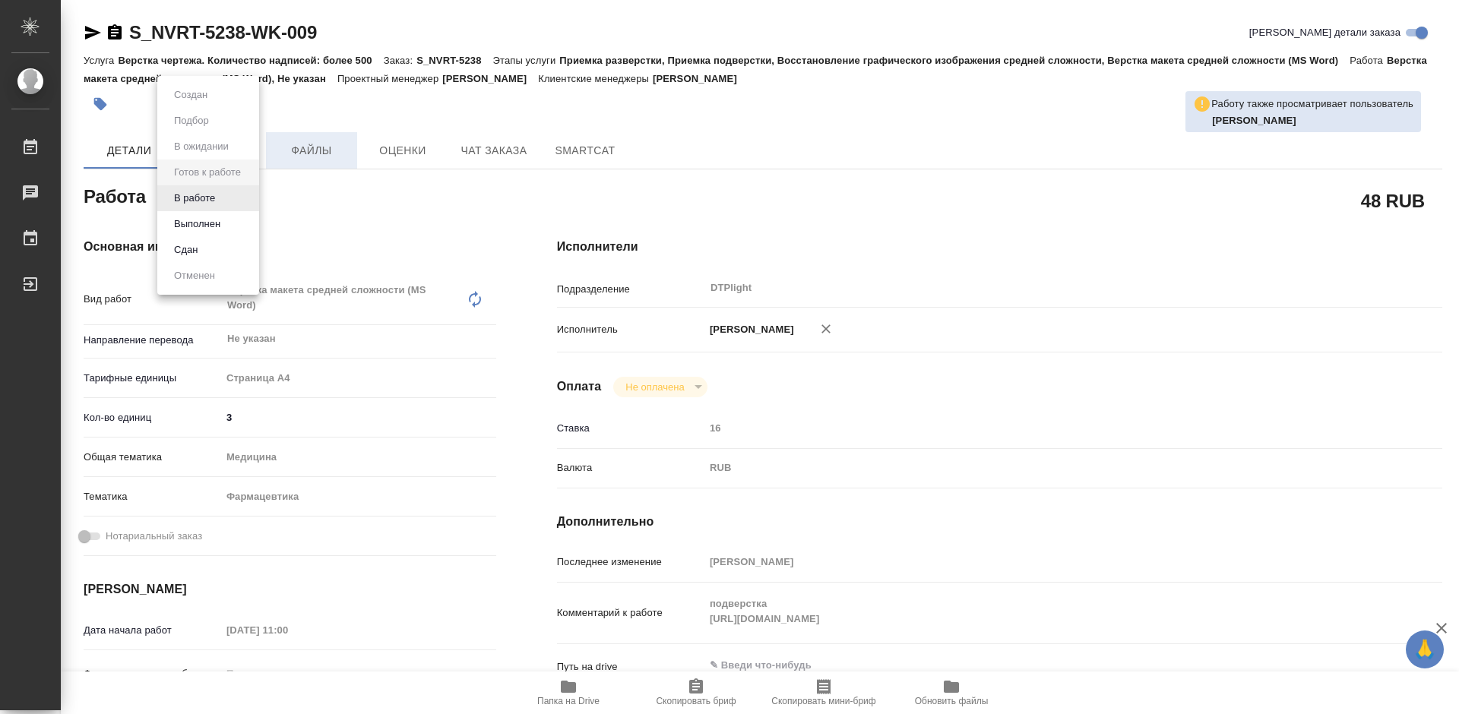
type textarea "x"
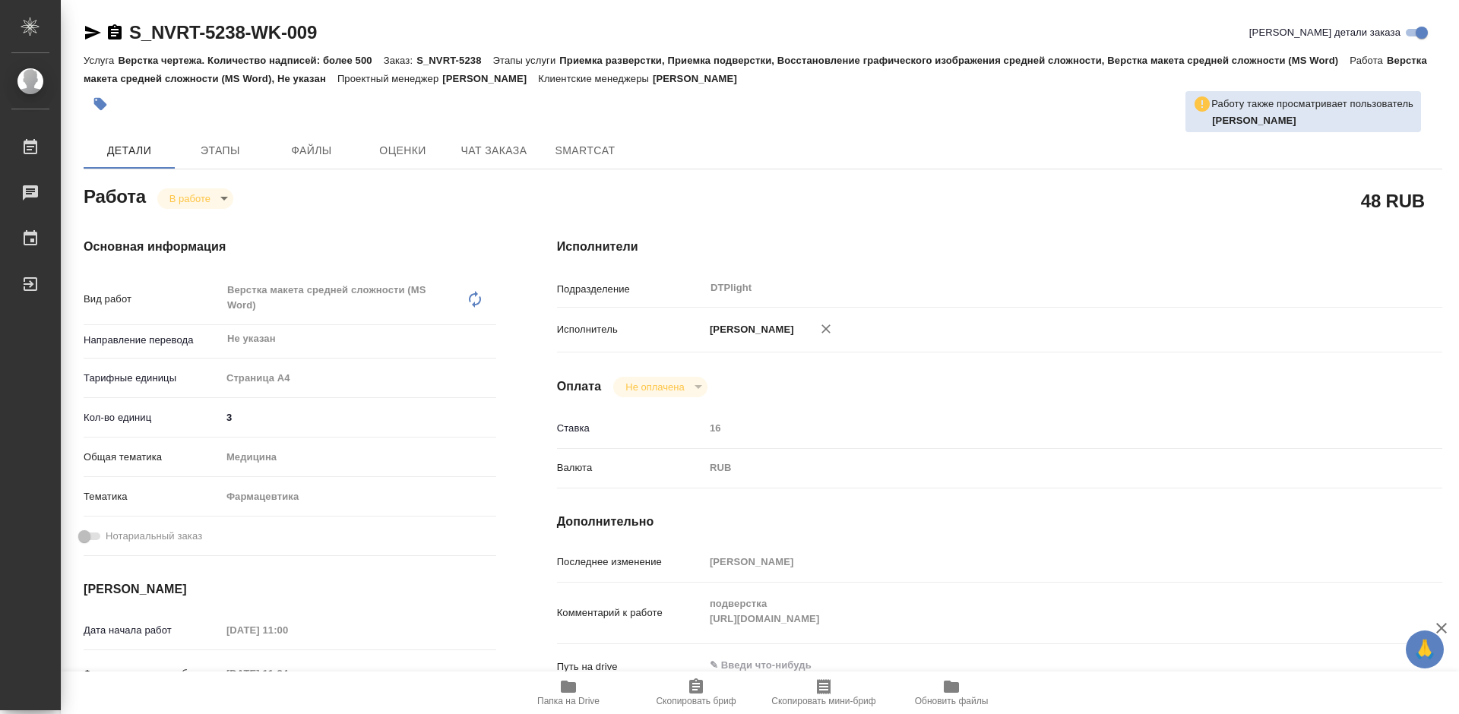
type textarea "x"
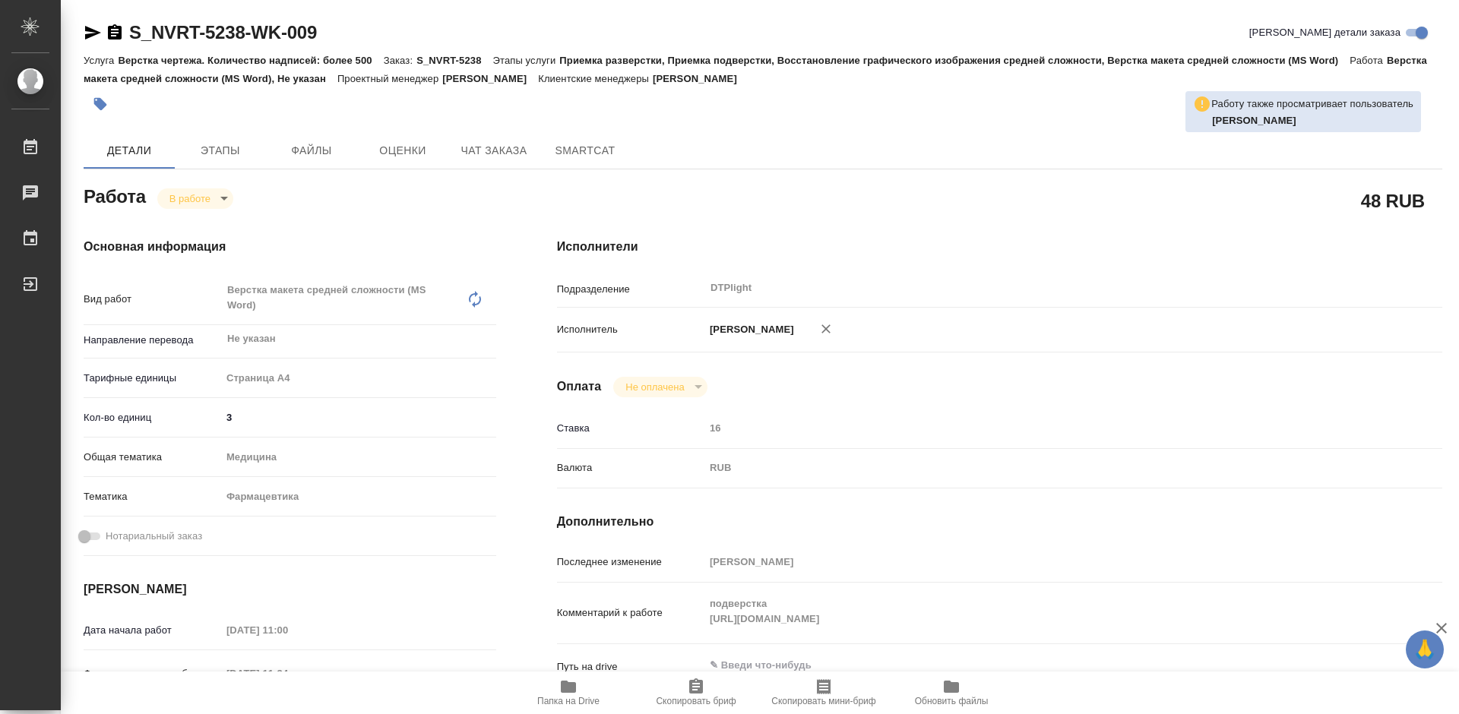
type textarea "x"
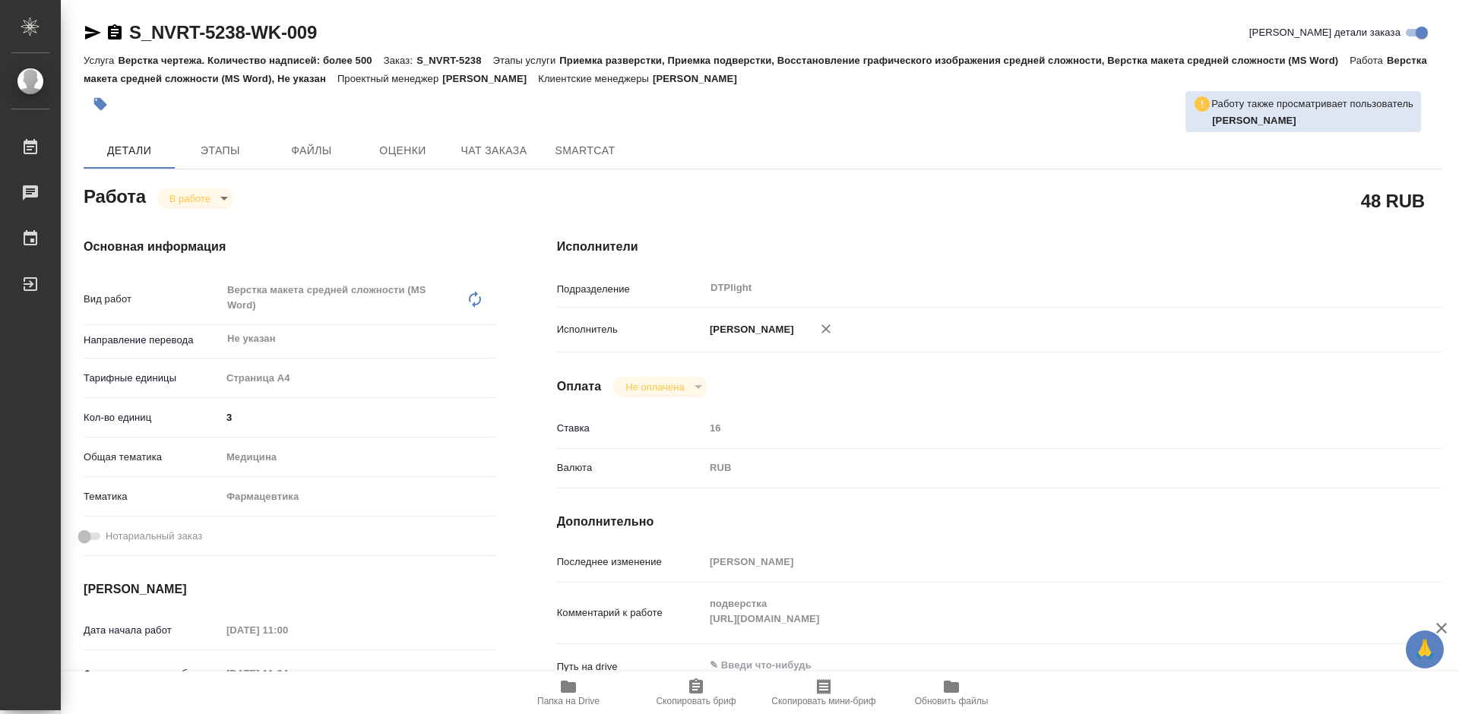
type textarea "x"
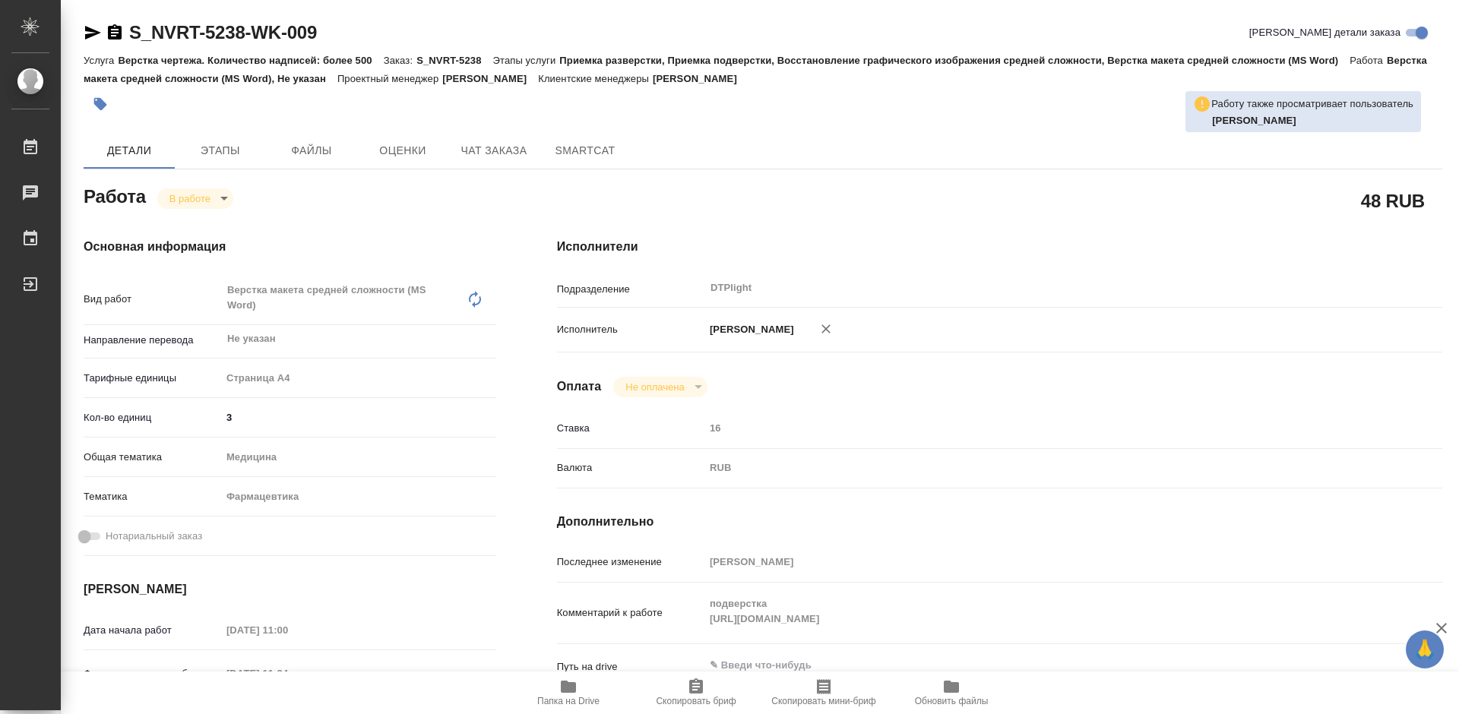
type textarea "x"
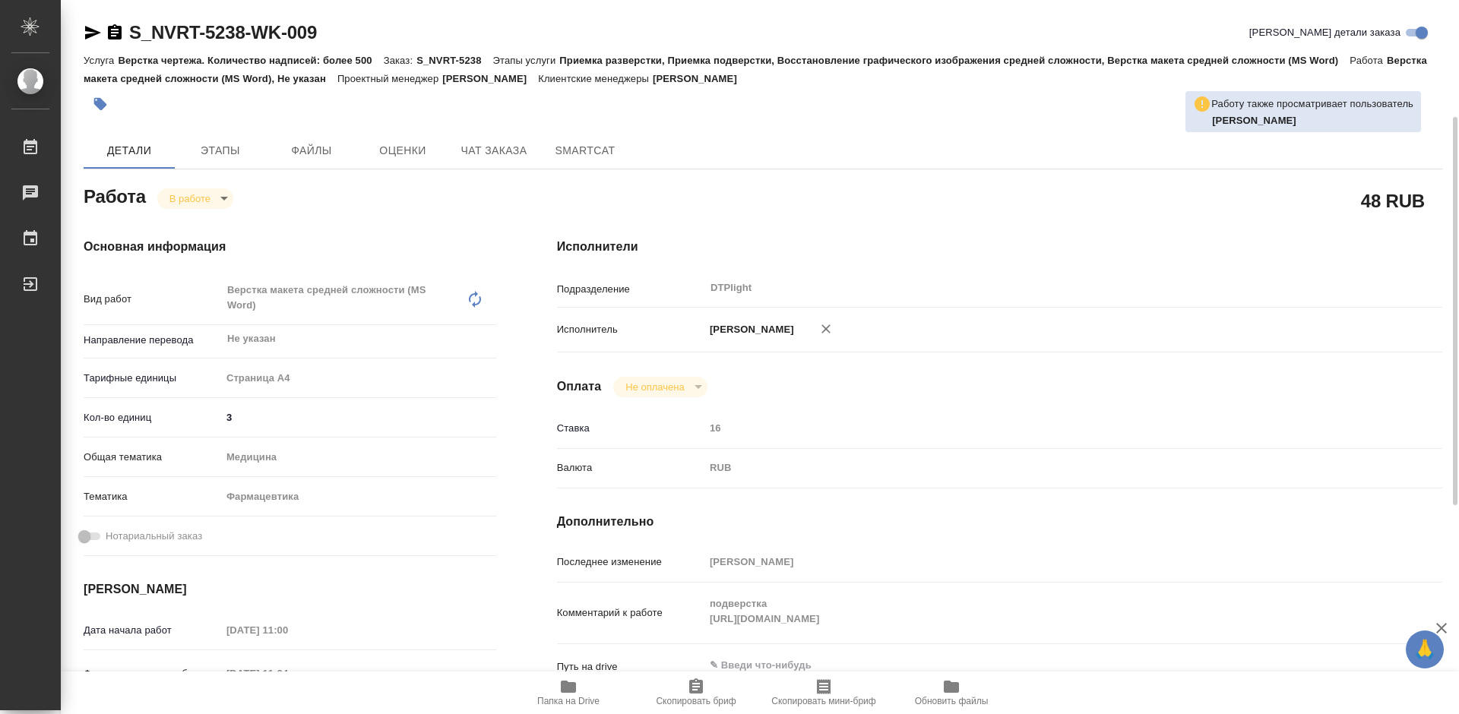
scroll to position [152, 0]
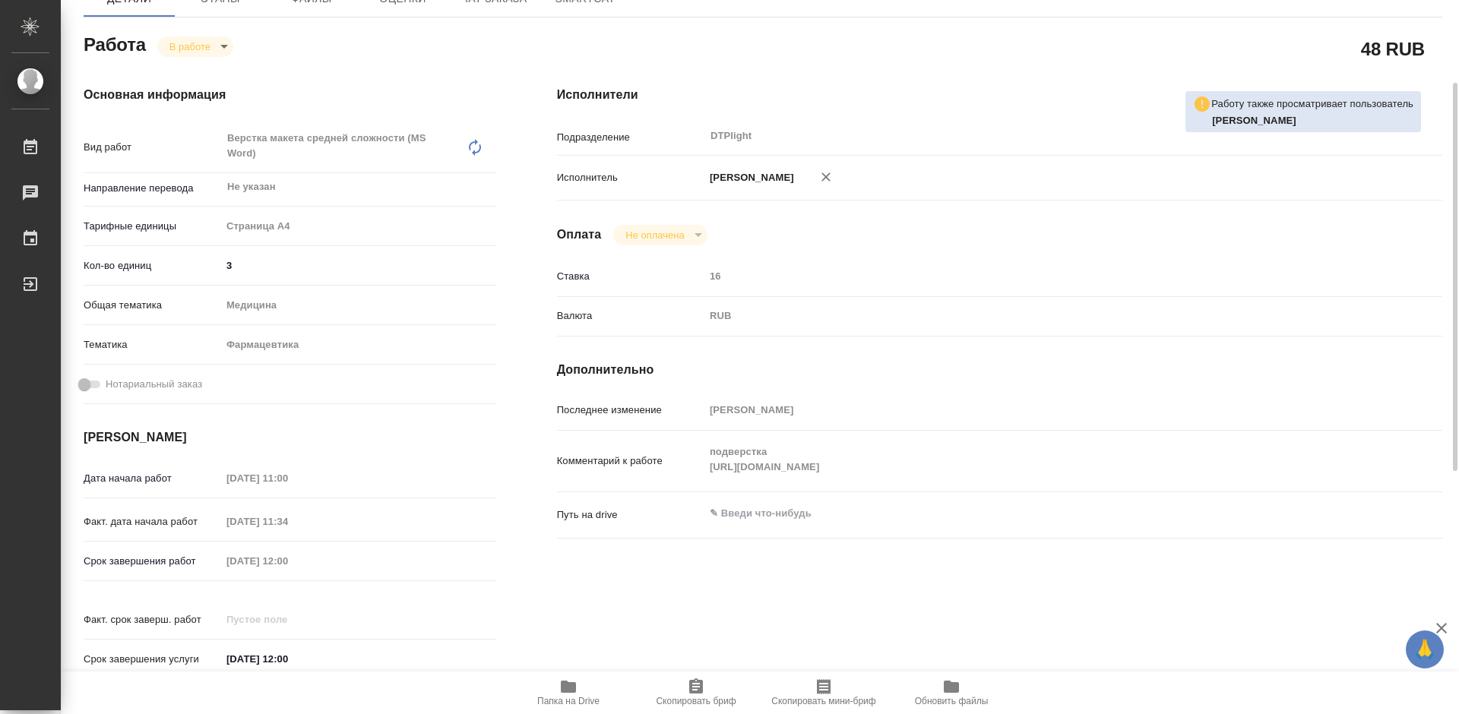
click at [569, 694] on icon "button" at bounding box center [568, 687] width 18 height 18
click at [1366, 514] on div "Последнее изменение Третьякова Мария Комментарий к работе подверстка https://dr…" at bounding box center [999, 477] width 885 height 160
click at [557, 691] on span "Папка на Drive" at bounding box center [568, 692] width 109 height 29
click at [563, 691] on icon "button" at bounding box center [568, 687] width 15 height 12
click at [1316, 498] on div "Комментарий к работе подверстка https://drive.awatera.com/apps/files/?dir=/Shar…" at bounding box center [999, 468] width 885 height 62
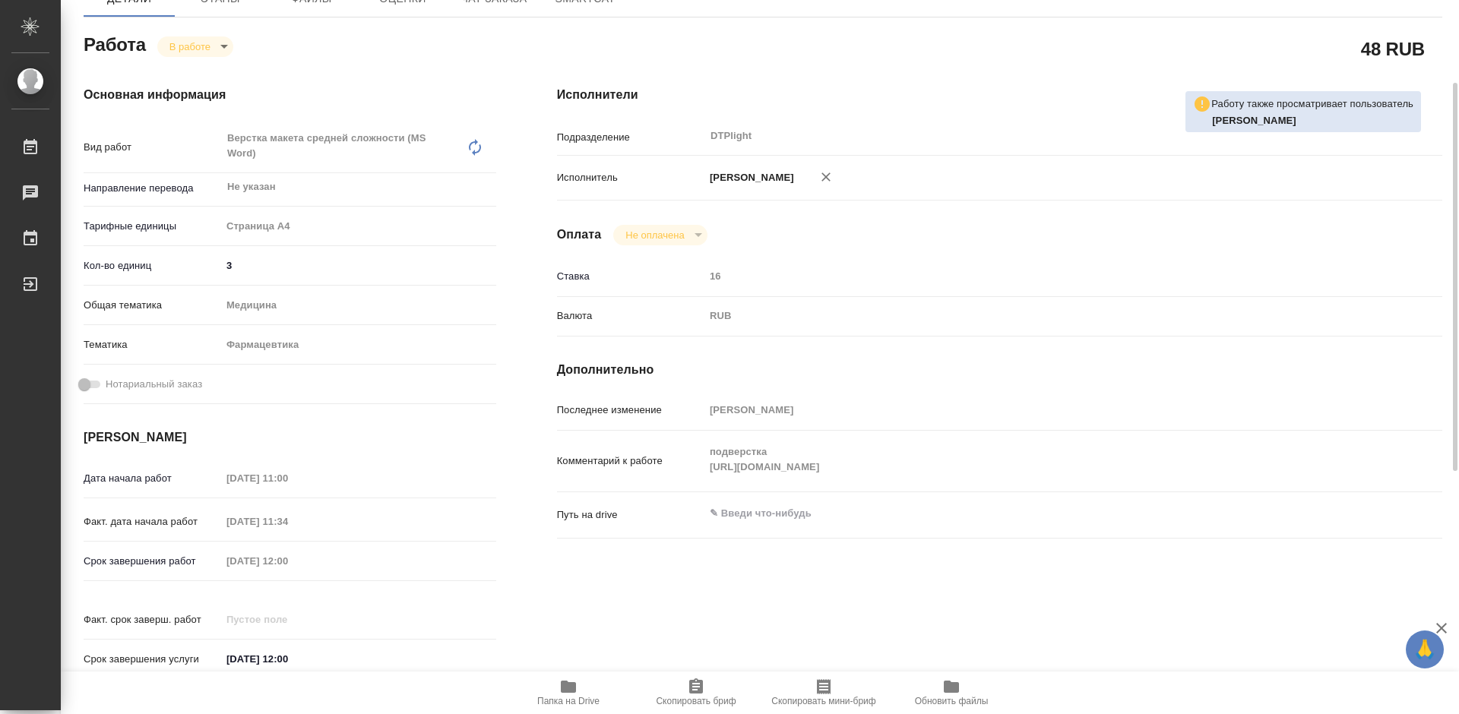
click at [874, 527] on textarea at bounding box center [1036, 514] width 664 height 26
type textarea "x"
click at [917, 329] on div "RUB" at bounding box center [1036, 316] width 664 height 26
click at [584, 686] on span "Папка на Drive" at bounding box center [568, 692] width 109 height 29
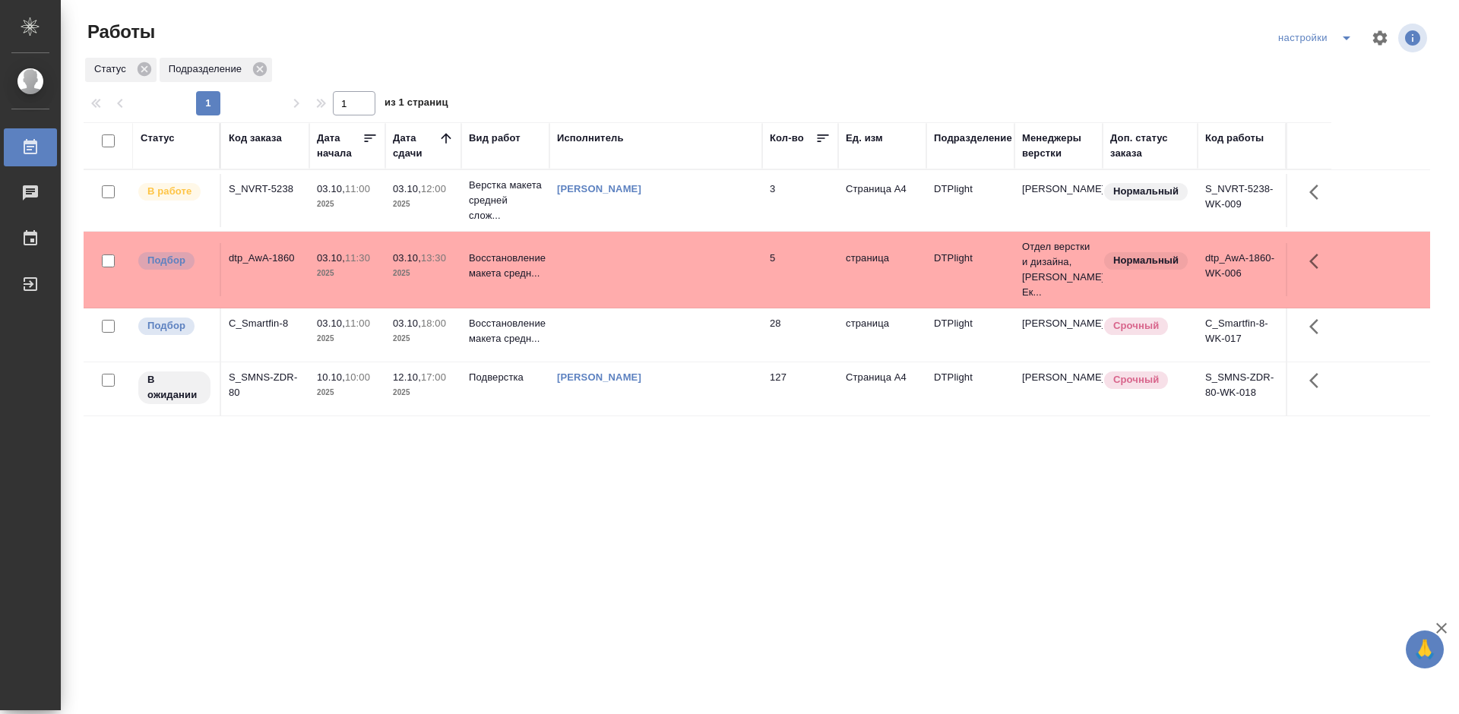
click at [275, 191] on div "S_NVRT-5238" at bounding box center [265, 189] width 73 height 15
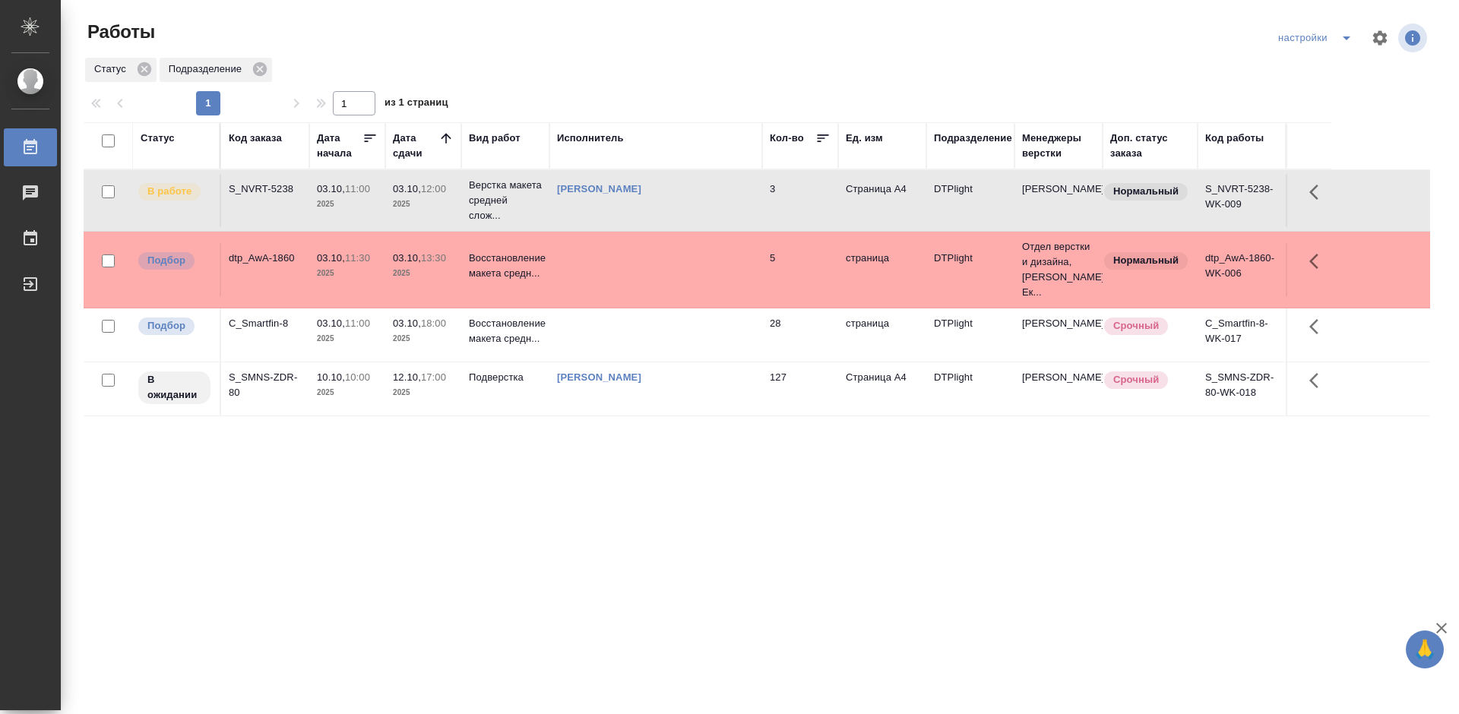
click at [275, 191] on div "S_NVRT-5238" at bounding box center [265, 189] width 73 height 15
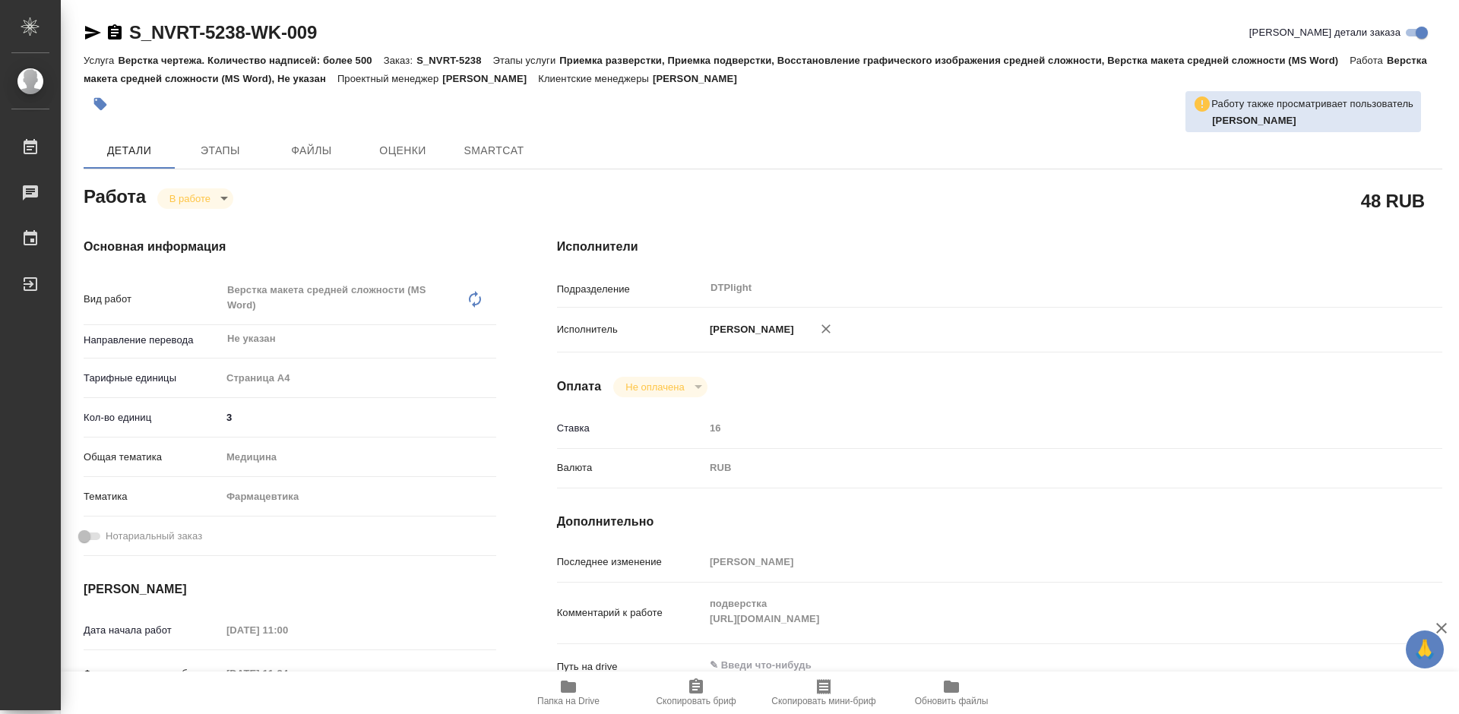
type textarea "x"
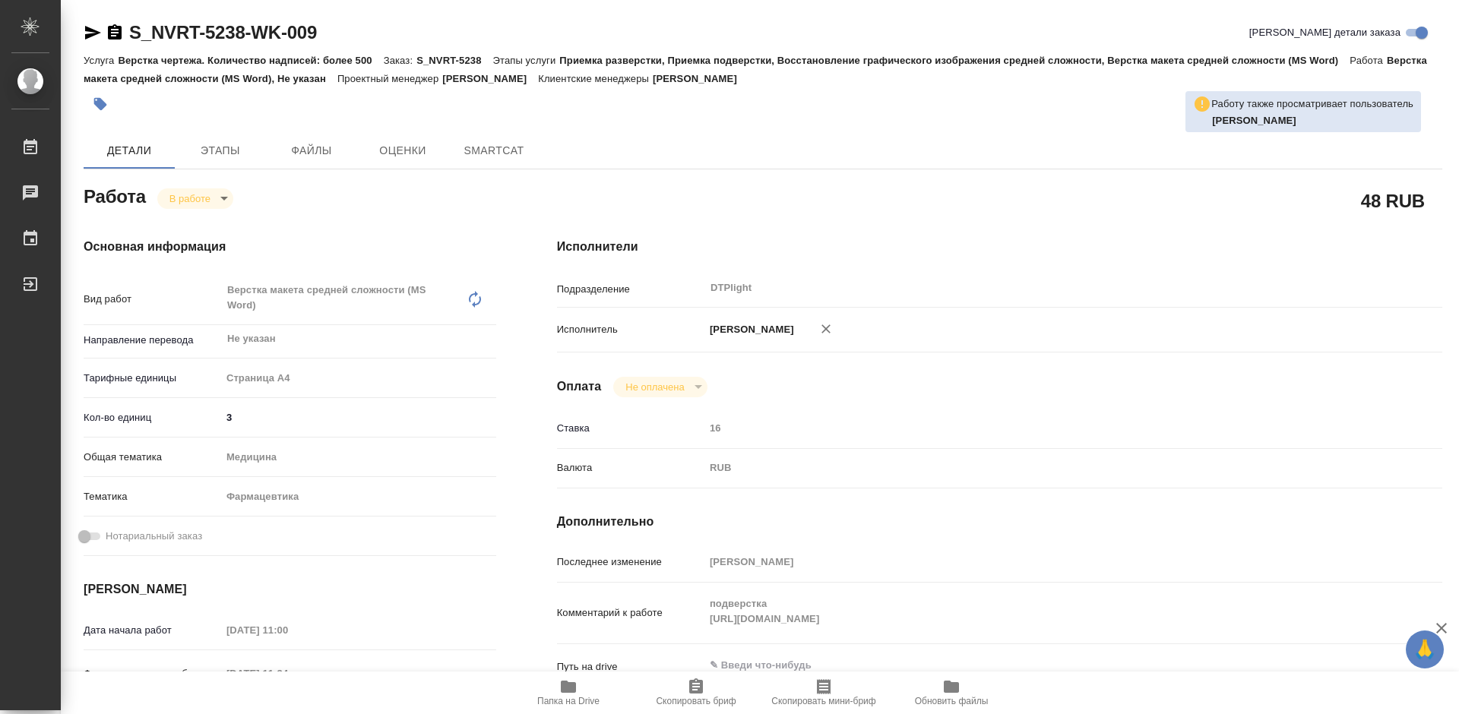
type textarea "x"
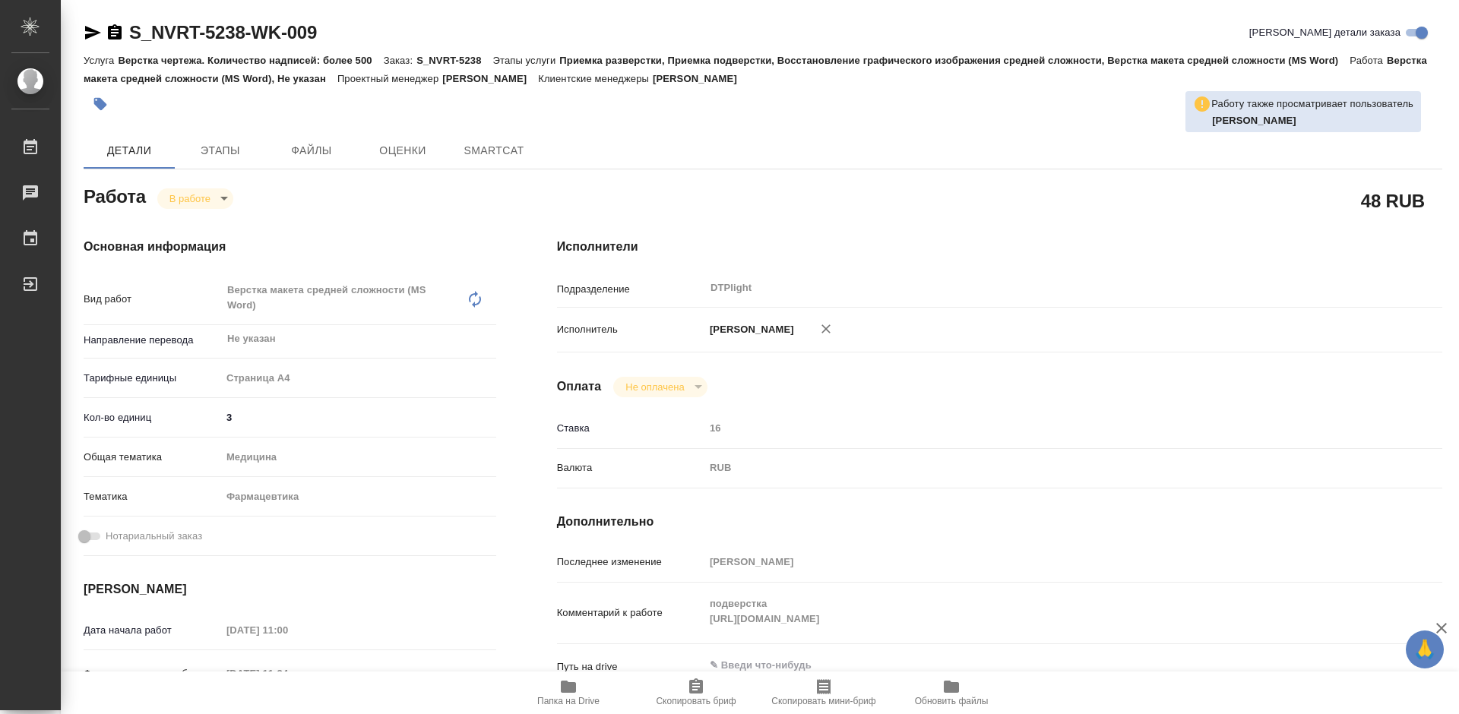
type textarea "x"
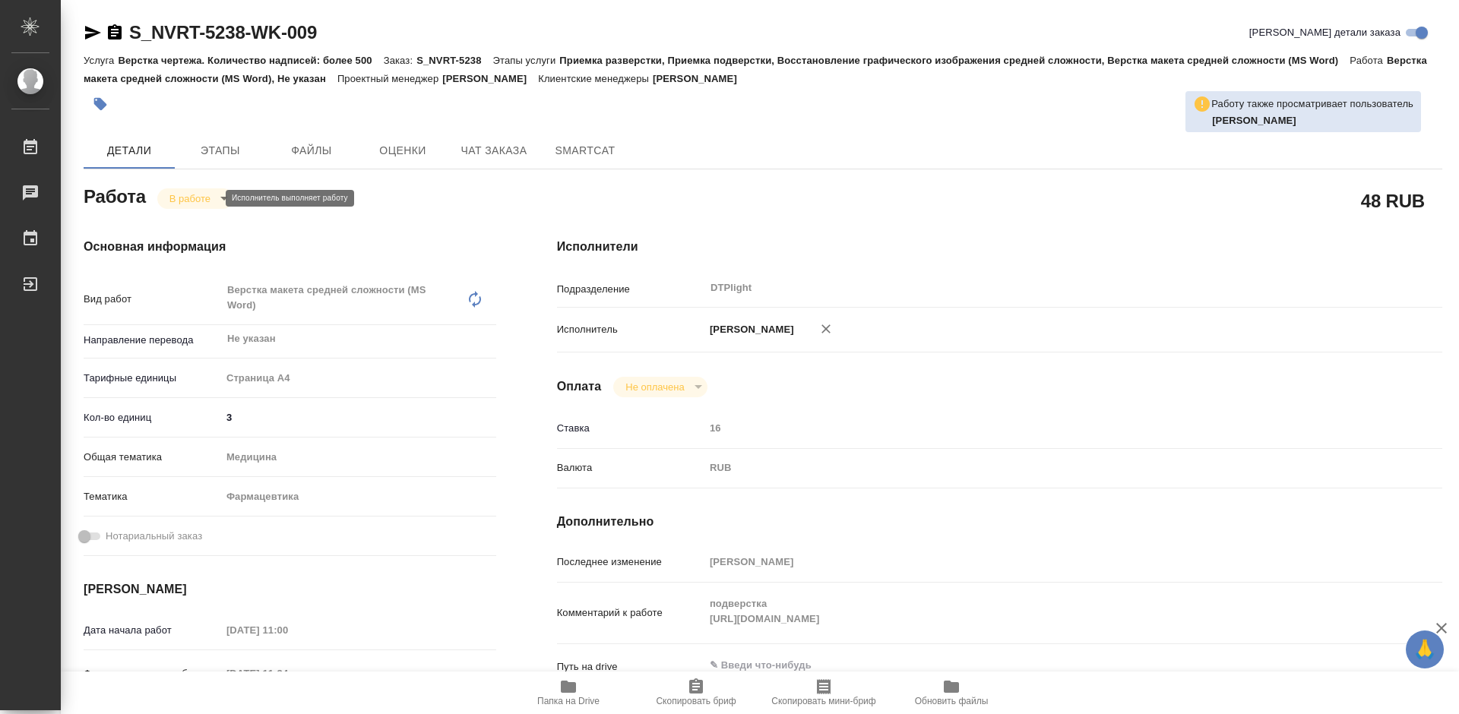
type textarea "x"
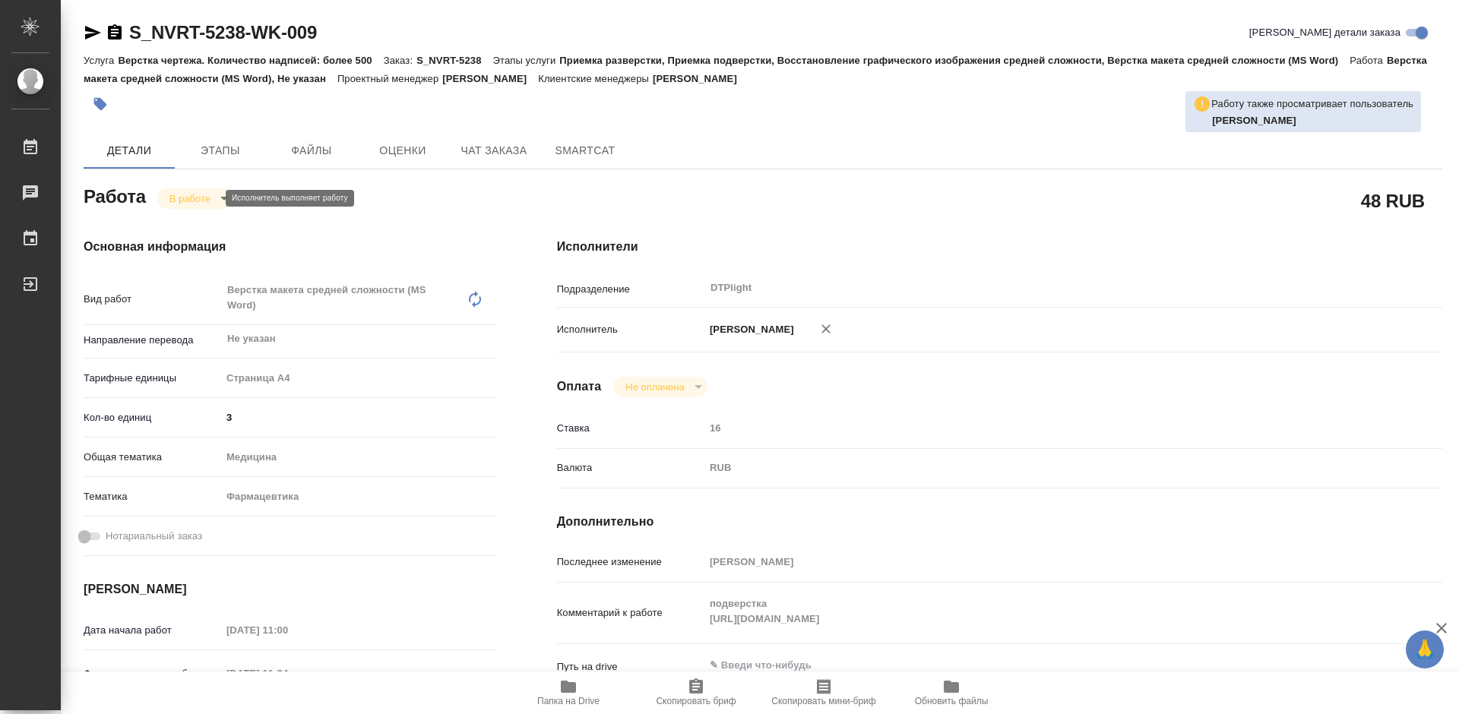
click at [206, 198] on body "🙏 .cls-1 fill:#fff; AWATERA [PERSON_NAME] Чаты График Выйти S_NVRT-5238-WK-009 …" at bounding box center [729, 357] width 1459 height 714
type textarea "x"
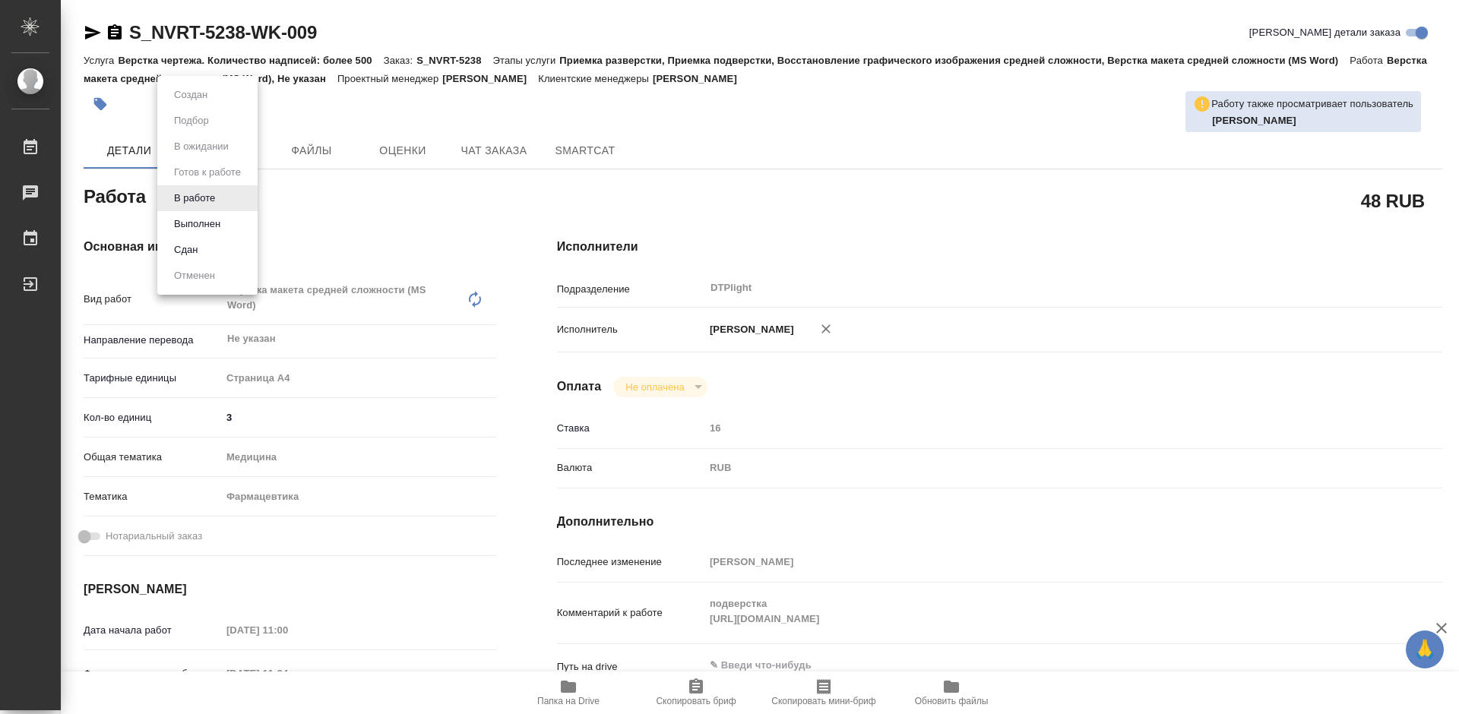
type textarea "x"
click at [484, 230] on div at bounding box center [729, 357] width 1459 height 714
click at [214, 195] on body "🙏 .cls-1 fill:#fff; AWATERA Tretyakova Mariya Работы 0 Чаты График Выйти S_NVRT…" at bounding box center [729, 357] width 1459 height 714
click at [219, 220] on button "Выполнен" at bounding box center [196, 224] width 55 height 17
type textarea "x"
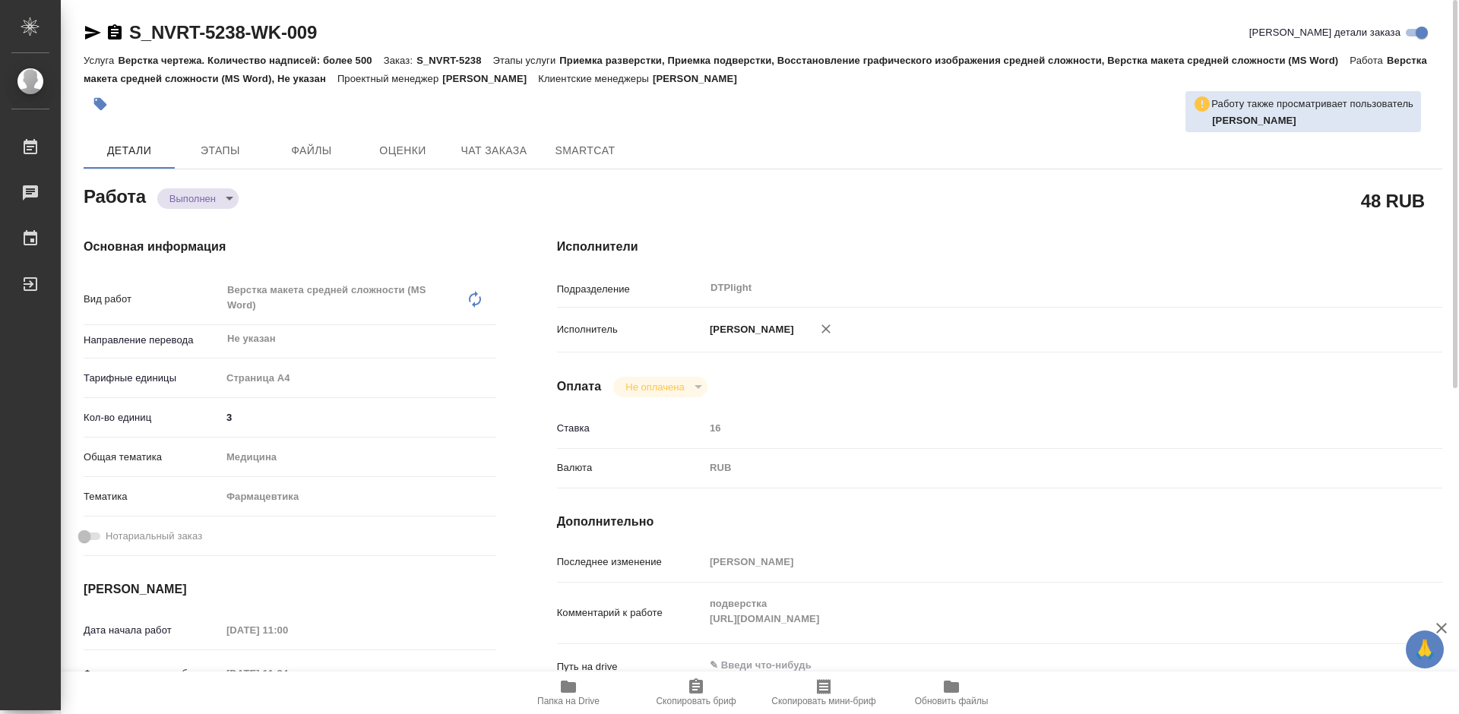
type textarea "x"
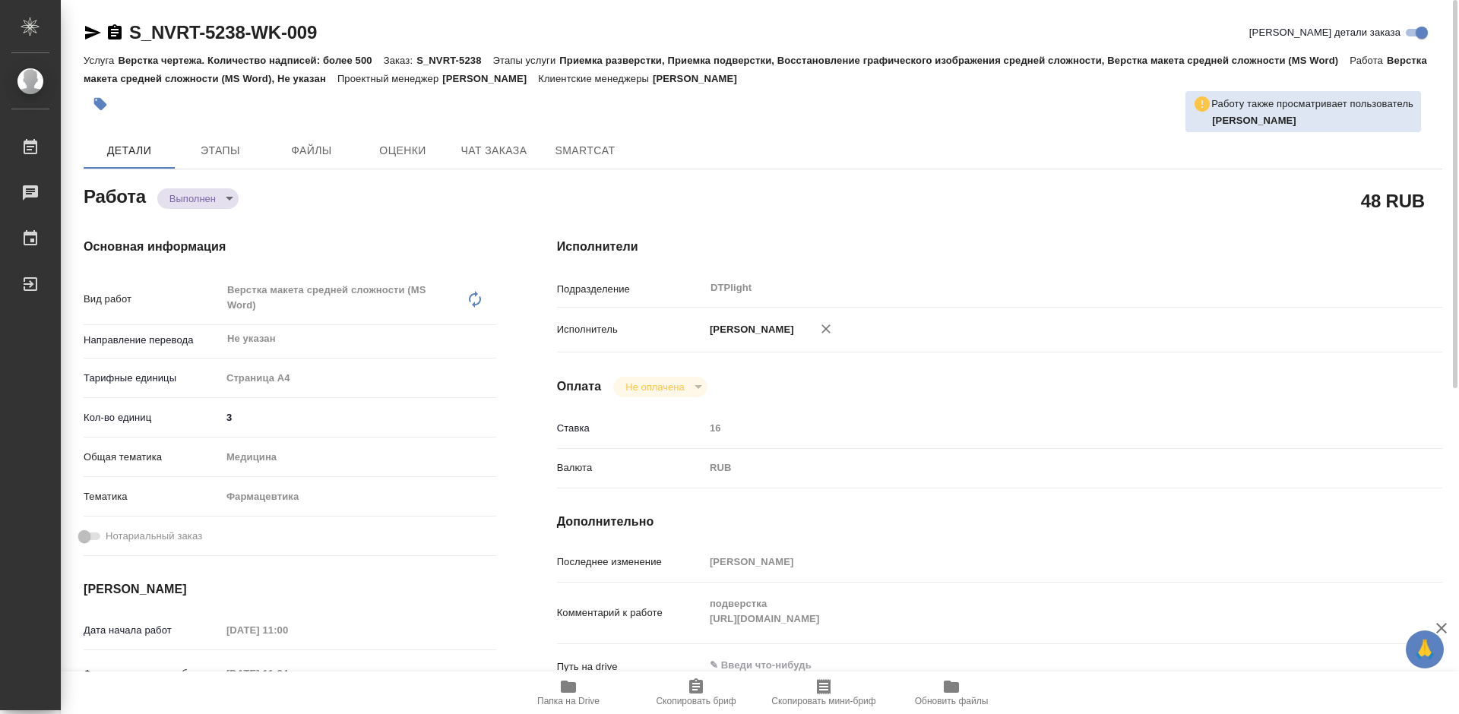
type textarea "x"
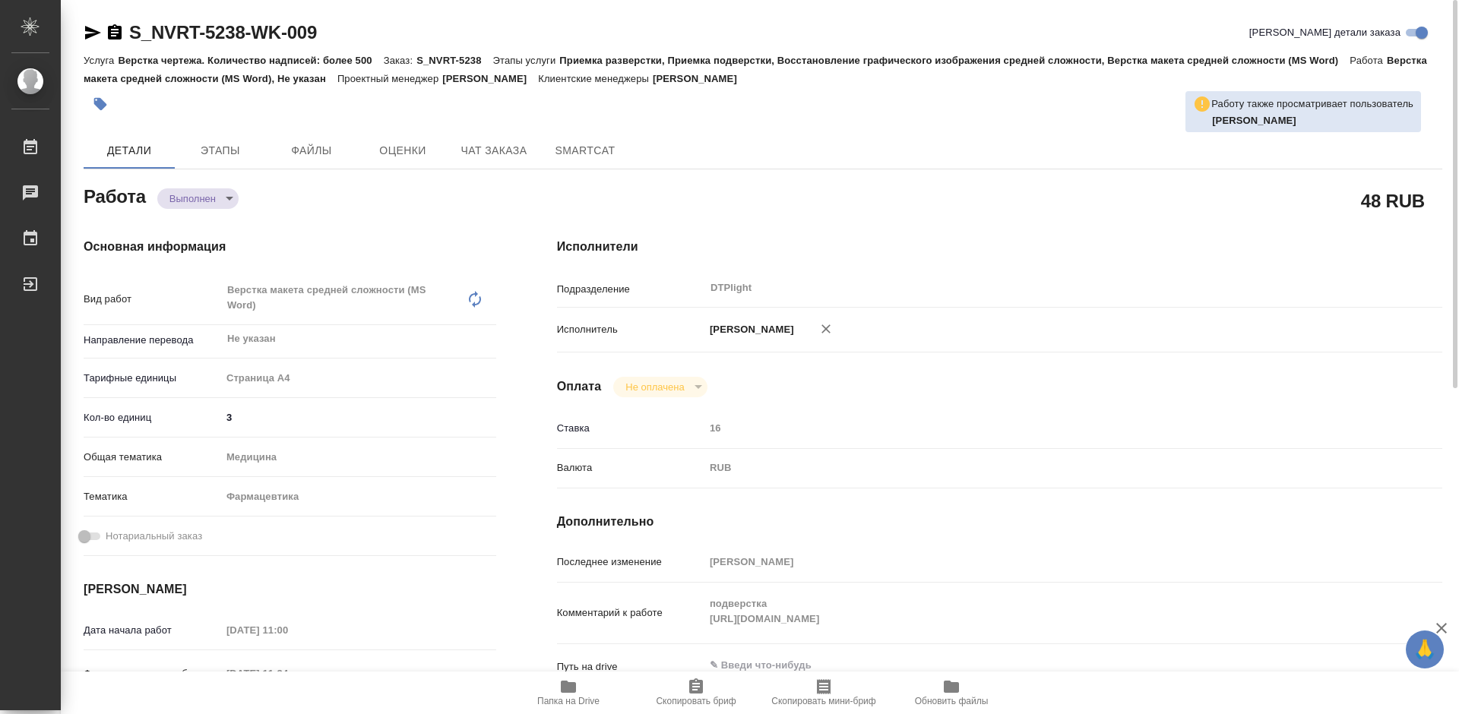
type textarea "x"
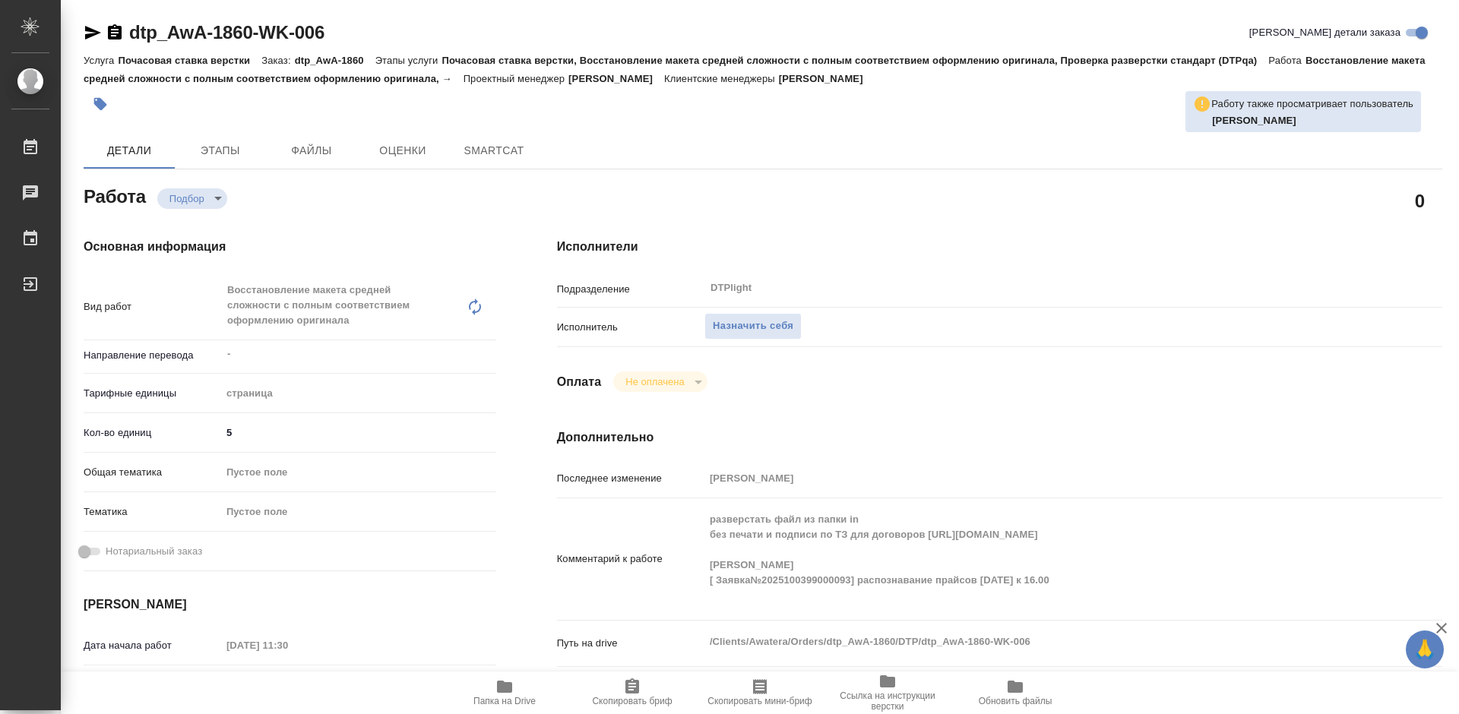
type textarea "x"
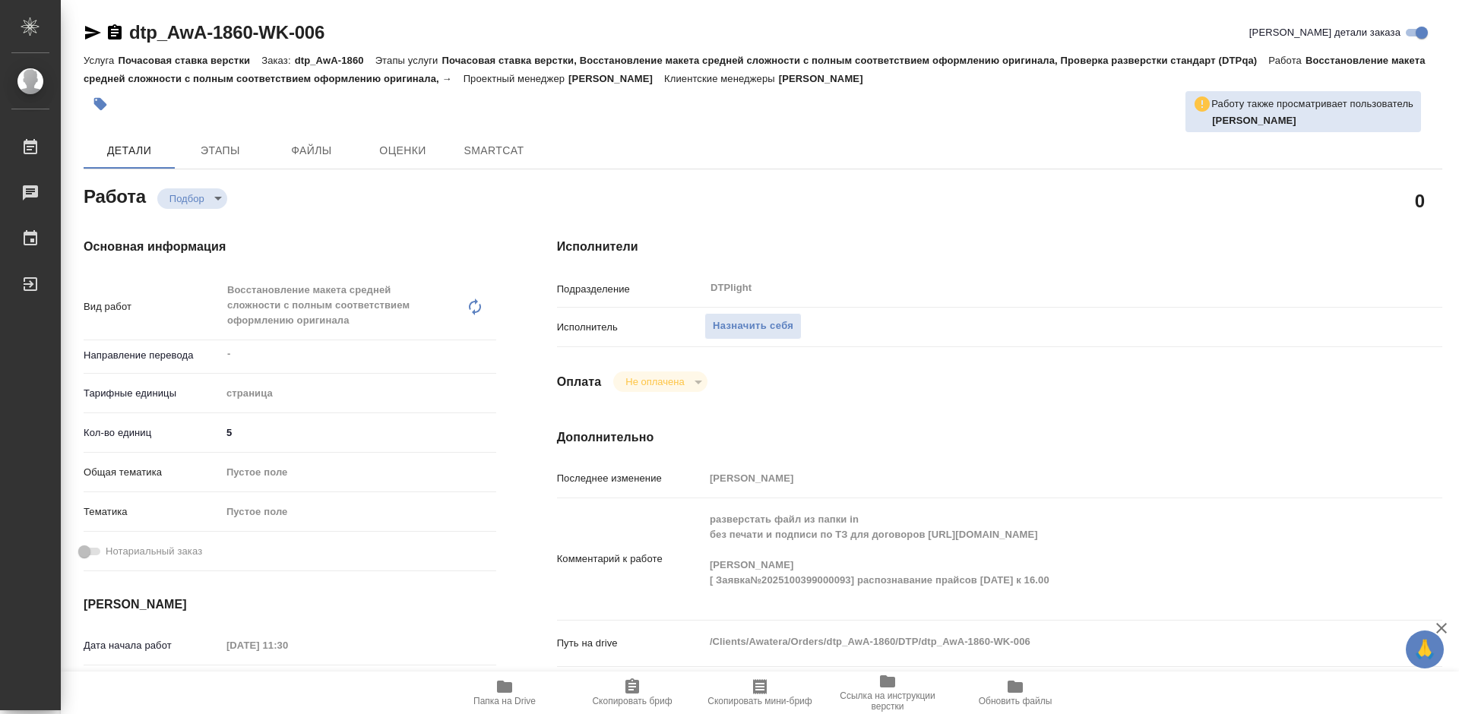
type textarea "x"
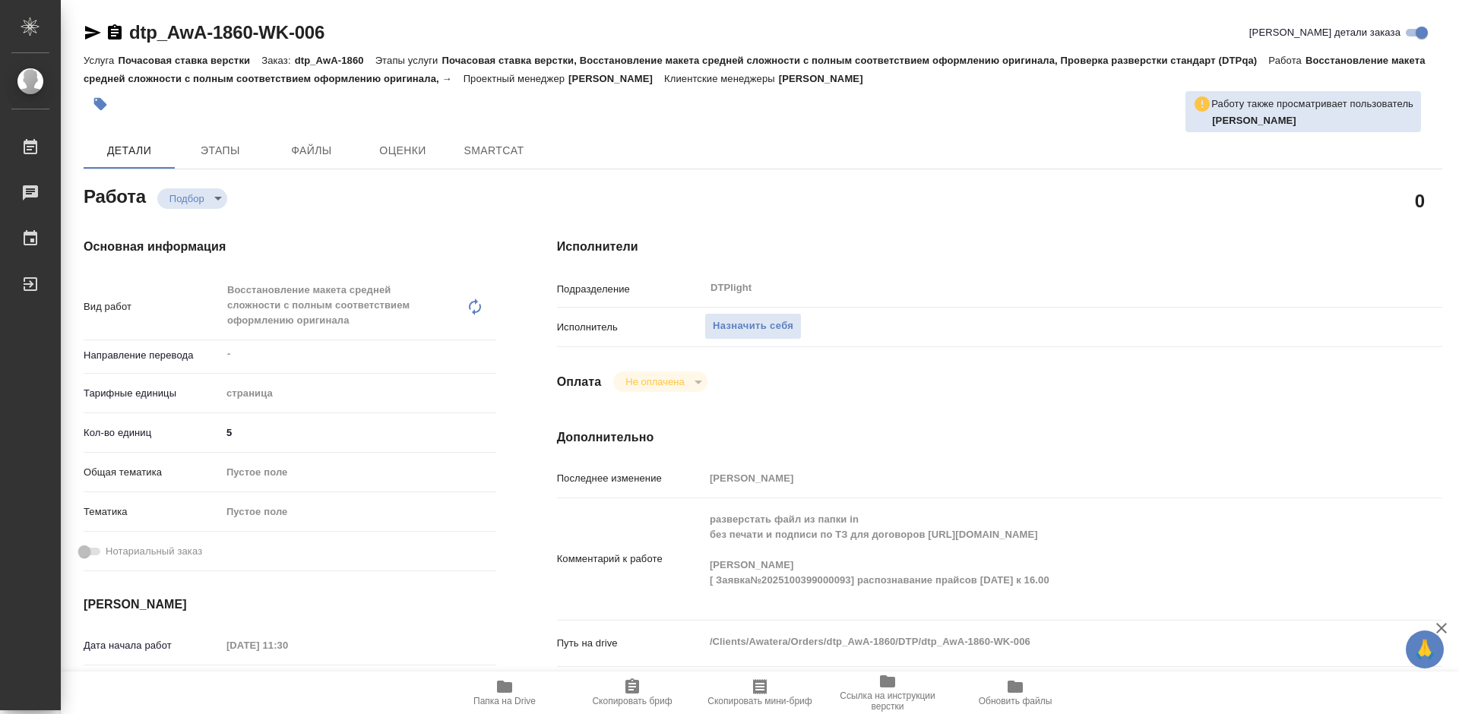
type textarea "x"
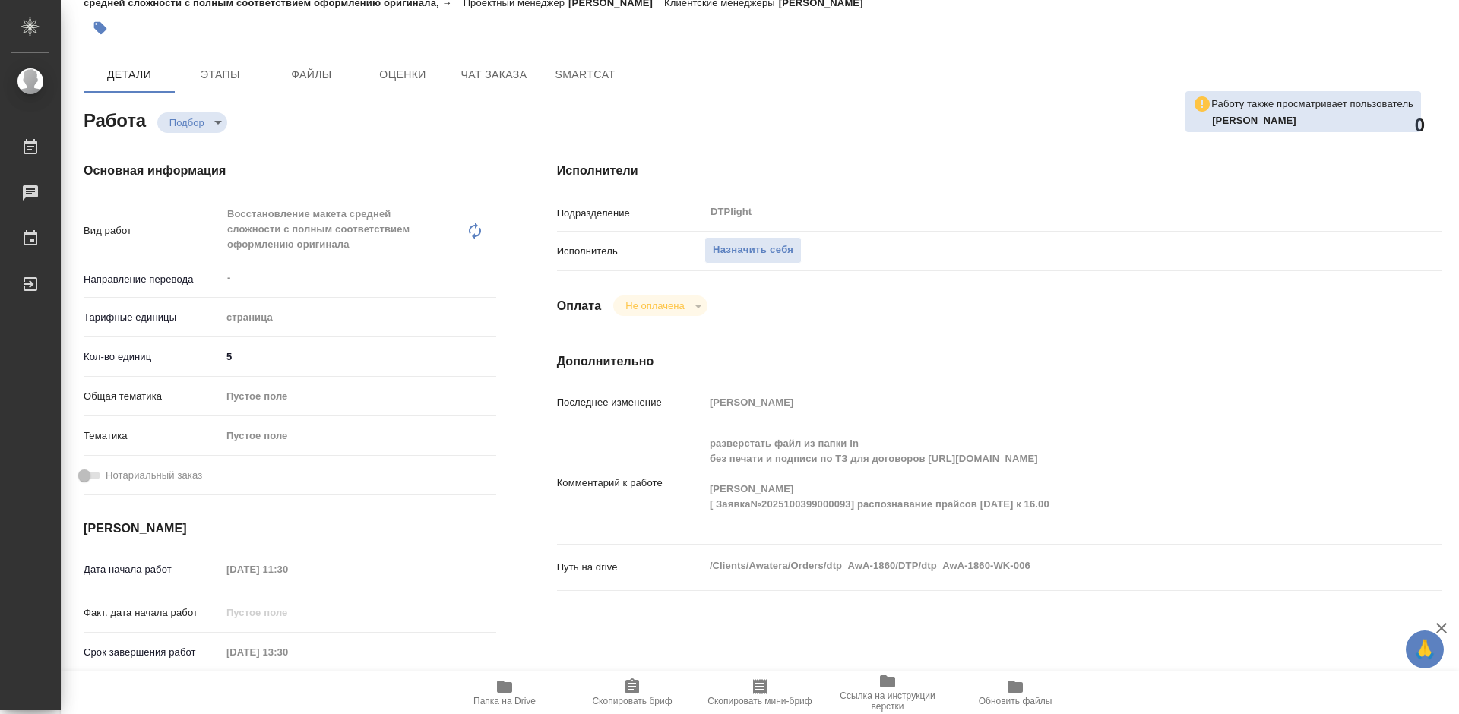
type textarea "x"
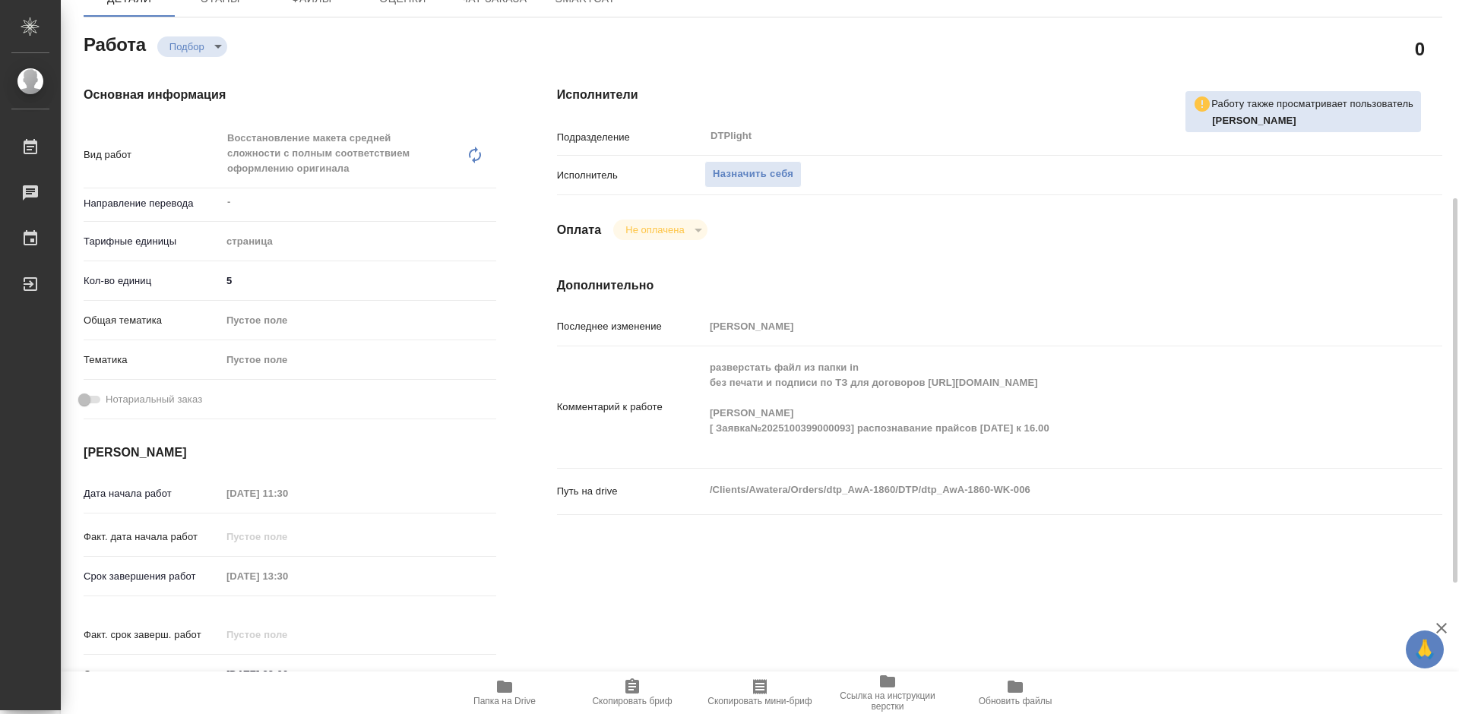
scroll to position [228, 0]
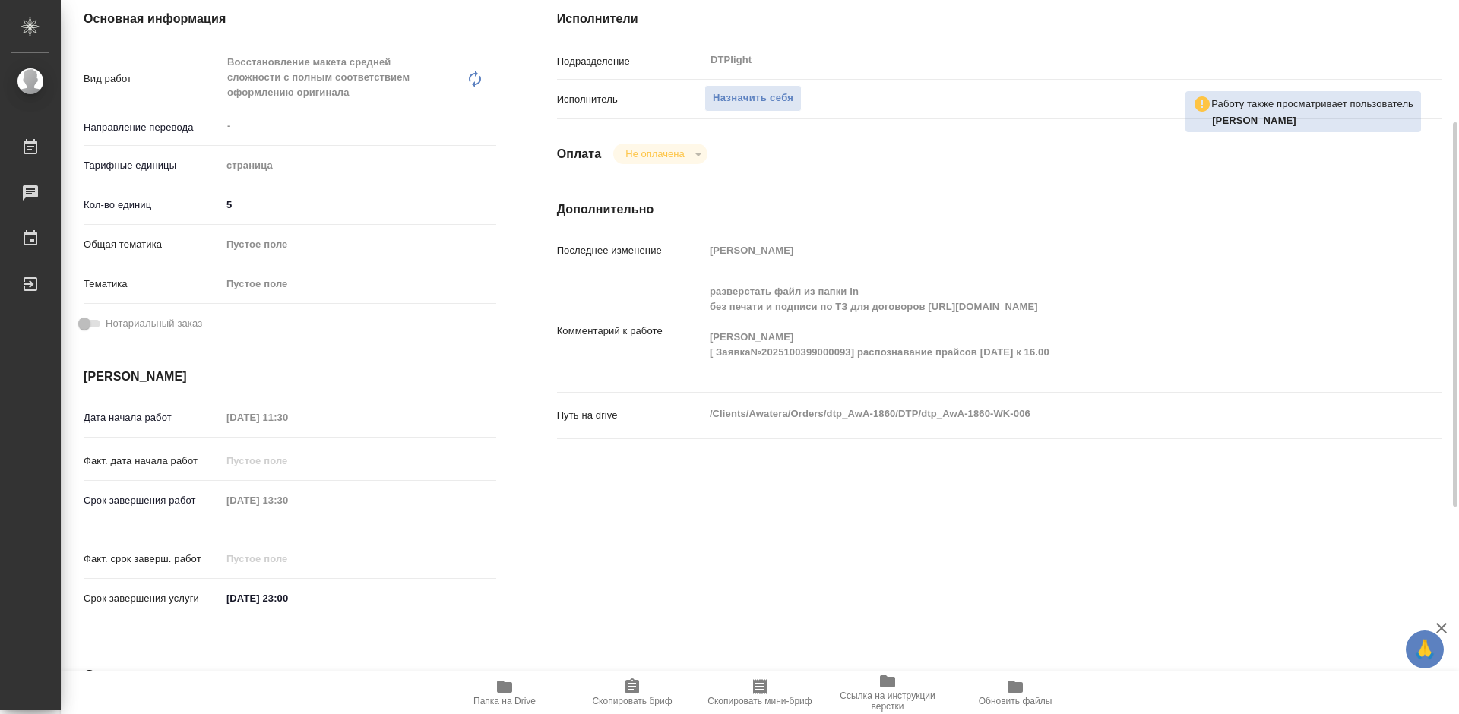
type textarea "x"
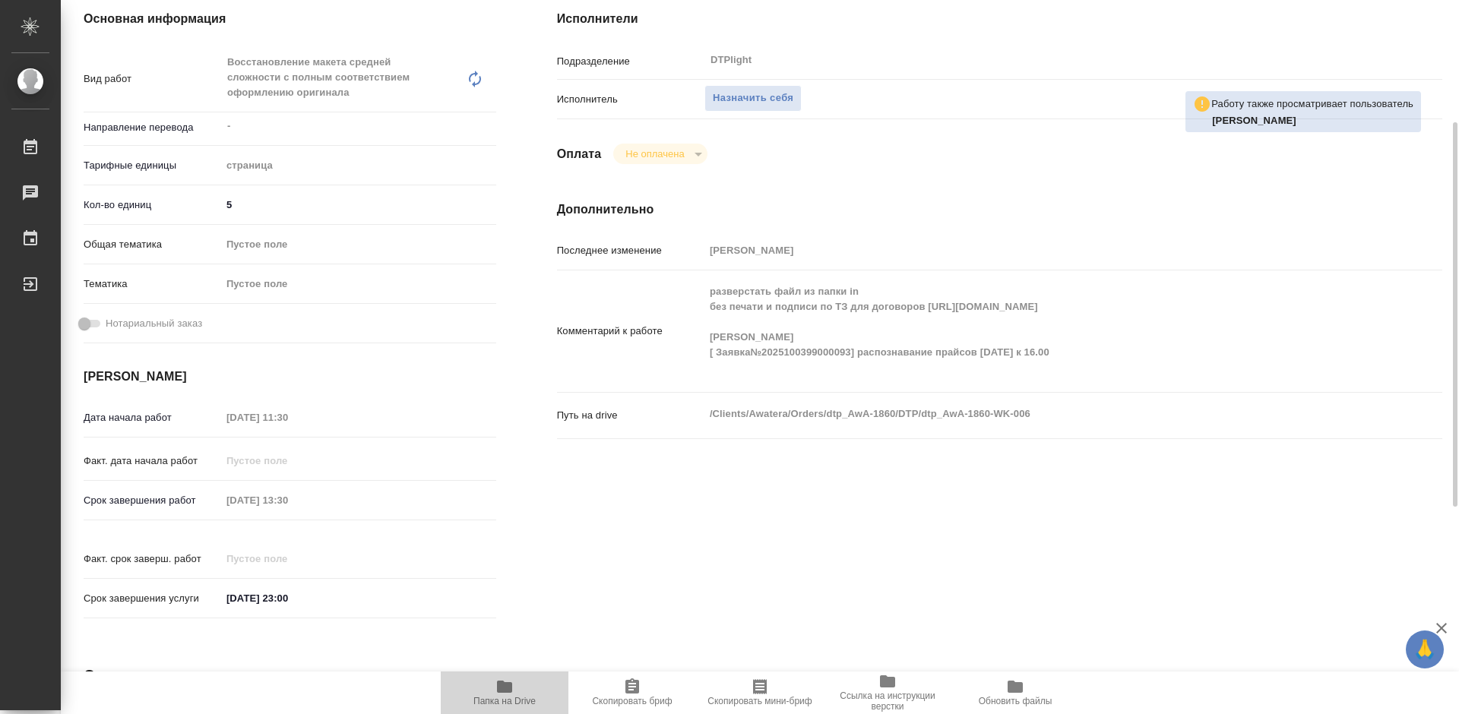
click at [522, 694] on span "Папка на Drive" at bounding box center [504, 692] width 109 height 29
click at [753, 93] on span "Назначить себя" at bounding box center [753, 98] width 81 height 17
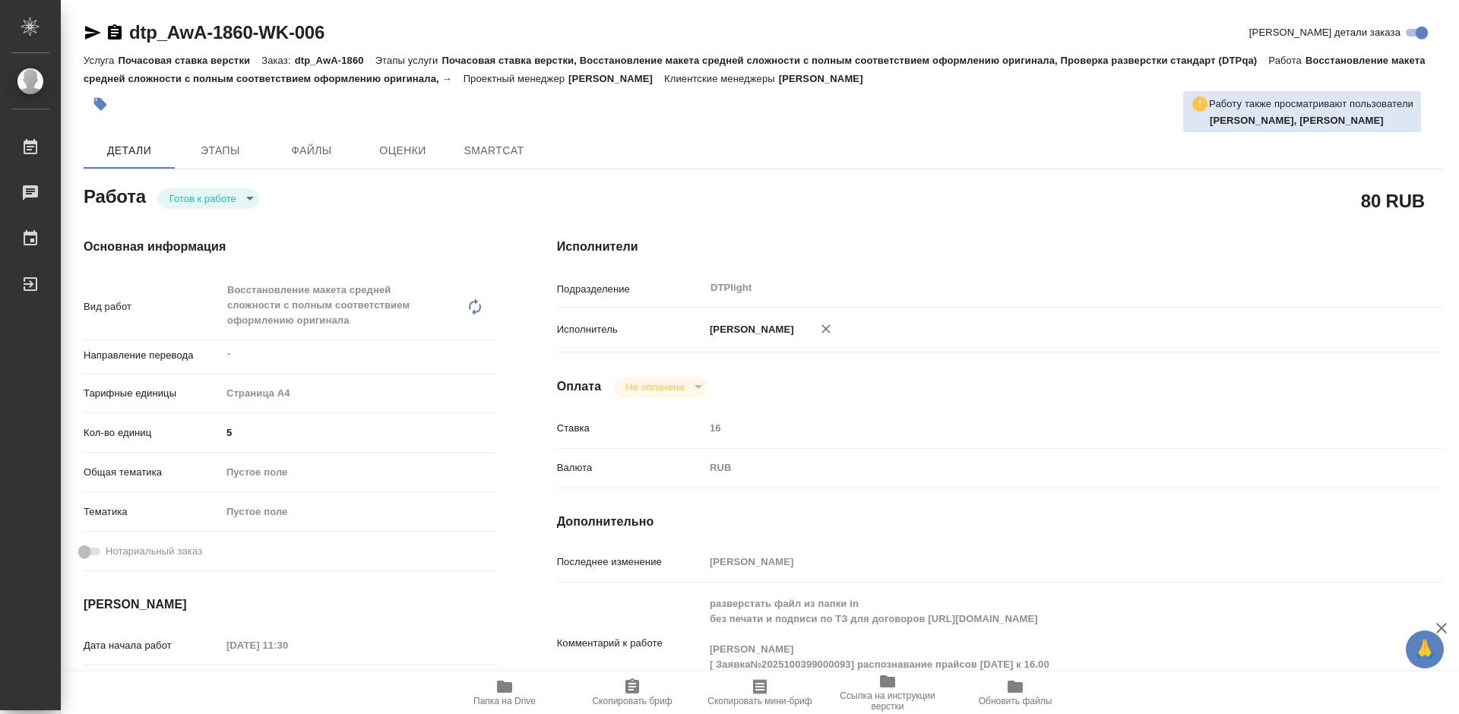
type textarea "x"
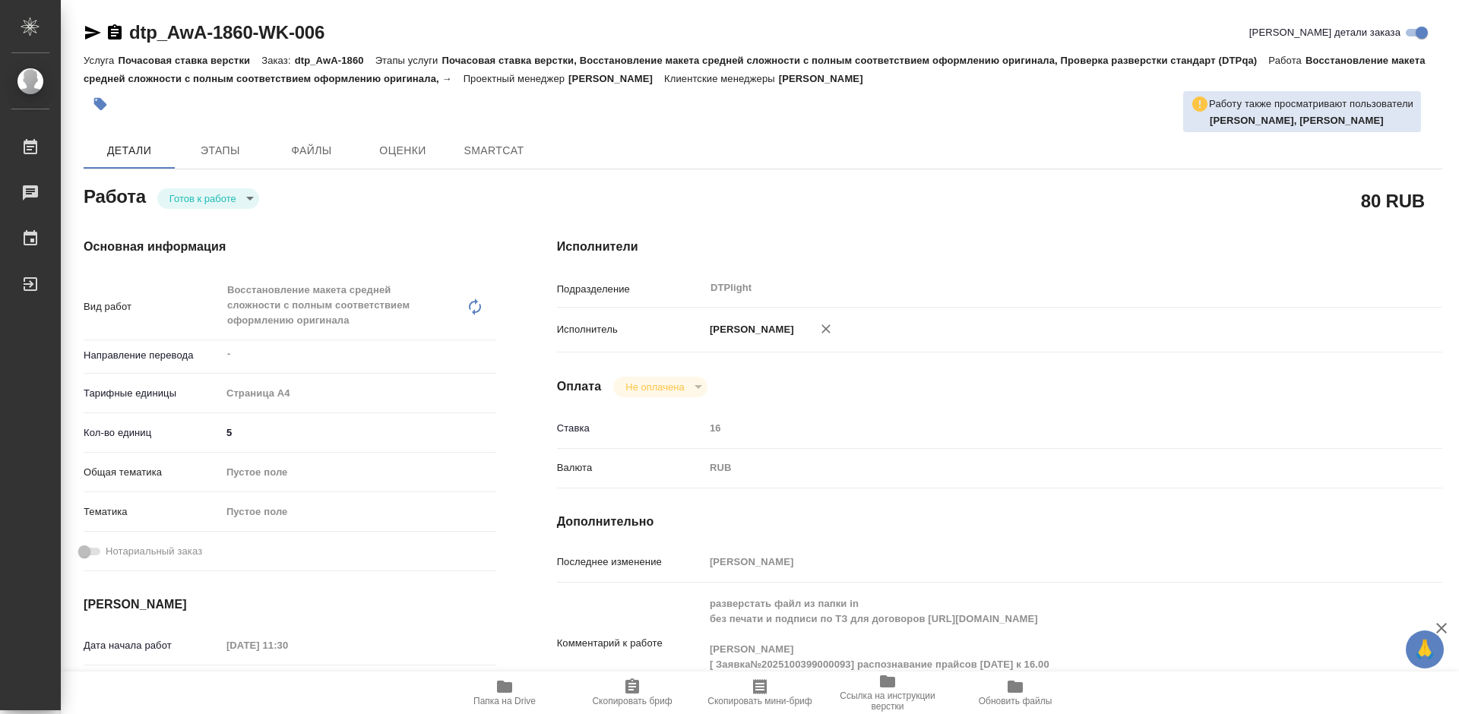
type textarea "x"
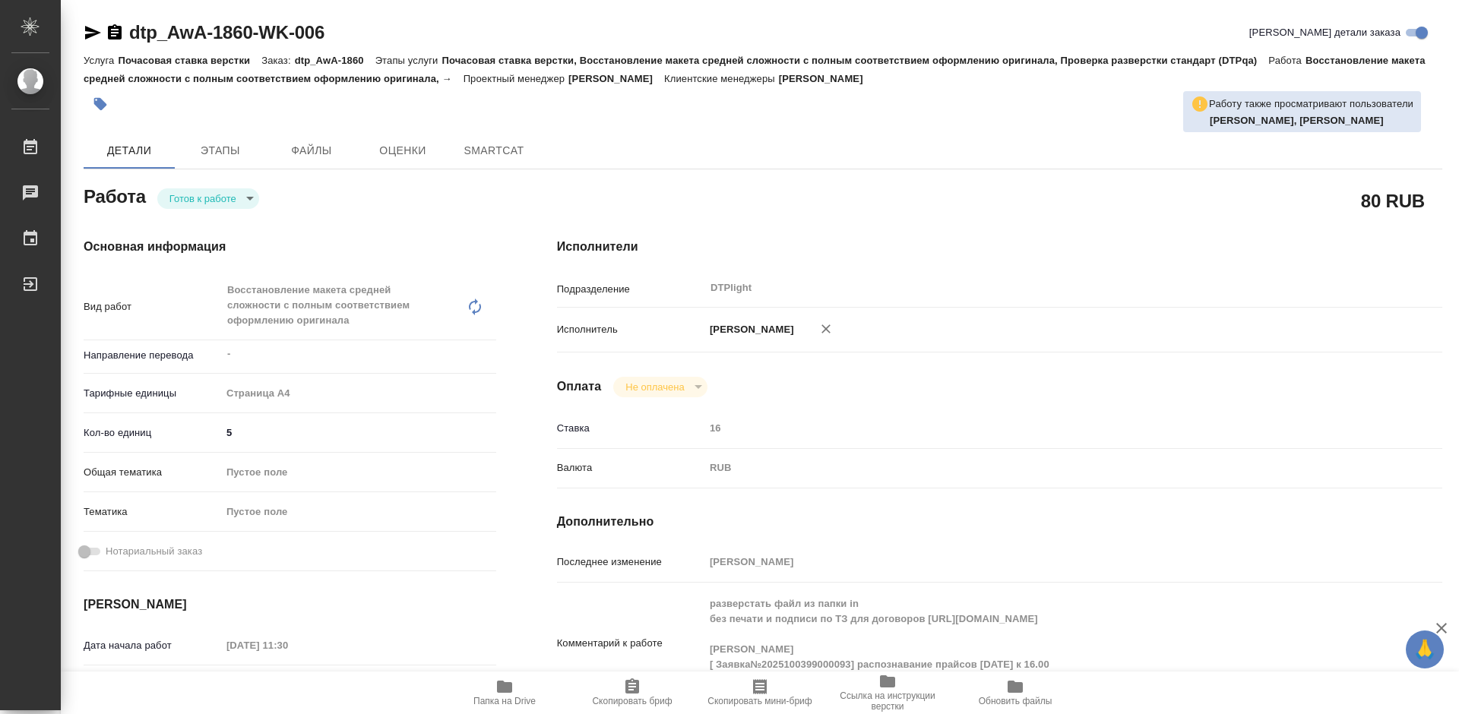
type textarea "x"
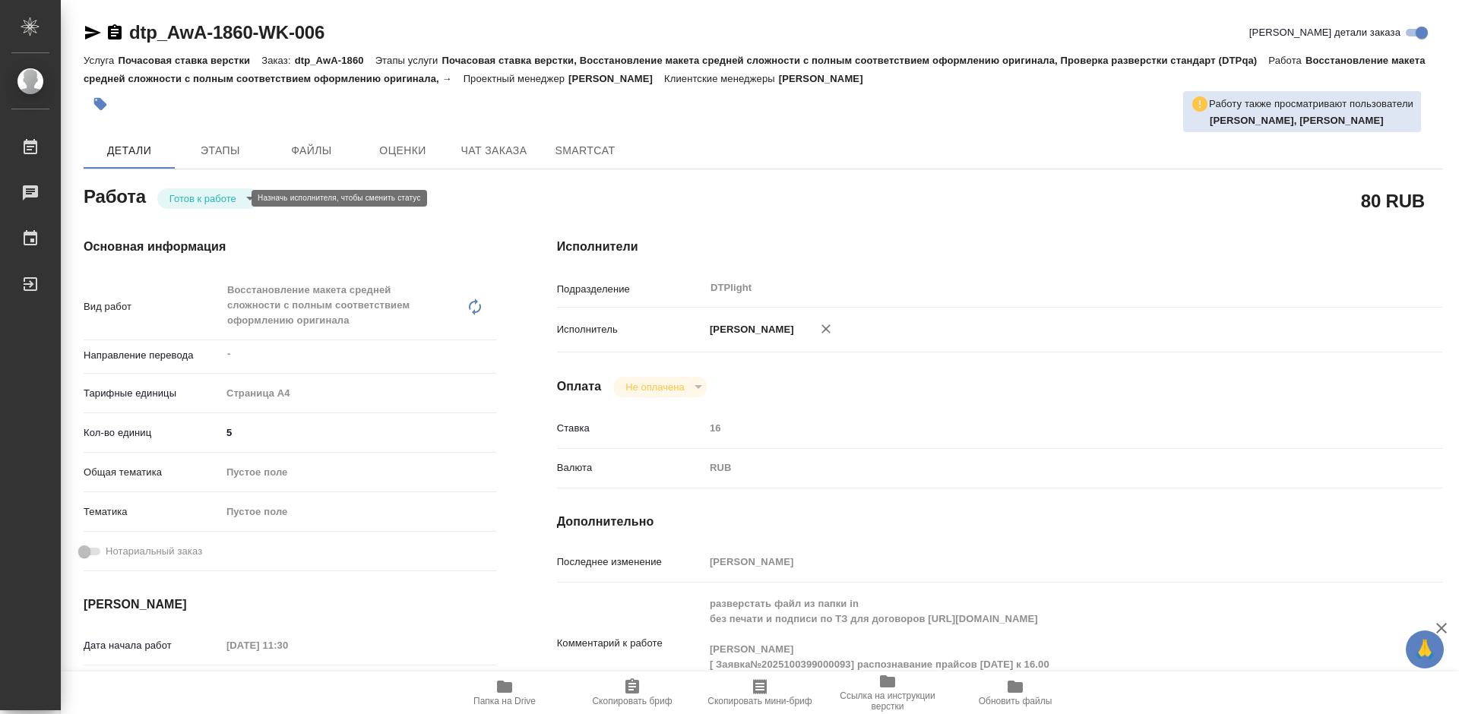
click at [215, 196] on body "🙏 .cls-1 fill:#fff; AWATERA [PERSON_NAME] Работы Чаты График Выйти dtp_AwA-1860…" at bounding box center [729, 357] width 1459 height 714
type textarea "x"
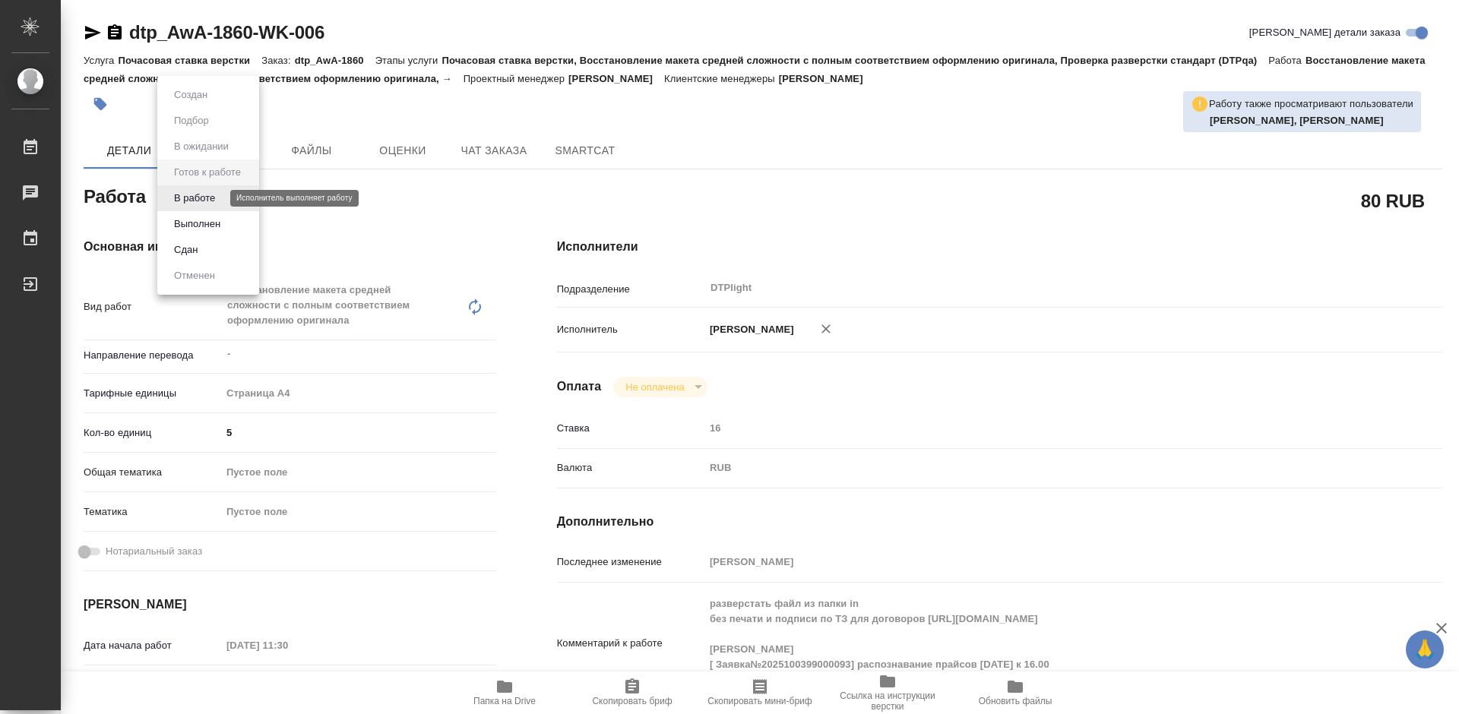
type textarea "x"
click at [218, 196] on button "В работе" at bounding box center [194, 198] width 50 height 17
type textarea "x"
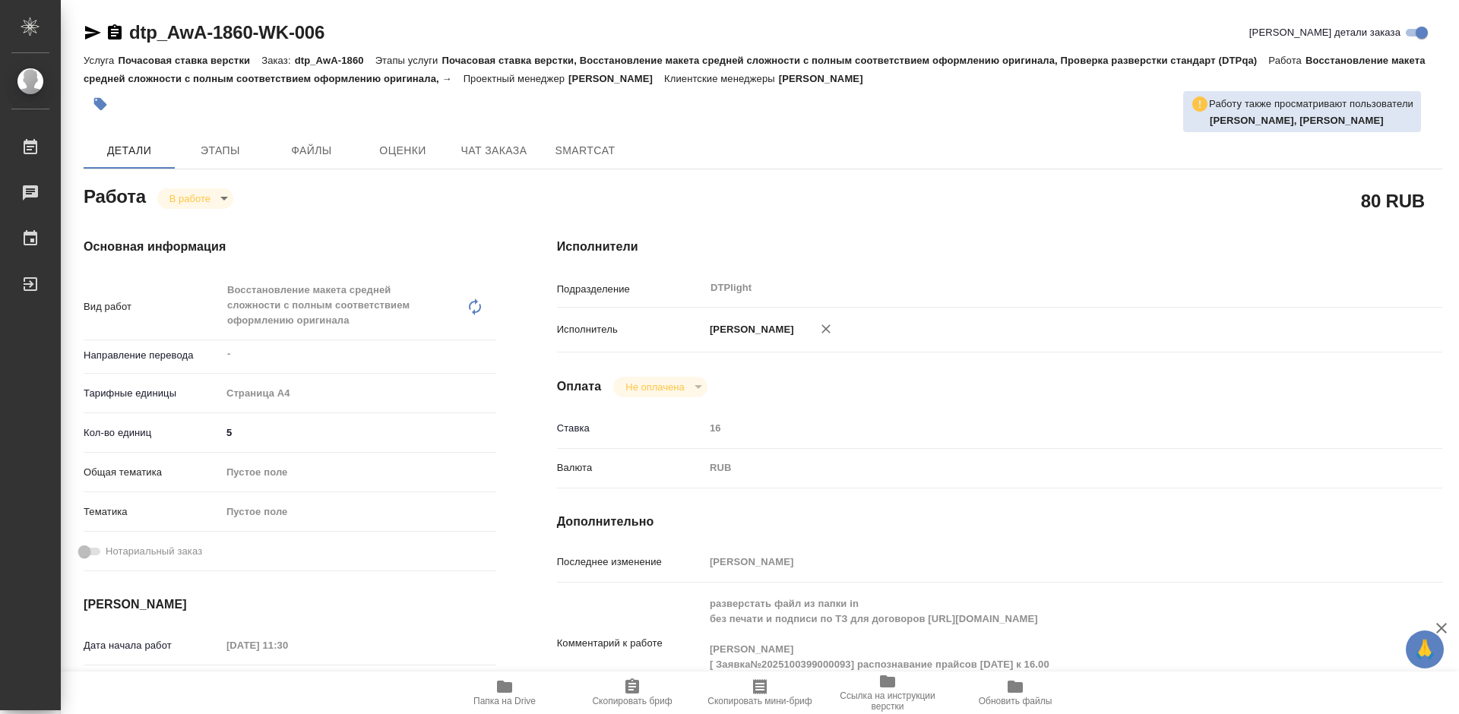
type textarea "x"
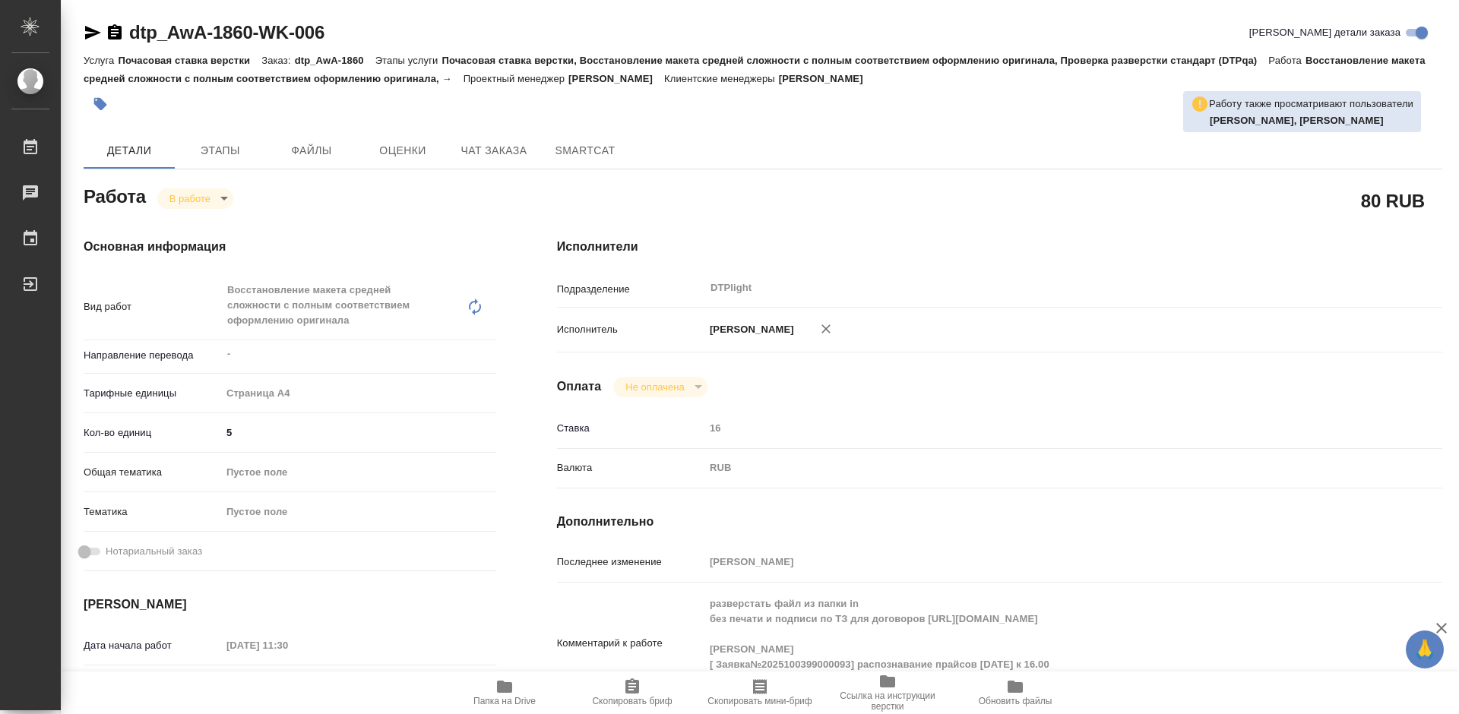
type textarea "x"
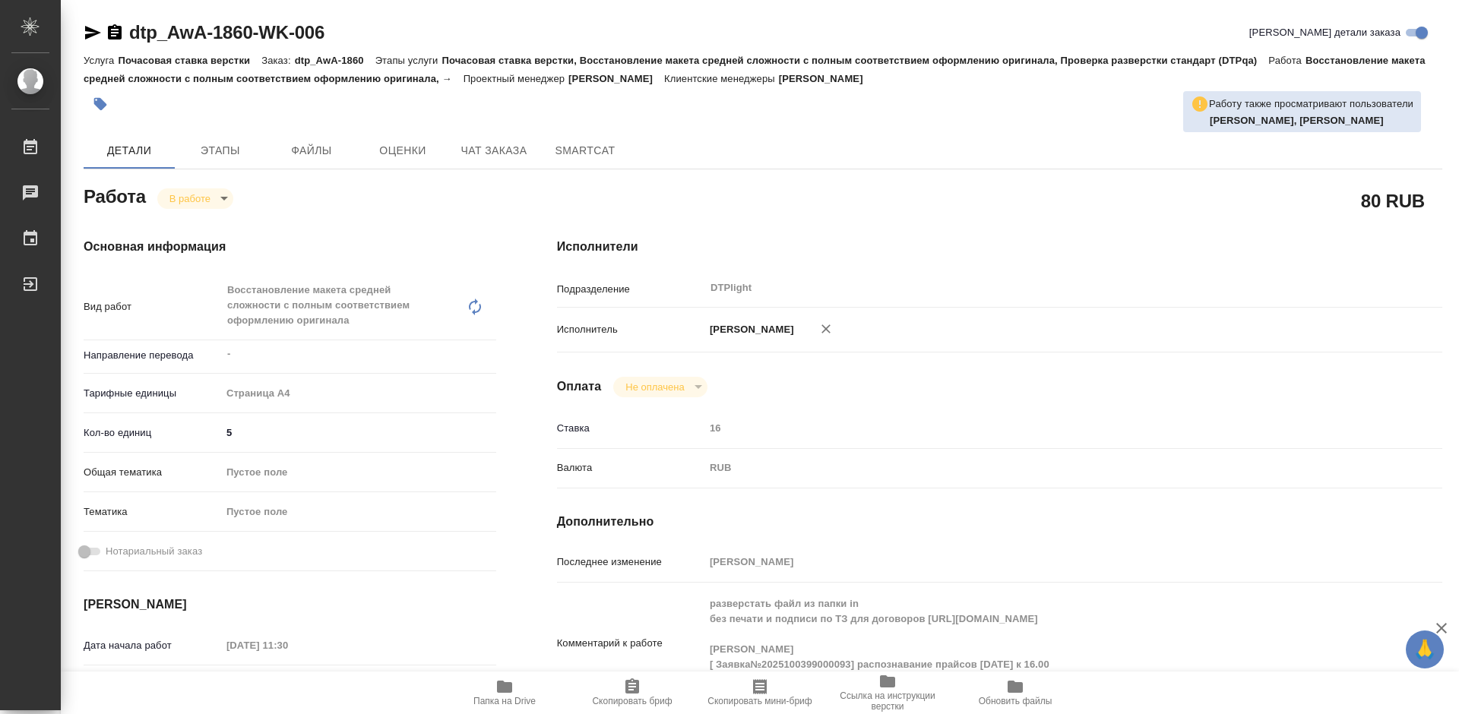
type textarea "x"
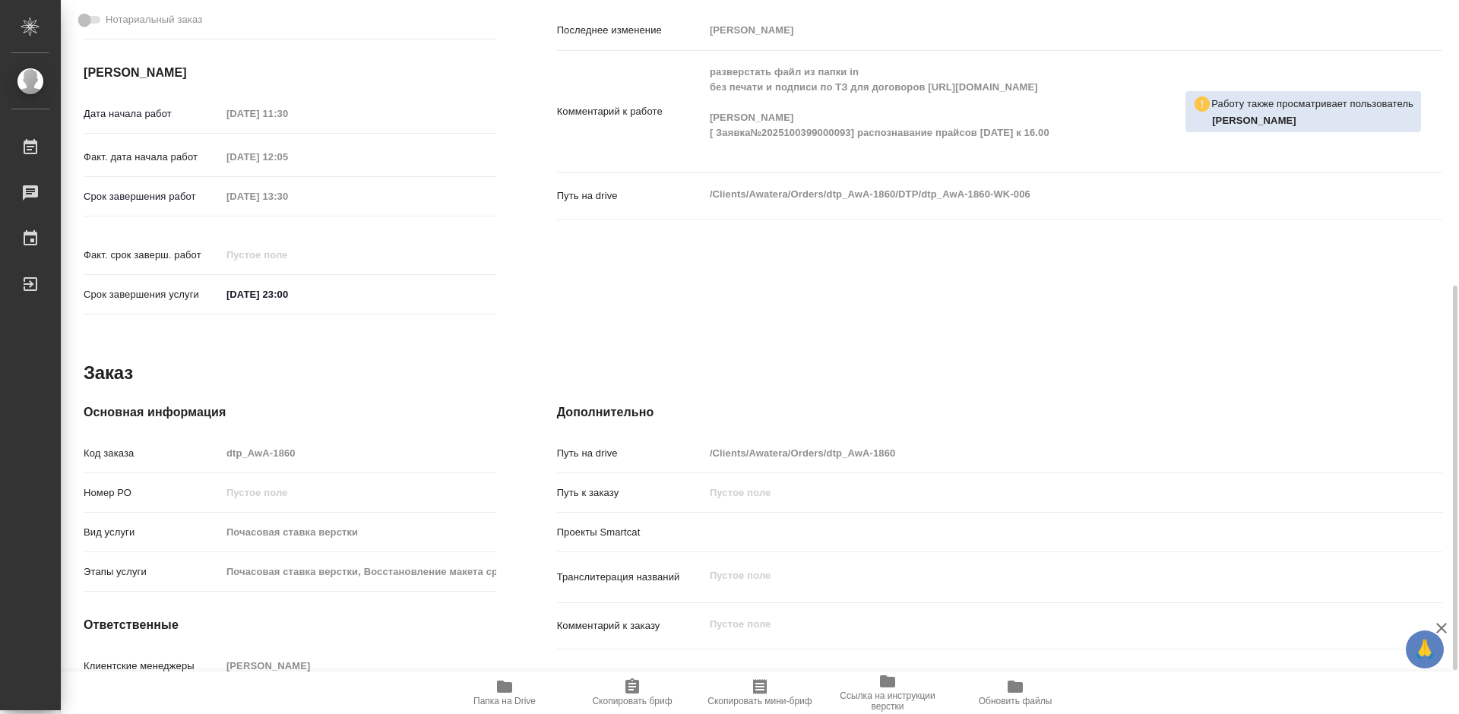
scroll to position [228, 0]
